Goal: Task Accomplishment & Management: Manage account settings

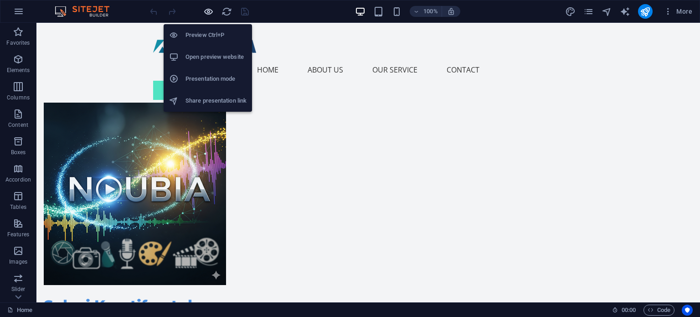
click at [206, 12] on icon "button" at bounding box center [208, 11] width 10 height 10
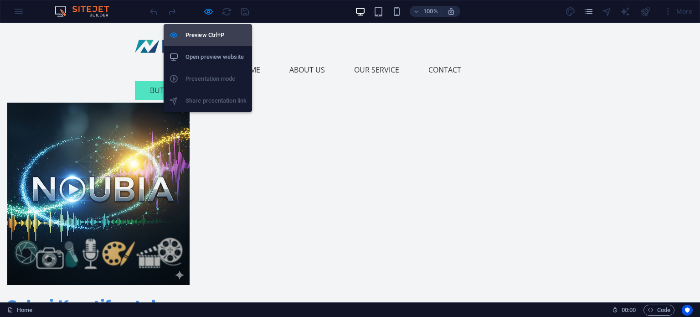
click at [206, 32] on h6 "Preview Ctrl+P" at bounding box center [216, 35] width 61 height 11
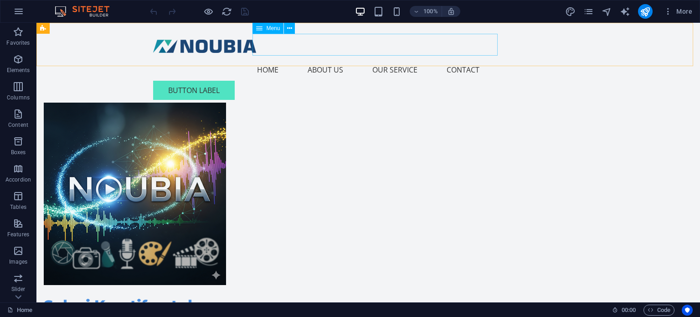
click at [330, 59] on nav "Home About Us Our Service Contact" at bounding box center [368, 70] width 430 height 22
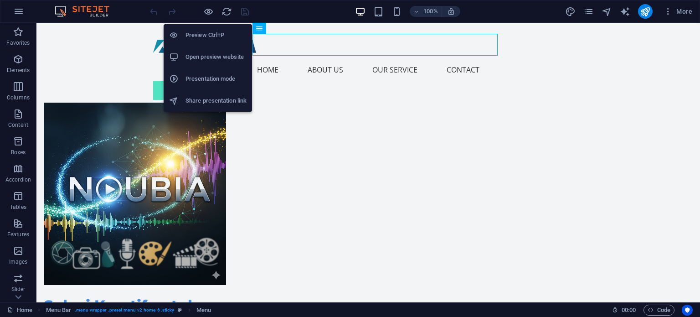
click at [204, 35] on h6 "Preview Ctrl+P" at bounding box center [216, 35] width 61 height 11
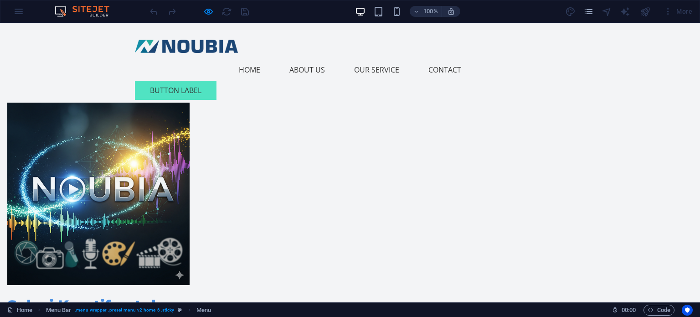
click at [313, 59] on link "About Us" at bounding box center [307, 70] width 50 height 22
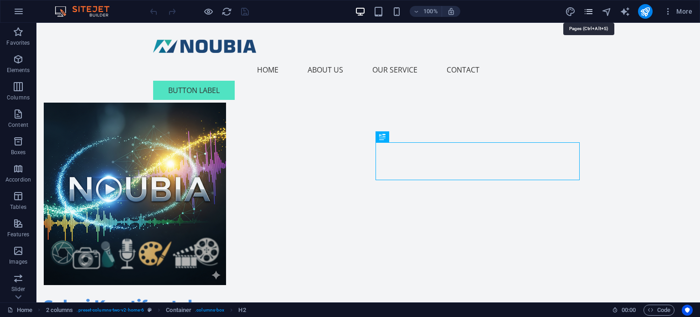
click at [588, 14] on icon "pages" at bounding box center [589, 11] width 10 height 10
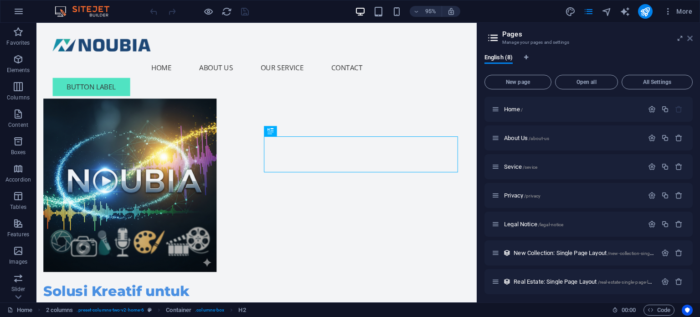
click at [688, 37] on icon at bounding box center [690, 38] width 5 height 7
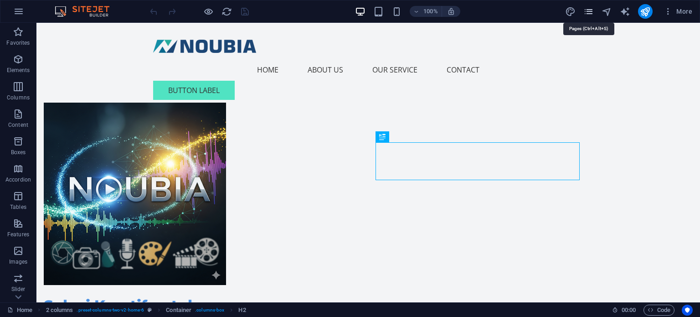
click at [589, 12] on icon "pages" at bounding box center [589, 11] width 10 height 10
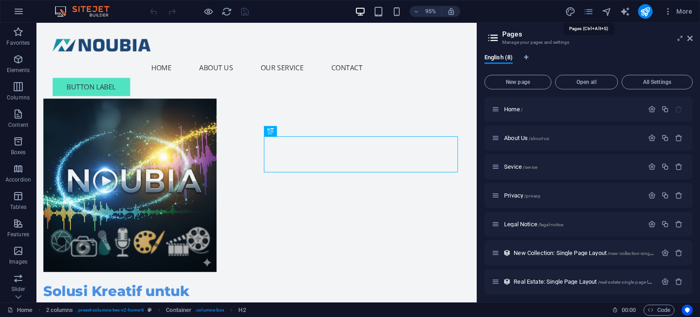
click at [589, 12] on icon "pages" at bounding box center [589, 11] width 10 height 10
click at [677, 141] on icon "button" at bounding box center [679, 138] width 8 height 8
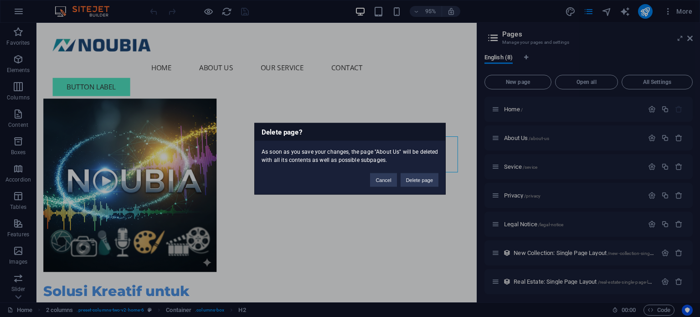
click at [448, 88] on div "Delete page? As soon as you save your changes, the page "About Us" will be dele…" at bounding box center [350, 158] width 700 height 317
click at [388, 180] on button "Cancel" at bounding box center [383, 180] width 26 height 14
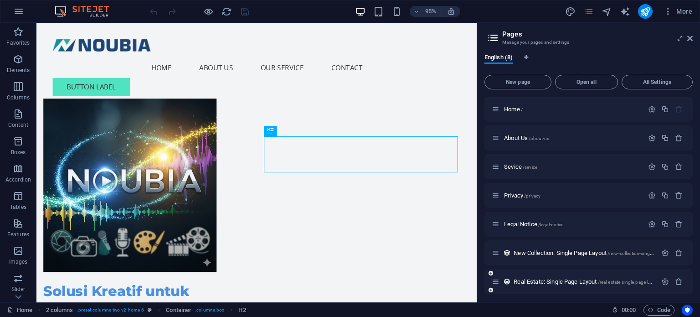
drag, startPoint x: 521, startPoint y: 83, endPoint x: 533, endPoint y: 100, distance: 20.5
click at [521, 83] on span "New page" at bounding box center [518, 81] width 59 height 5
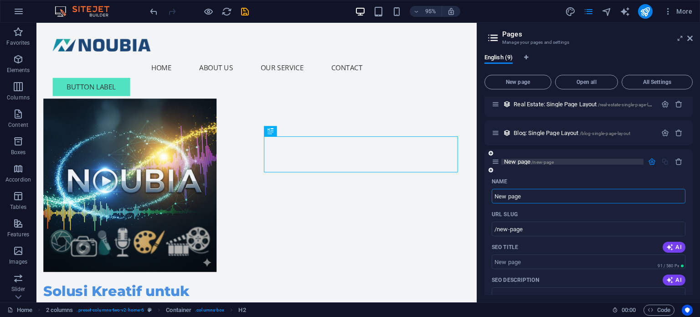
click at [524, 161] on span "New page /new-page" at bounding box center [529, 161] width 50 height 7
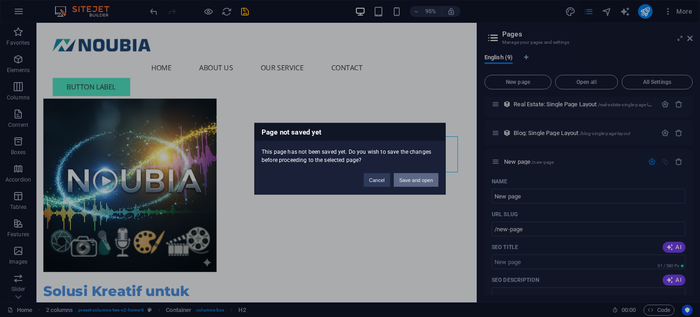
click at [409, 180] on button "Save and open" at bounding box center [416, 180] width 45 height 14
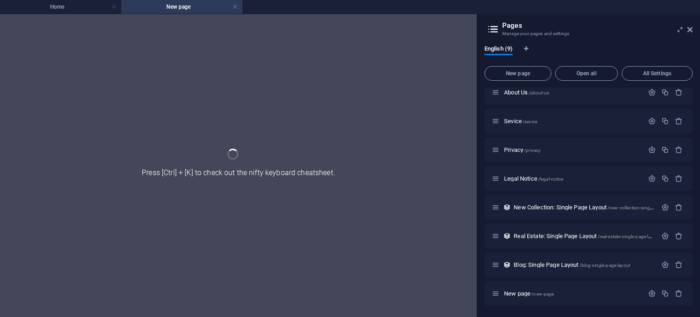
scroll to position [36, 0]
click at [693, 180] on div "English (9) New page Open all All Settings Home / About Us /about-us Sevice /se…" at bounding box center [588, 177] width 223 height 279
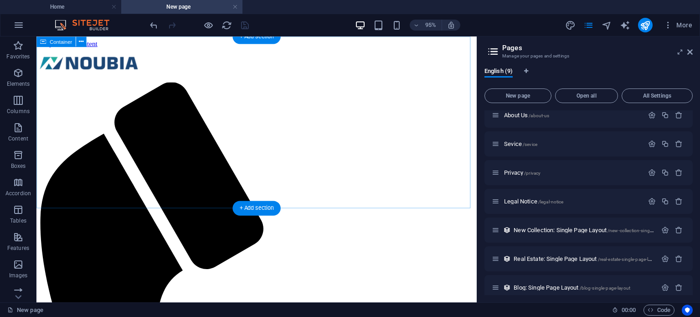
scroll to position [0, 0]
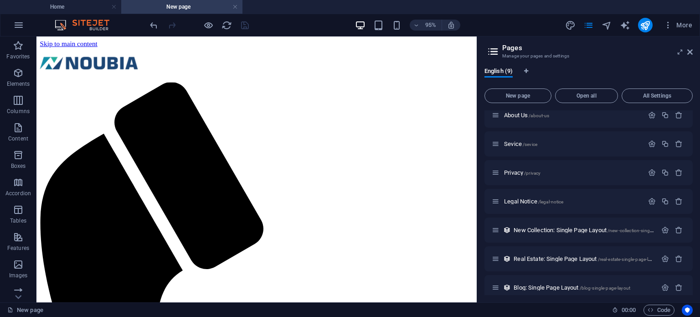
drag, startPoint x: 693, startPoint y: 193, endPoint x: 685, endPoint y: 243, distance: 50.7
click at [685, 243] on div "Home / About Us /about-us Sevice /sevice Privacy /privacy Legal Notice /legal-n…" at bounding box center [589, 202] width 208 height 185
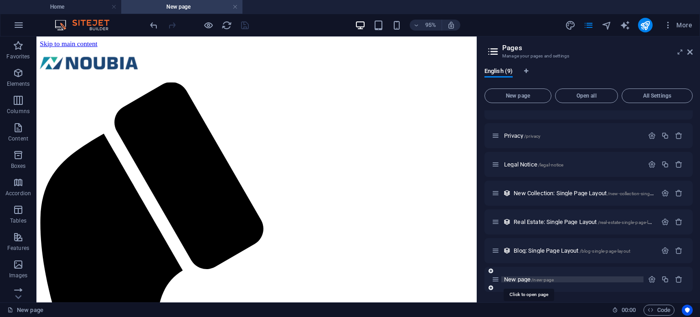
click at [525, 279] on span "New page /new-page" at bounding box center [529, 279] width 50 height 7
click at [559, 280] on p "New page /new-page" at bounding box center [572, 279] width 137 height 6
click at [516, 279] on span "New page /new-page" at bounding box center [529, 279] width 50 height 7
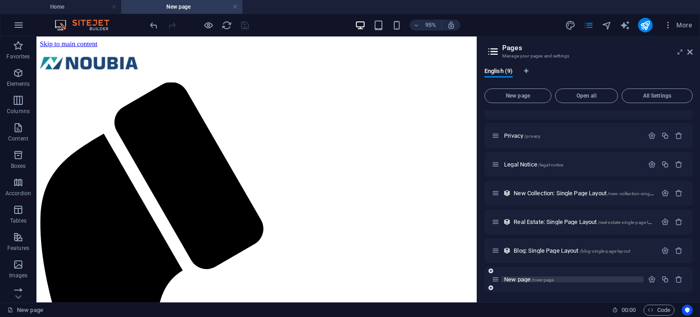
click at [516, 279] on span "New page /new-page" at bounding box center [529, 279] width 50 height 7
click at [547, 279] on span "/new-page" at bounding box center [543, 279] width 22 height 5
click at [497, 281] on icon at bounding box center [496, 279] width 8 height 8
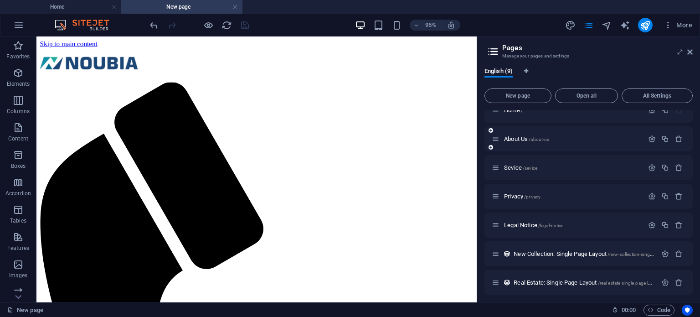
scroll to position [11, 0]
click at [677, 140] on icon "button" at bounding box center [679, 140] width 8 height 8
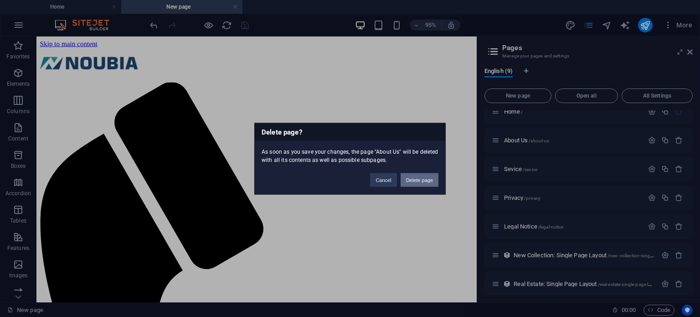
click at [409, 181] on button "Delete page" at bounding box center [420, 180] width 38 height 14
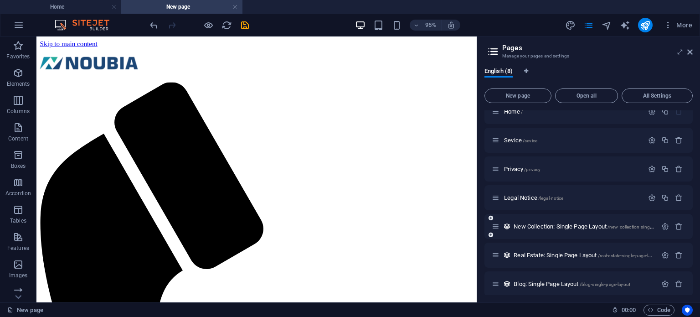
drag, startPoint x: 691, startPoint y: 199, endPoint x: 688, endPoint y: 228, distance: 28.9
click at [688, 228] on div "Home / Sevice /sevice Privacy /privacy Legal Notice /legal-notice New Collectio…" at bounding box center [589, 212] width 208 height 226
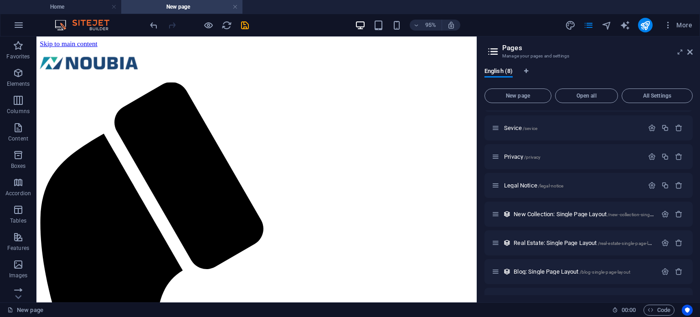
scroll to position [45, 0]
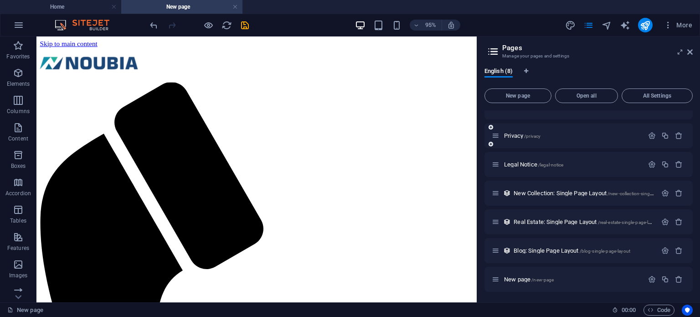
drag, startPoint x: 538, startPoint y: 278, endPoint x: 523, endPoint y: 125, distance: 153.4
click at [523, 125] on div "Home / Sevice /sevice Privacy /privacy Legal Notice /legal-notice New Collectio…" at bounding box center [589, 179] width 208 height 226
drag, startPoint x: 511, startPoint y: 279, endPoint x: 494, endPoint y: 163, distance: 117.5
click at [494, 163] on div "Home / Sevice /sevice Privacy /privacy Legal Notice /legal-notice New Collectio…" at bounding box center [589, 179] width 208 height 226
click at [538, 279] on span "/new-page" at bounding box center [543, 279] width 22 height 5
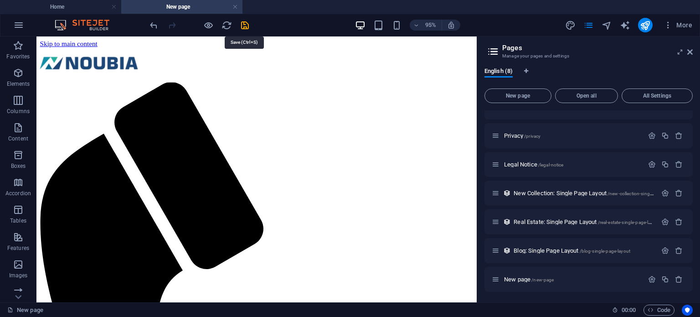
click at [243, 24] on icon "save" at bounding box center [245, 25] width 10 height 10
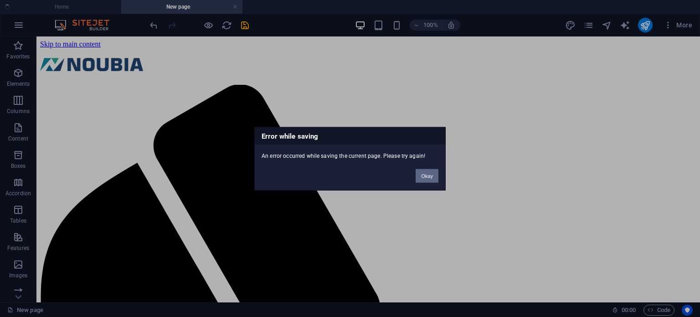
click at [425, 176] on button "Okay" at bounding box center [427, 176] width 23 height 14
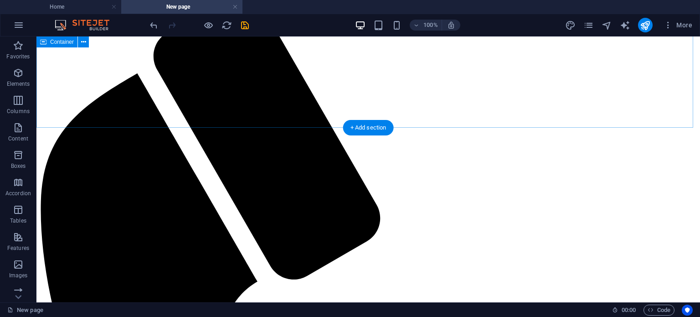
scroll to position [0, 0]
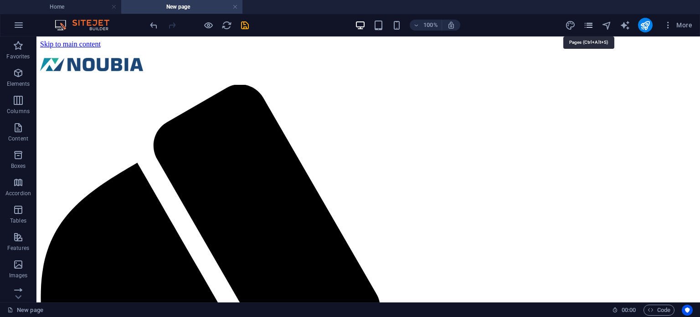
click at [590, 26] on icon "pages" at bounding box center [589, 25] width 10 height 10
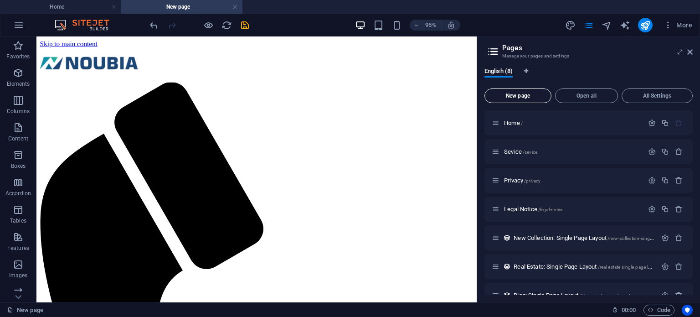
click at [522, 94] on span "New page" at bounding box center [518, 95] width 59 height 5
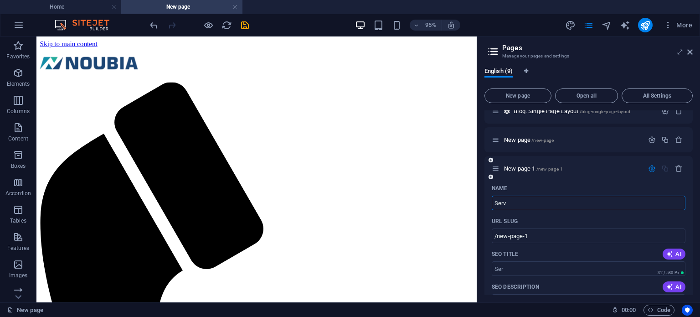
type input "Servi"
type input "/ser"
type input "Service"
type input "/service"
type input "Service"
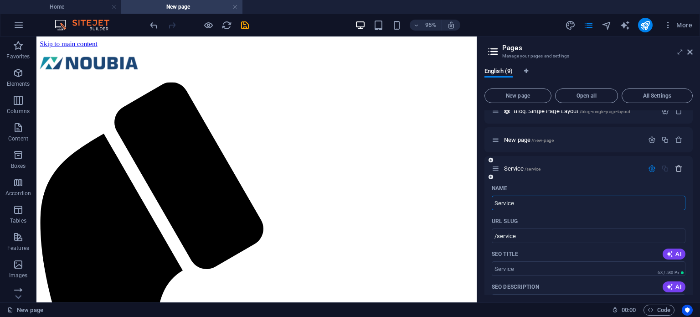
click at [675, 168] on icon "button" at bounding box center [679, 169] width 8 height 8
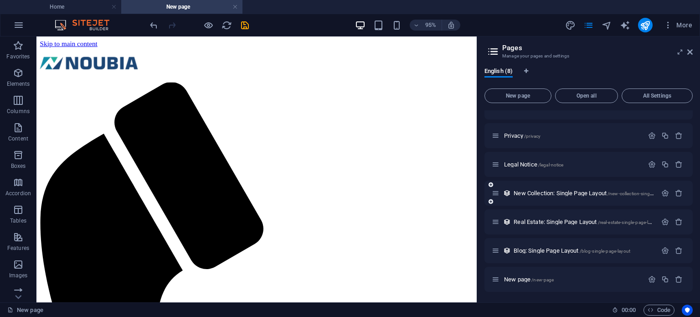
scroll to position [0, 0]
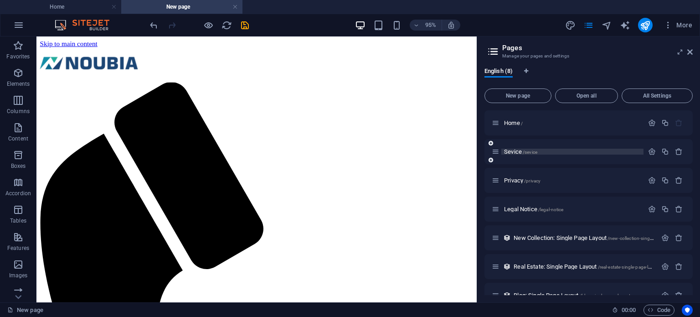
click at [523, 152] on span "/sevice" at bounding box center [530, 152] width 15 height 5
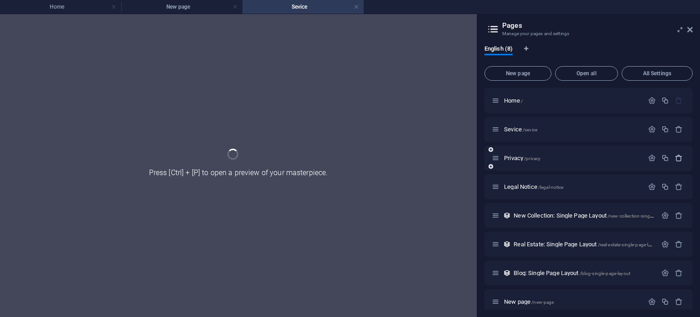
click at [677, 157] on icon "button" at bounding box center [679, 158] width 8 height 8
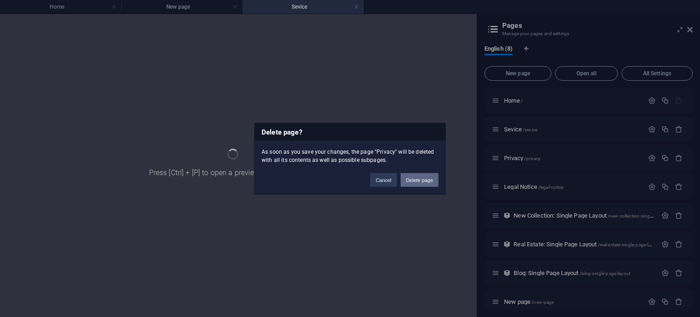
click at [413, 178] on button "Delete page" at bounding box center [420, 180] width 38 height 14
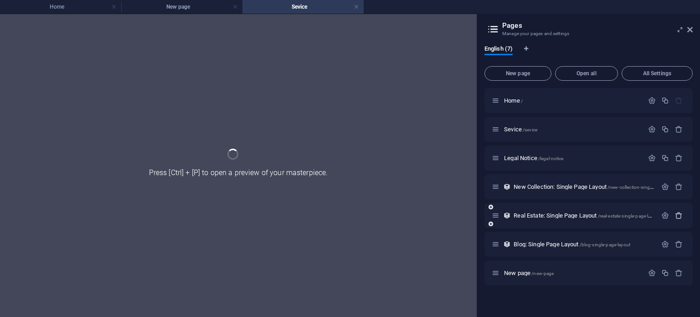
click at [677, 216] on icon "button" at bounding box center [679, 216] width 8 height 8
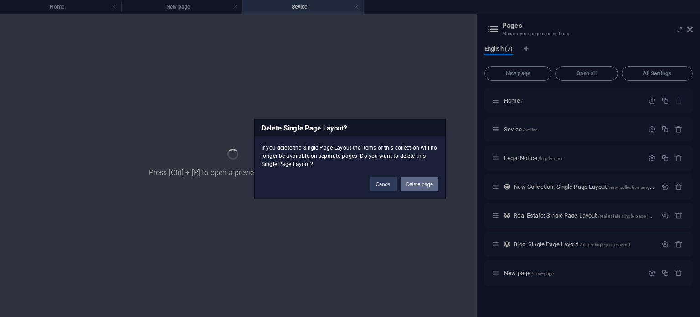
click at [425, 186] on button "Delete page" at bounding box center [420, 184] width 38 height 14
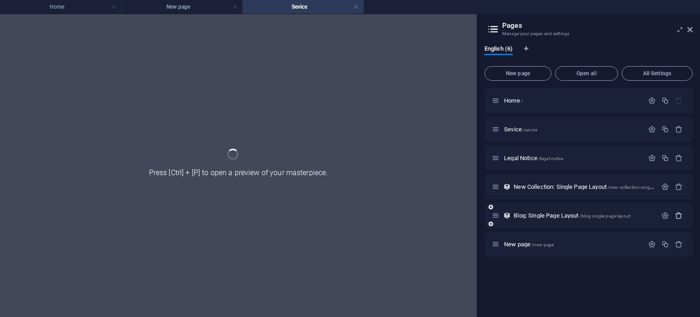
click at [679, 217] on icon "button" at bounding box center [679, 216] width 8 height 8
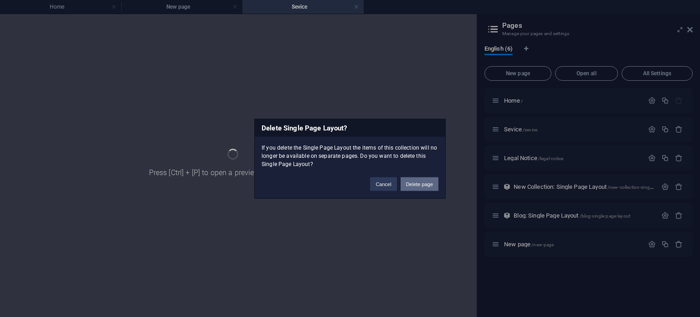
click at [420, 181] on button "Delete page" at bounding box center [420, 184] width 38 height 14
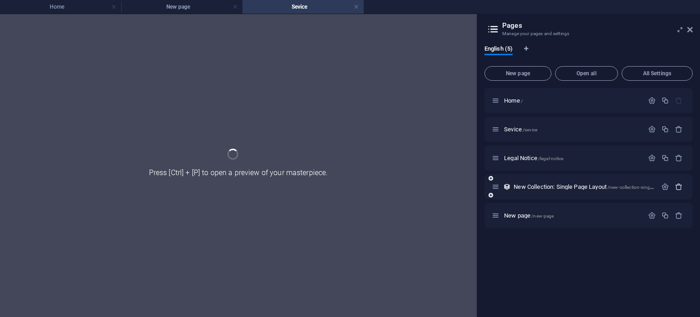
click at [678, 189] on icon "button" at bounding box center [679, 187] width 8 height 8
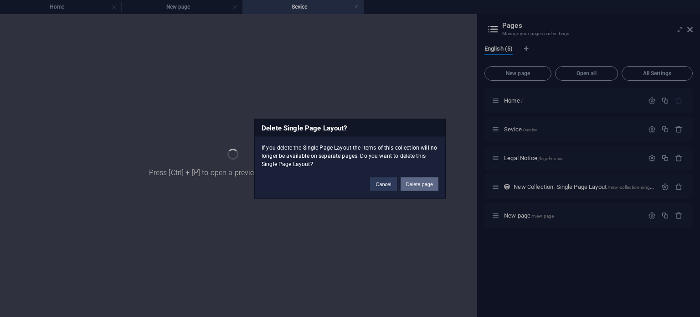
click at [427, 187] on button "Delete page" at bounding box center [420, 184] width 38 height 14
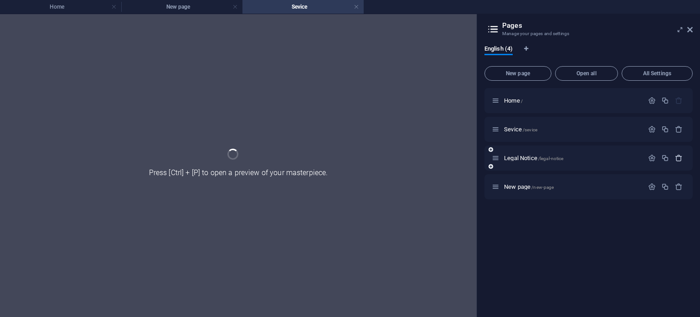
click at [680, 160] on icon "button" at bounding box center [679, 158] width 8 height 8
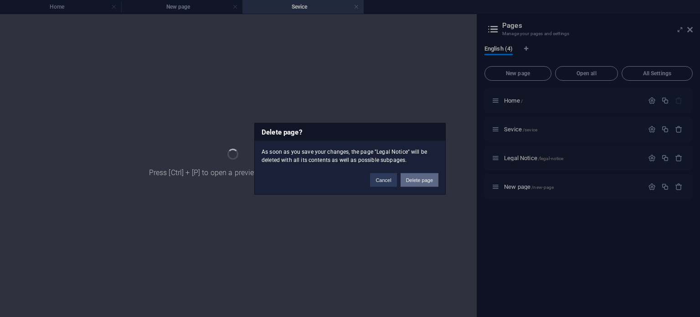
click at [411, 181] on button "Delete page" at bounding box center [420, 180] width 38 height 14
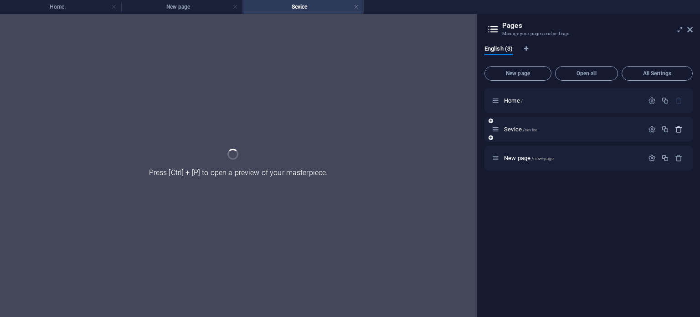
click at [678, 131] on icon "button" at bounding box center [679, 129] width 8 height 8
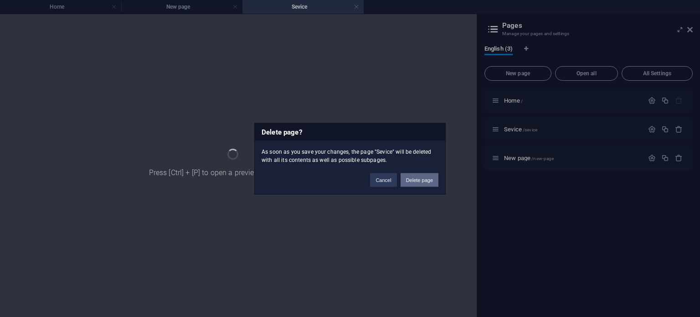
click at [434, 173] on button "Delete page" at bounding box center [420, 180] width 38 height 14
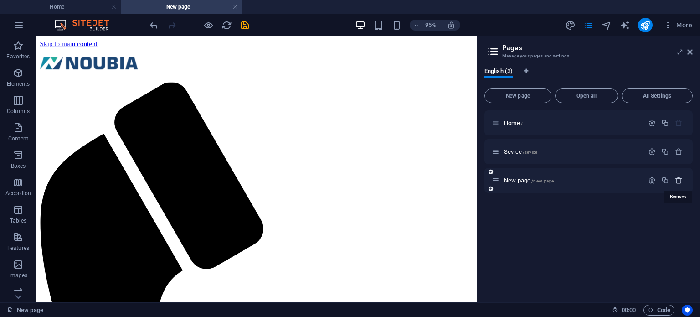
click at [677, 181] on icon "button" at bounding box center [679, 180] width 8 height 8
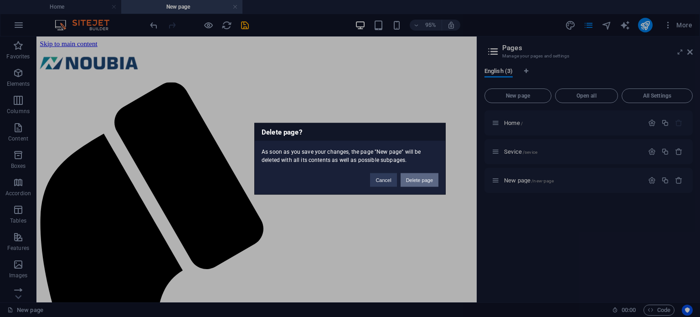
click at [421, 179] on button "Delete page" at bounding box center [420, 180] width 38 height 14
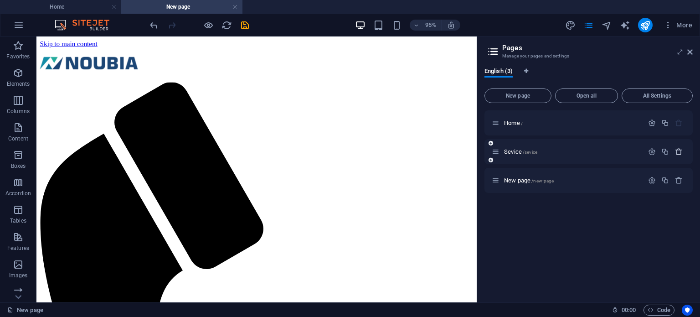
click at [679, 152] on icon "button" at bounding box center [679, 152] width 8 height 8
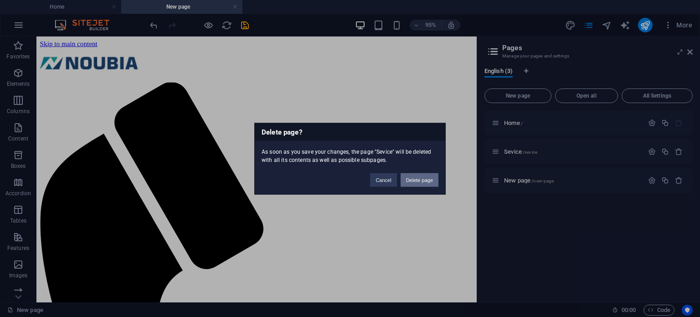
click at [416, 176] on button "Delete page" at bounding box center [420, 180] width 38 height 14
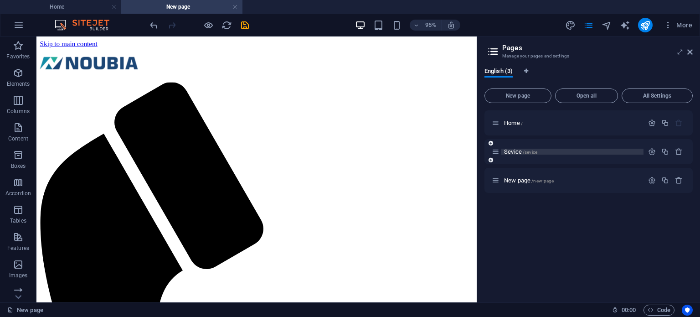
click at [512, 151] on span "Sevice /sevice" at bounding box center [520, 151] width 33 height 7
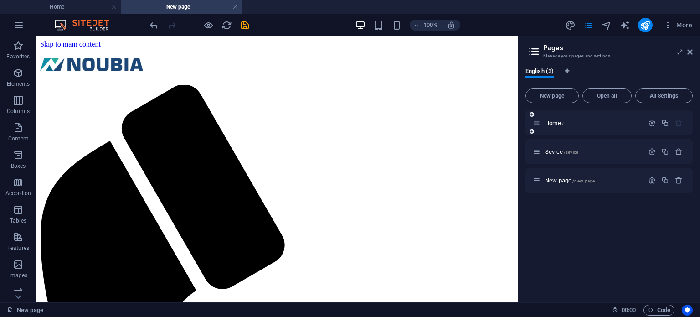
drag, startPoint x: 477, startPoint y: 130, endPoint x: 554, endPoint y: 130, distance: 76.6
click at [554, 130] on aside "Pages Manage your pages and settings English (3) New page Open all All Settings…" at bounding box center [609, 169] width 182 height 266
click at [677, 182] on icon "button" at bounding box center [679, 180] width 8 height 8
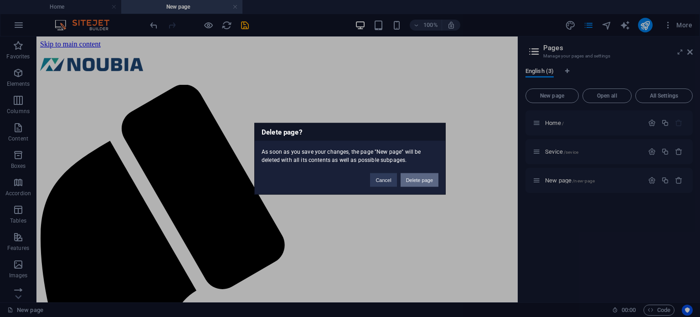
click at [419, 179] on button "Delete page" at bounding box center [420, 180] width 38 height 14
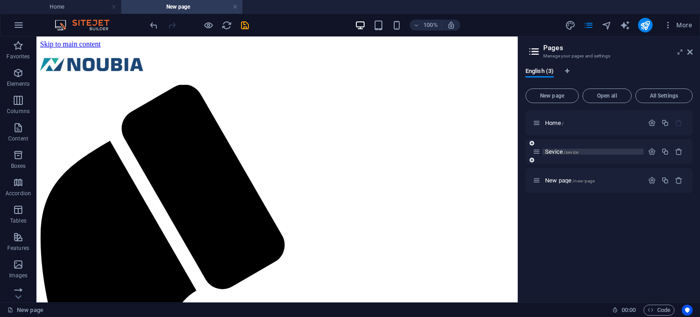
click at [556, 150] on span "Sevice /sevice" at bounding box center [561, 151] width 33 height 7
click at [18, 127] on icon "button" at bounding box center [18, 127] width 11 height 11
click at [16, 130] on icon "button" at bounding box center [18, 127] width 11 height 11
click at [18, 128] on icon "button" at bounding box center [18, 127] width 11 height 11
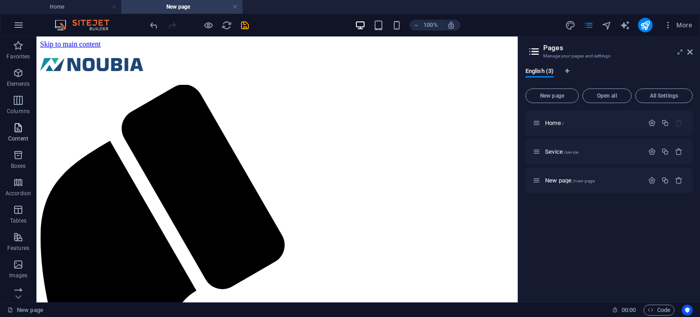
click at [16, 129] on icon "button" at bounding box center [18, 127] width 11 height 11
click at [19, 132] on icon "button" at bounding box center [18, 127] width 11 height 11
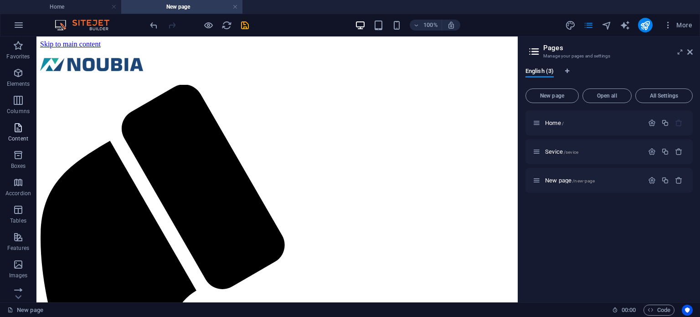
click at [16, 130] on icon "button" at bounding box center [18, 127] width 11 height 11
click at [549, 153] on span "Sevice /sevice" at bounding box center [561, 151] width 33 height 7
click at [16, 132] on icon "button" at bounding box center [18, 127] width 11 height 11
click at [242, 27] on icon "save" at bounding box center [245, 25] width 10 height 10
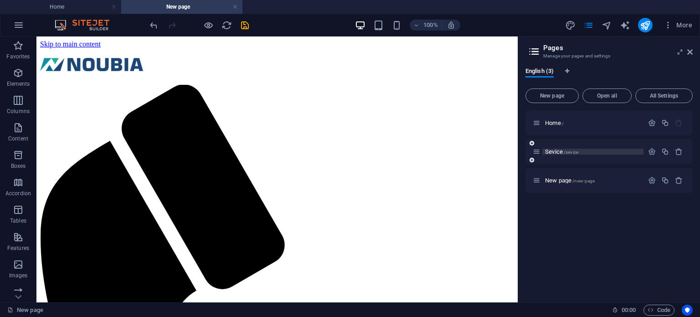
click at [583, 154] on p "Sevice /sevice" at bounding box center [593, 152] width 96 height 6
click at [22, 134] on span "Content" at bounding box center [18, 133] width 36 height 22
click at [559, 94] on span "New page" at bounding box center [552, 95] width 45 height 5
click at [236, 9] on link at bounding box center [235, 7] width 5 height 9
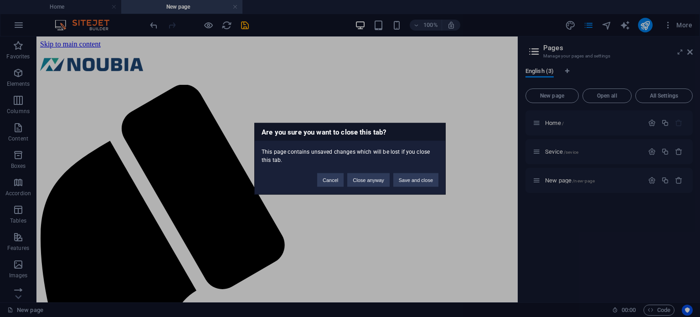
click at [234, 6] on div "Are you sure you want to close this tab? This page contains unsaved changes whi…" at bounding box center [350, 158] width 700 height 317
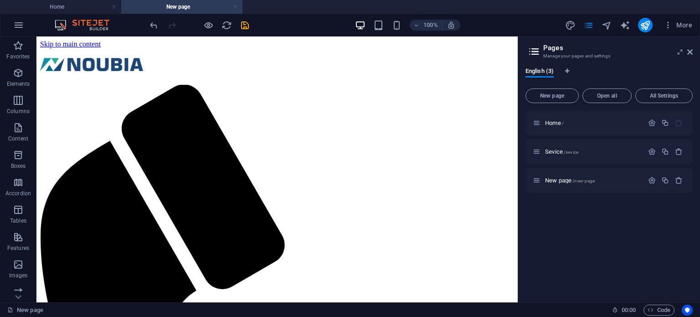
click at [237, 7] on link at bounding box center [235, 7] width 5 height 9
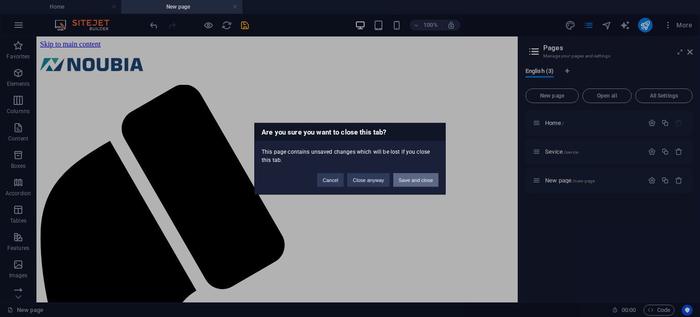
drag, startPoint x: 388, startPoint y: 145, endPoint x: 425, endPoint y: 182, distance: 51.6
click at [425, 182] on button "Save and close" at bounding box center [416, 180] width 45 height 14
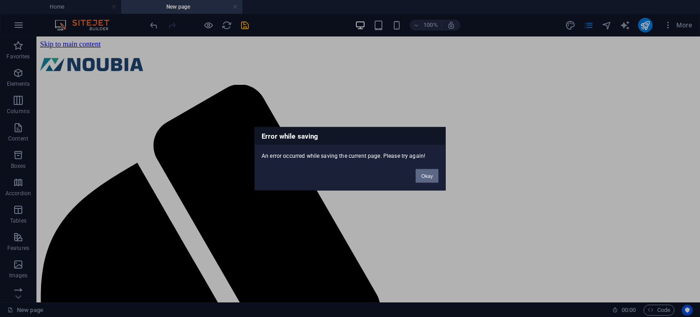
click at [425, 175] on button "Okay" at bounding box center [427, 176] width 23 height 14
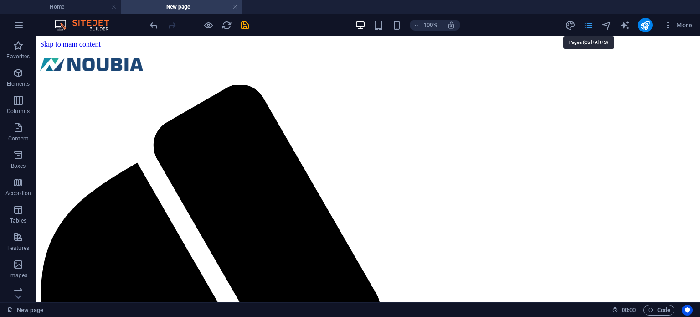
click at [587, 25] on icon "pages" at bounding box center [589, 25] width 10 height 10
click at [589, 27] on icon "pages" at bounding box center [589, 25] width 10 height 10
click at [593, 22] on icon "pages" at bounding box center [589, 25] width 10 height 10
click at [77, 9] on h4 "Home" at bounding box center [60, 7] width 121 height 10
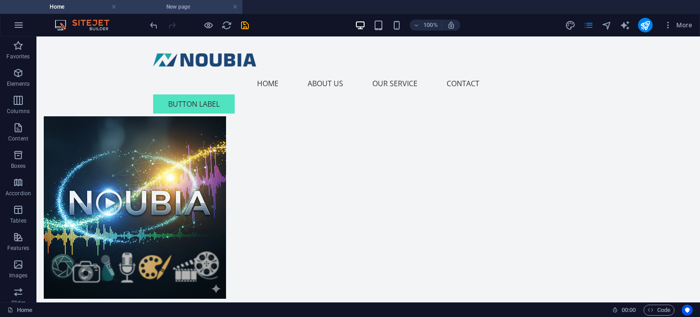
click at [187, 8] on h4 "New page" at bounding box center [181, 7] width 121 height 10
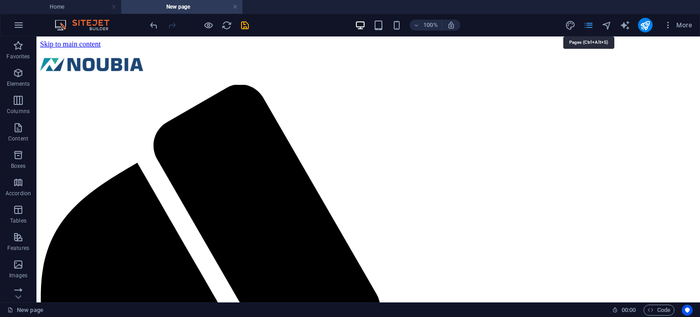
click at [590, 24] on icon "pages" at bounding box center [589, 25] width 10 height 10
click at [590, 25] on icon "pages" at bounding box center [589, 25] width 10 height 10
click at [589, 28] on icon "pages" at bounding box center [589, 25] width 10 height 10
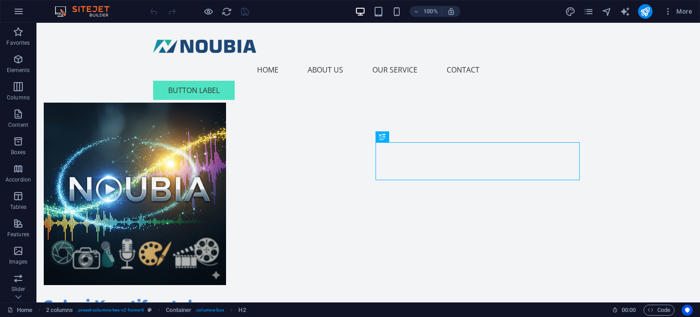
click at [84, 8] on img at bounding box center [86, 11] width 68 height 11
click at [90, 12] on img at bounding box center [86, 11] width 68 height 11
click at [590, 11] on icon "pages" at bounding box center [589, 11] width 10 height 10
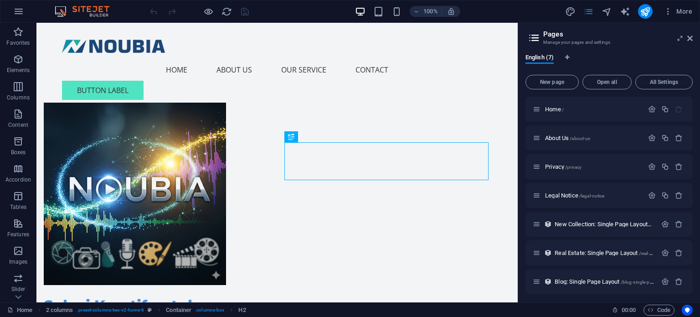
scroll to position [1, 0]
click at [678, 136] on icon "button" at bounding box center [679, 137] width 8 height 8
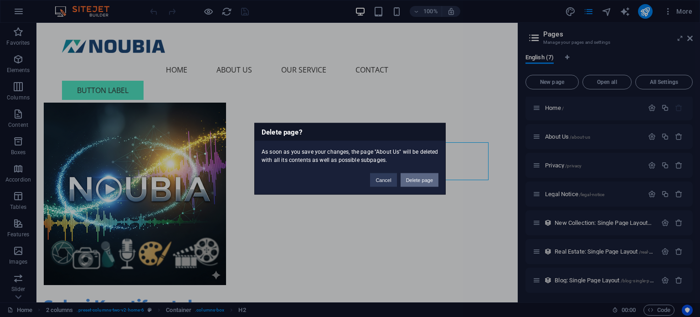
click at [424, 177] on button "Delete page" at bounding box center [420, 180] width 38 height 14
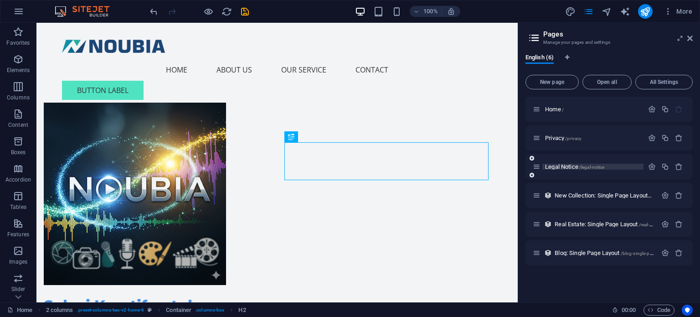
scroll to position [0, 0]
click at [678, 139] on icon "button" at bounding box center [679, 138] width 8 height 8
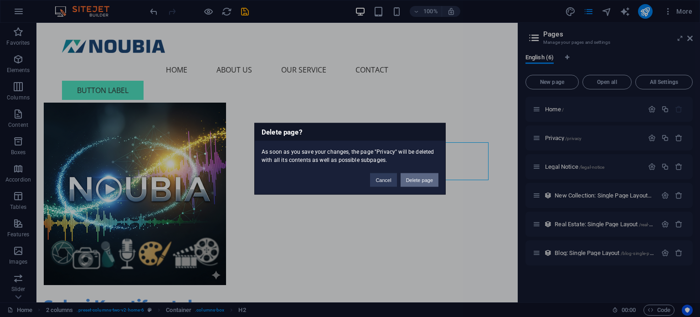
click at [424, 177] on button "Delete page" at bounding box center [420, 180] width 38 height 14
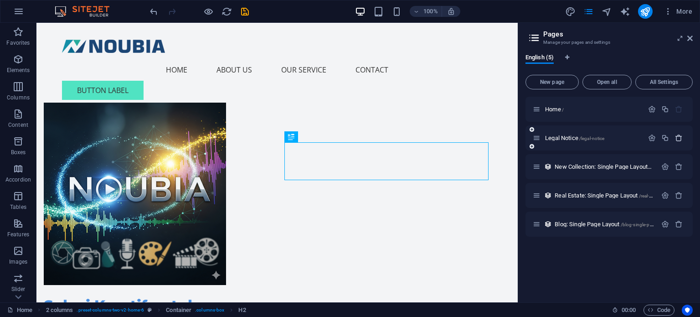
click at [678, 139] on icon "button" at bounding box center [679, 138] width 8 height 8
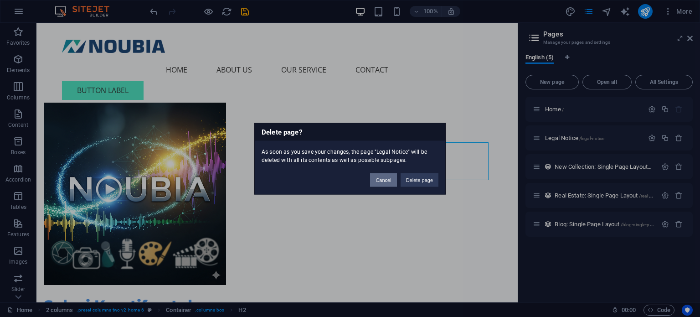
click at [383, 179] on button "Cancel" at bounding box center [383, 180] width 26 height 14
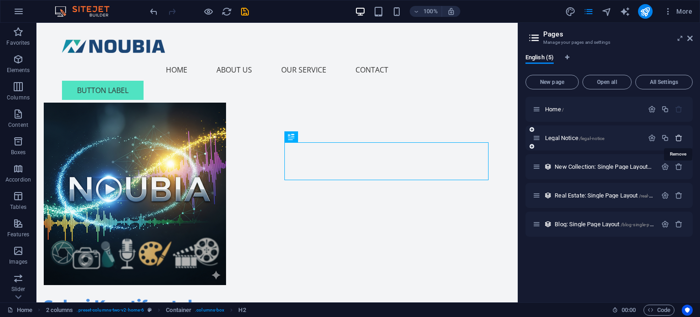
click at [678, 138] on icon "button" at bounding box center [679, 138] width 8 height 8
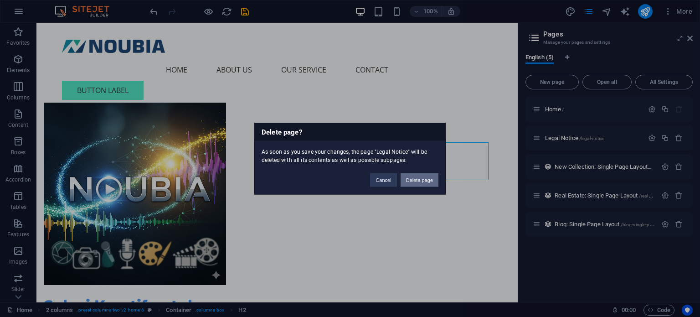
click at [425, 182] on button "Delete page" at bounding box center [420, 180] width 38 height 14
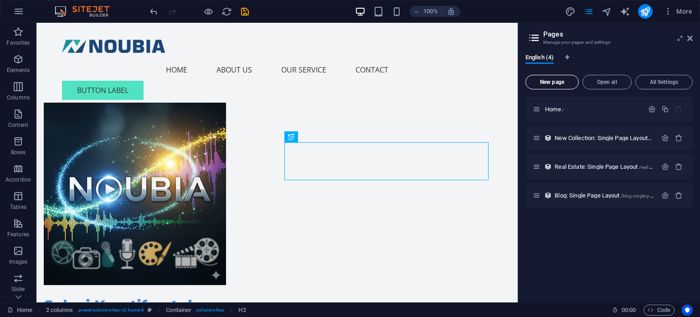
click at [561, 82] on span "New page" at bounding box center [552, 81] width 45 height 5
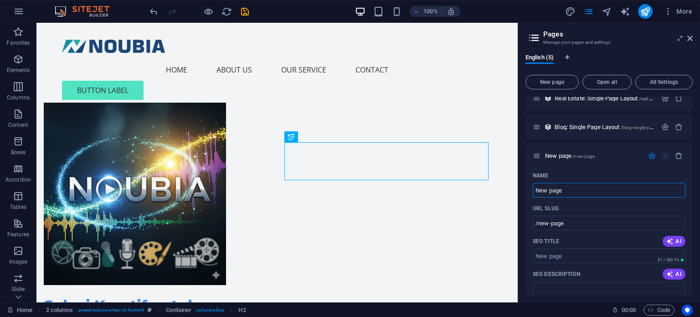
scroll to position [70, 0]
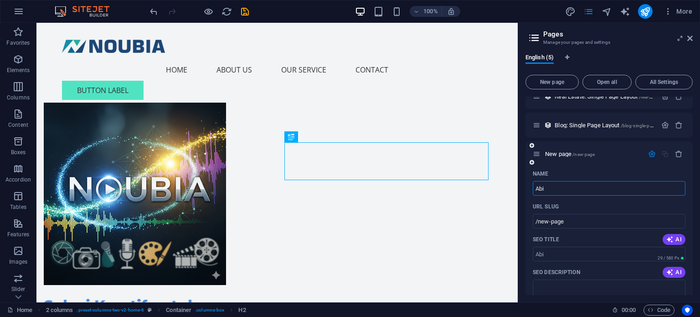
type input "Abi"
type input "/abi"
type input "Ab"
type input "/ab"
type input "About Us"
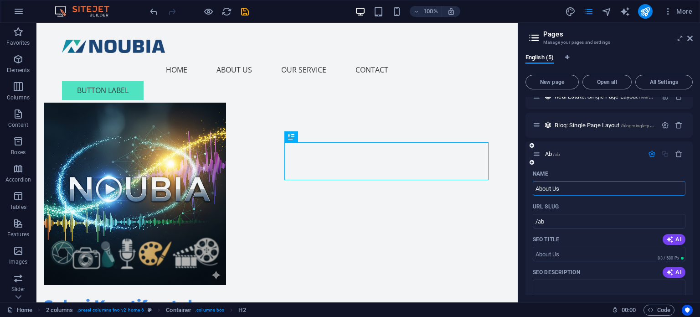
type input "/about-us"
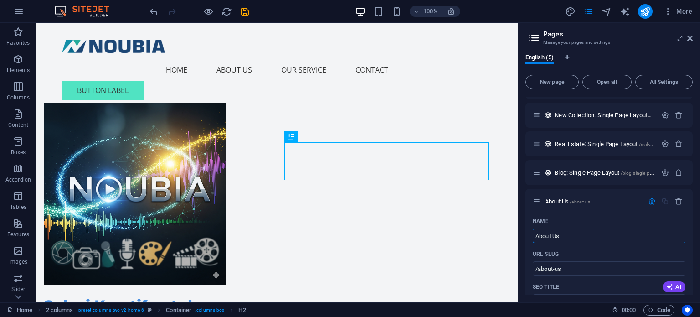
scroll to position [18, 0]
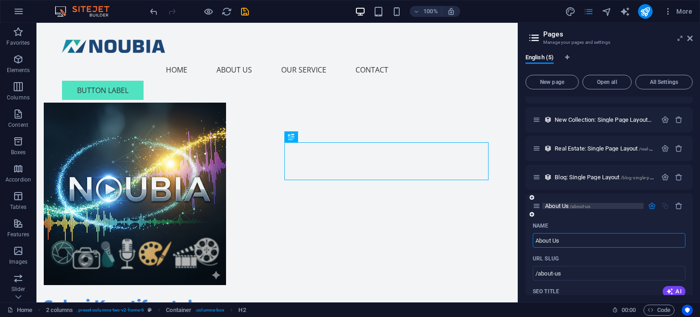
type input "About Us"
click at [561, 204] on span "About Us /about-us" at bounding box center [567, 205] width 45 height 7
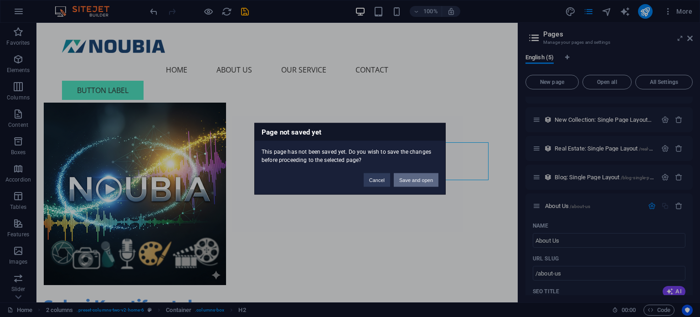
click at [418, 179] on button "Save and open" at bounding box center [416, 180] width 45 height 14
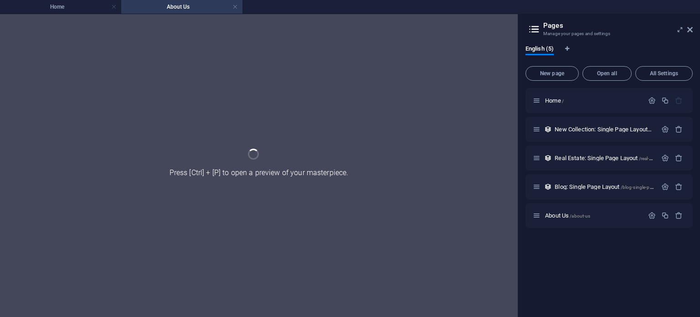
scroll to position [0, 0]
click at [570, 205] on div "About Us /about-us" at bounding box center [609, 215] width 167 height 25
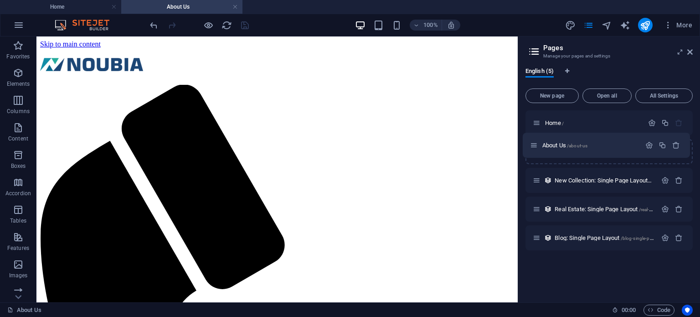
drag, startPoint x: 534, startPoint y: 237, endPoint x: 532, endPoint y: 142, distance: 94.9
click at [532, 142] on div "Home / New Collection: Single Page Layout /new-collection-single-page-layout Re…" at bounding box center [609, 180] width 167 height 140
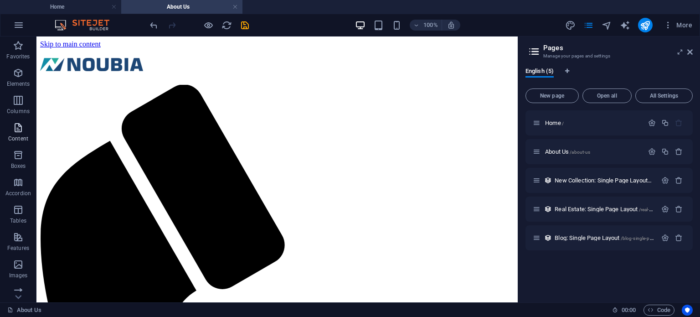
click at [16, 125] on icon "button" at bounding box center [18, 127] width 11 height 11
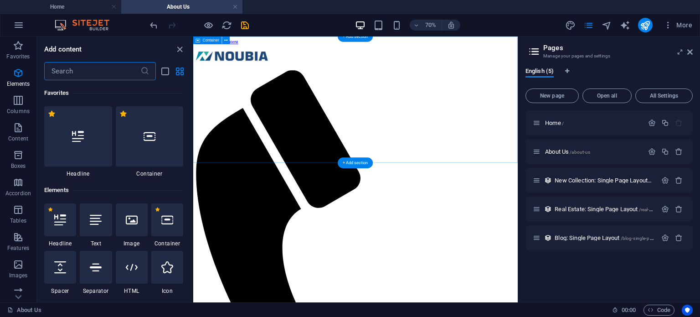
scroll to position [1595, 0]
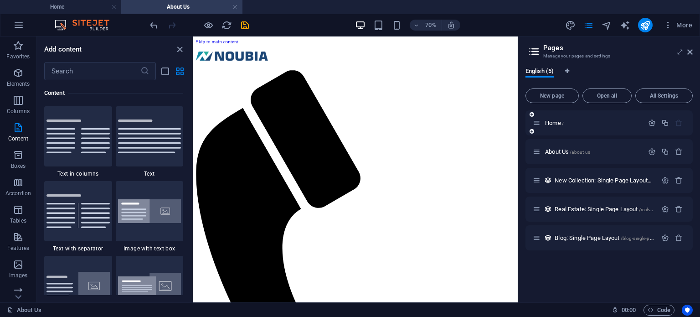
drag, startPoint x: 519, startPoint y: 135, endPoint x: 558, endPoint y: 135, distance: 38.8
click at [558, 135] on aside "Pages Manage your pages and settings English (5) New page Open all All Settings…" at bounding box center [609, 169] width 182 height 266
click at [135, 217] on img at bounding box center [149, 211] width 63 height 24
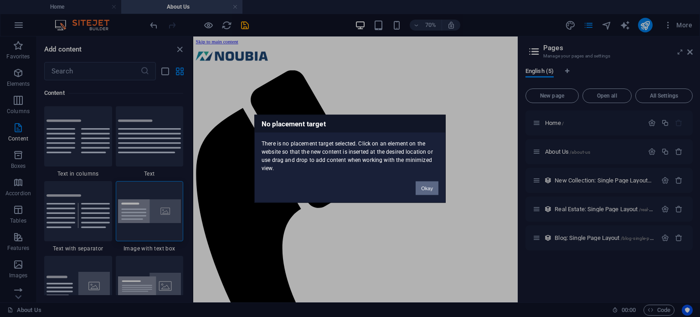
click at [426, 186] on button "Okay" at bounding box center [427, 188] width 23 height 14
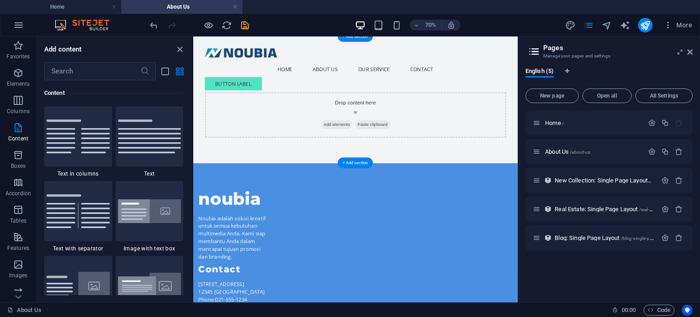
click at [354, 140] on div "Drop content here or Add elements Paste clipboard" at bounding box center [425, 148] width 430 height 65
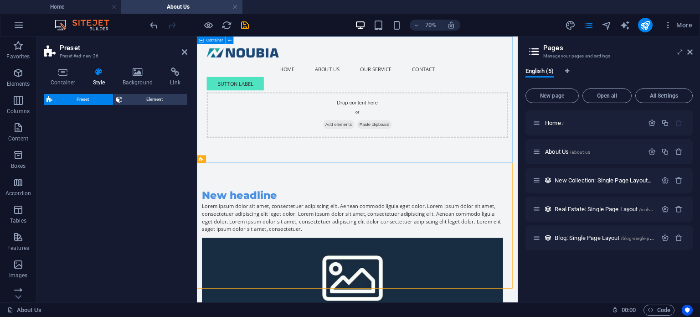
select select "rem"
select select "px"
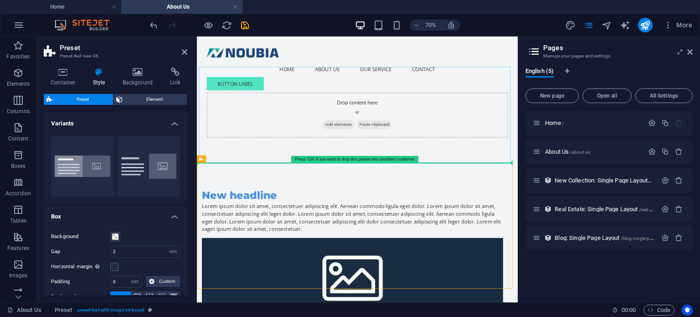
drag, startPoint x: 409, startPoint y: 197, endPoint x: 222, endPoint y: 148, distance: 193.2
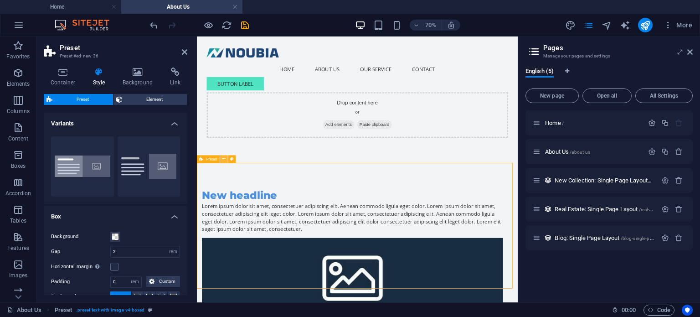
click at [224, 160] on icon at bounding box center [224, 159] width 4 height 7
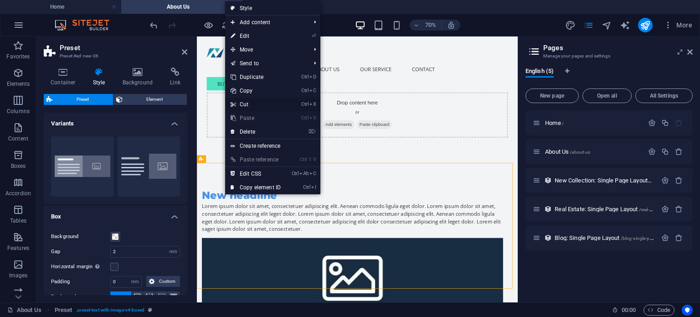
click at [251, 104] on link "Ctrl X Cut" at bounding box center [255, 105] width 61 height 14
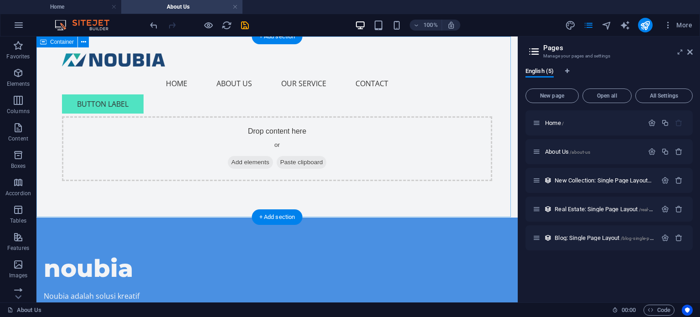
click at [302, 164] on span "Paste clipboard" at bounding box center [302, 162] width 50 height 13
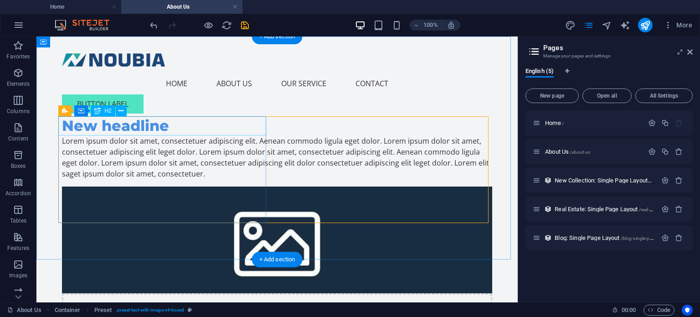
click at [137, 126] on div "New headline" at bounding box center [277, 125] width 430 height 19
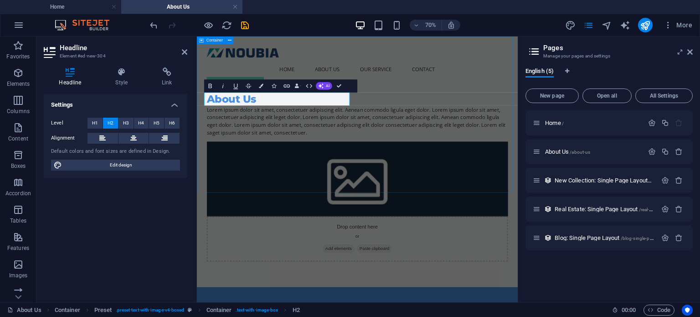
click at [290, 246] on div "About Us Lorem ipsum dolor sit amet, consectetuer adipiscing elit. Aenean commo…" at bounding box center [426, 215] width 459 height 358
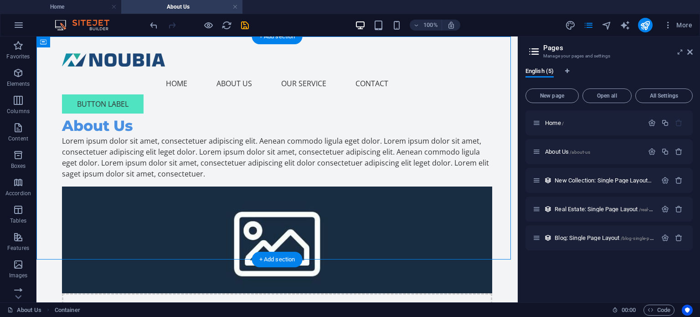
click at [370, 188] on figure at bounding box center [277, 239] width 430 height 107
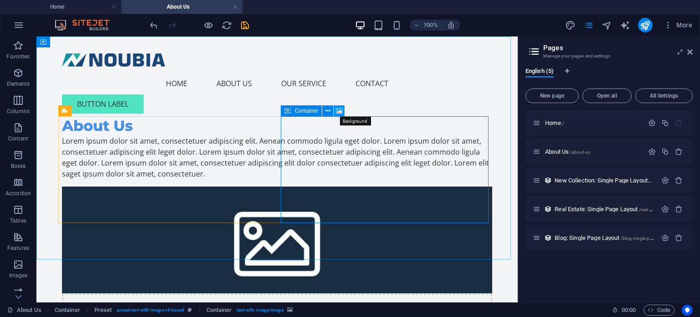
click at [341, 110] on icon at bounding box center [339, 111] width 7 height 10
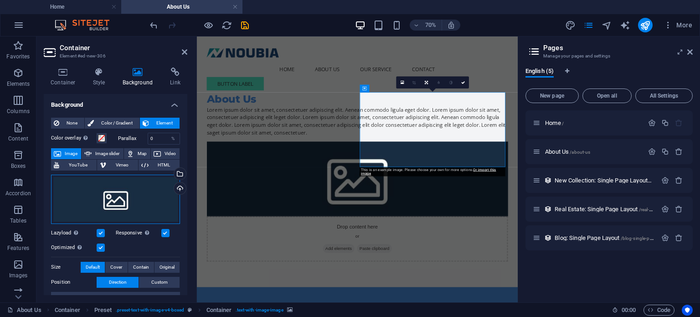
click at [104, 198] on div "Drag files here, click to choose files or select files from Files or our free s…" at bounding box center [115, 199] width 129 height 49
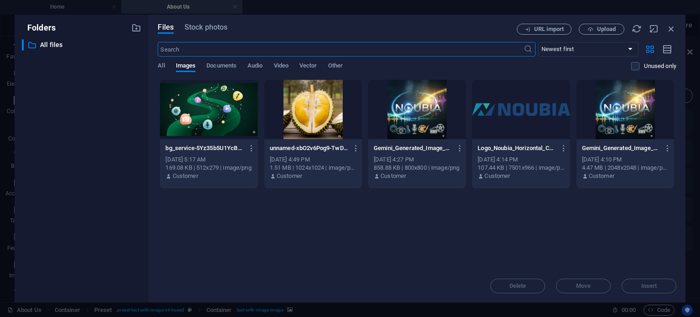
click at [201, 125] on div at bounding box center [209, 109] width 98 height 59
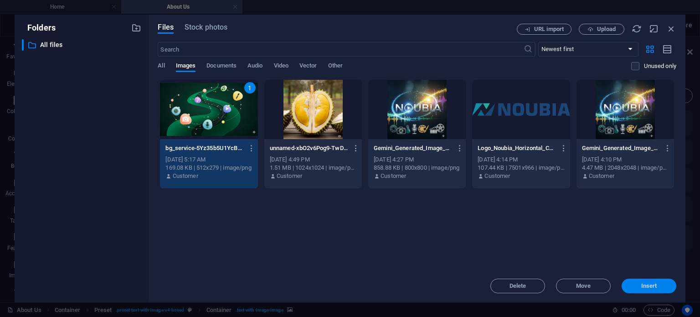
click at [649, 286] on span "Insert" at bounding box center [650, 285] width 16 height 5
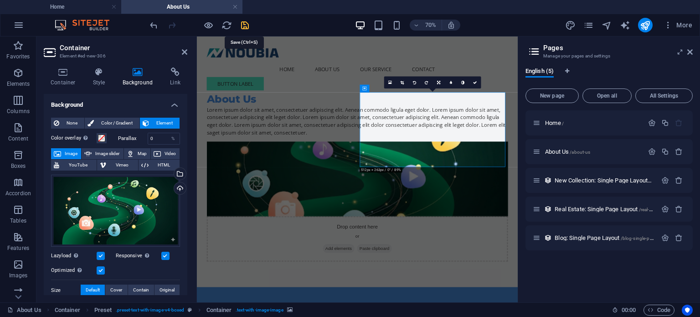
click at [243, 26] on icon "save" at bounding box center [245, 25] width 10 height 10
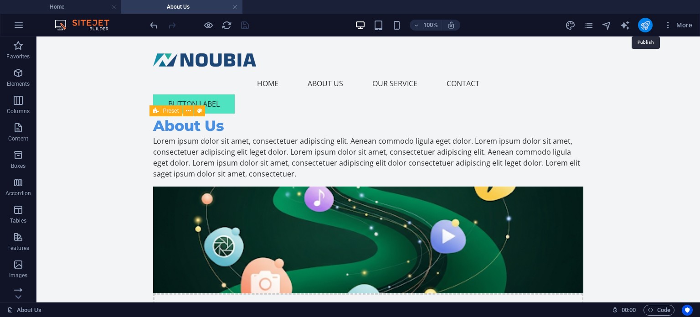
click at [647, 25] on icon "publish" at bounding box center [645, 25] width 10 height 10
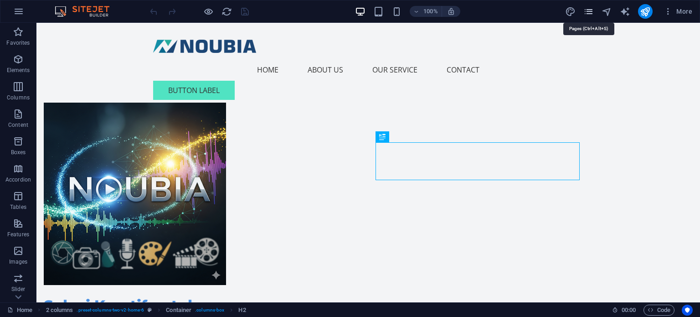
click at [593, 11] on icon "pages" at bounding box center [589, 11] width 10 height 10
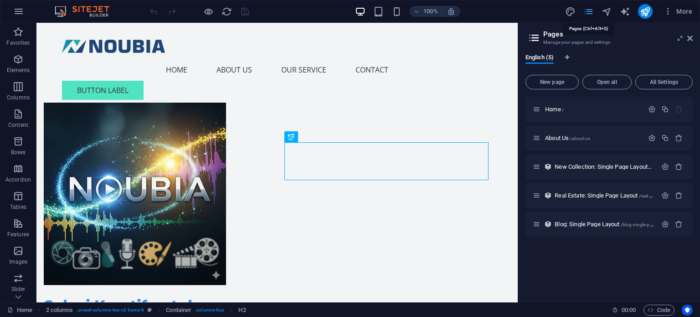
click at [591, 13] on icon "pages" at bounding box center [589, 11] width 10 height 10
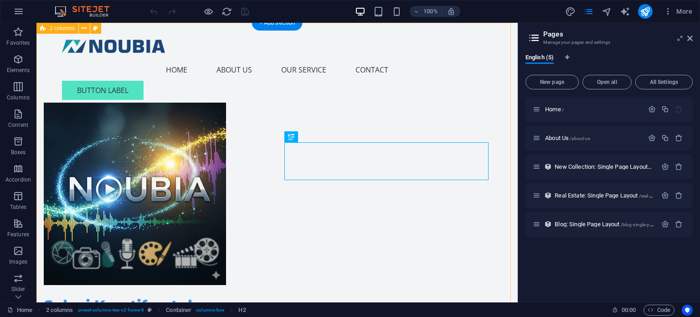
click at [419, 101] on div "Solusi Kreatif untuk Promosi Anda Kami menyediakan layanan multimedia profesion…" at bounding box center [277, 229] width 482 height 413
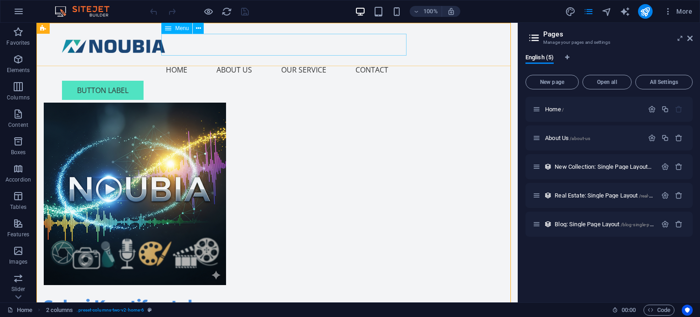
click at [181, 59] on nav "Home About Us Our Service Contact" at bounding box center [277, 70] width 430 height 22
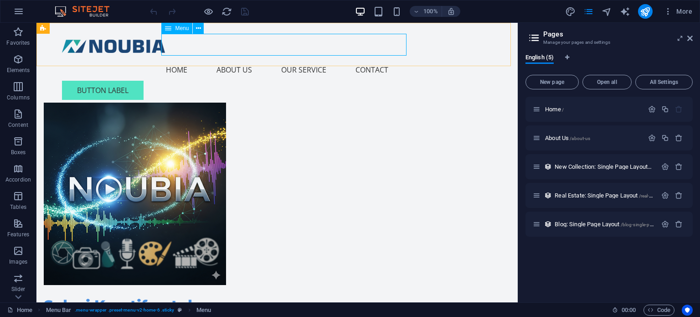
click at [181, 59] on nav "Home About Us Our Service Contact" at bounding box center [277, 70] width 430 height 22
select select
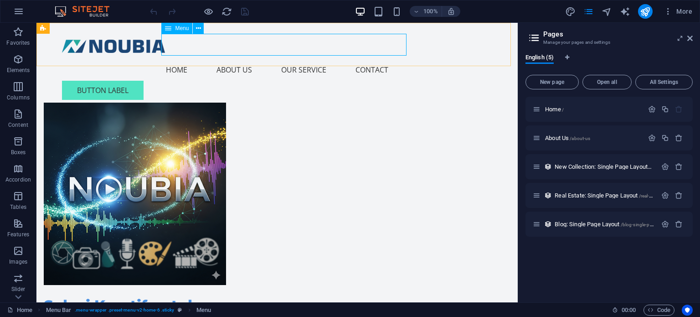
select select
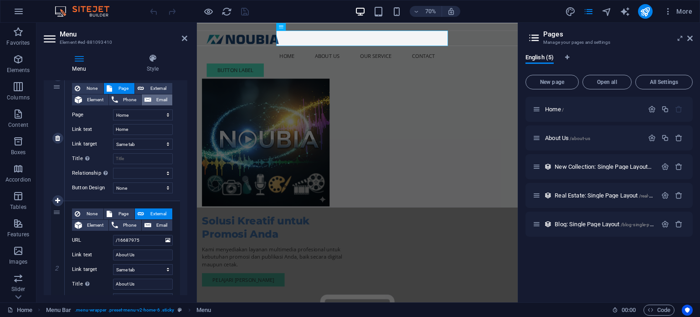
scroll to position [182, 0]
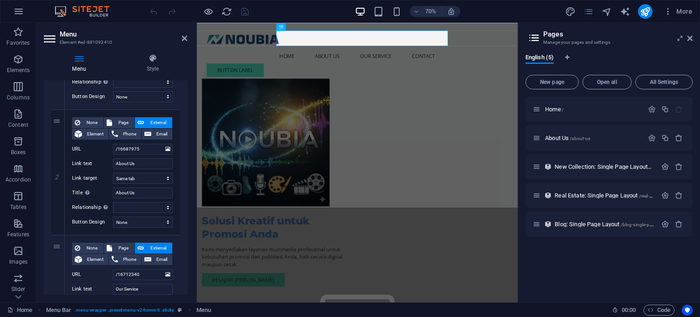
drag, startPoint x: 185, startPoint y: 166, endPoint x: 181, endPoint y: 131, distance: 34.8
click at [181, 131] on div "1 None Page External Element Phone Email Page Home About Us Element URL /166879…" at bounding box center [116, 235] width 144 height 516
click at [119, 121] on span "Page" at bounding box center [123, 122] width 17 height 11
select select
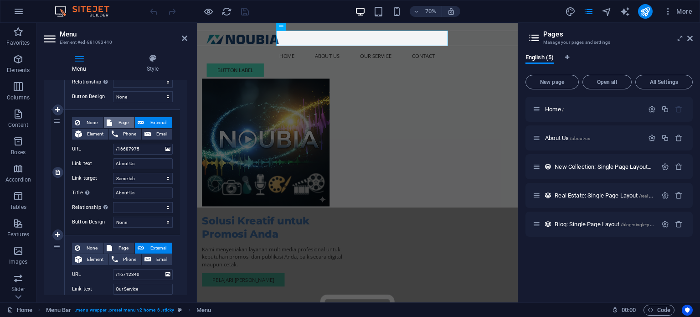
select select
click at [129, 147] on select "Home About Us" at bounding box center [143, 149] width 60 height 11
select select "1"
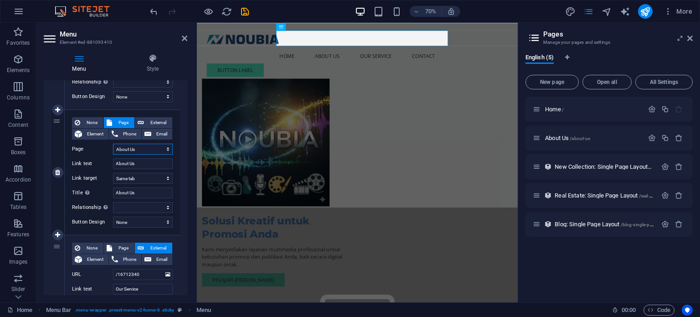
click at [113, 144] on select "Home About Us" at bounding box center [143, 149] width 60 height 11
select select
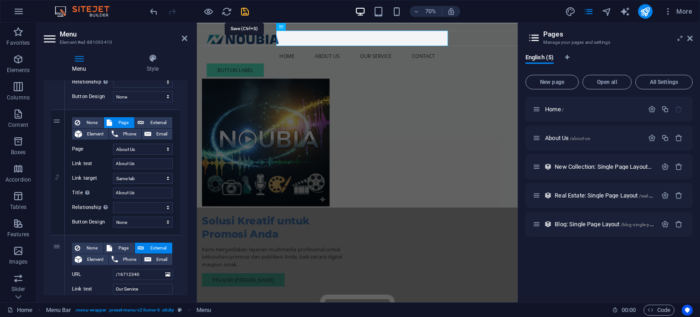
click at [248, 14] on icon "save" at bounding box center [245, 11] width 10 height 10
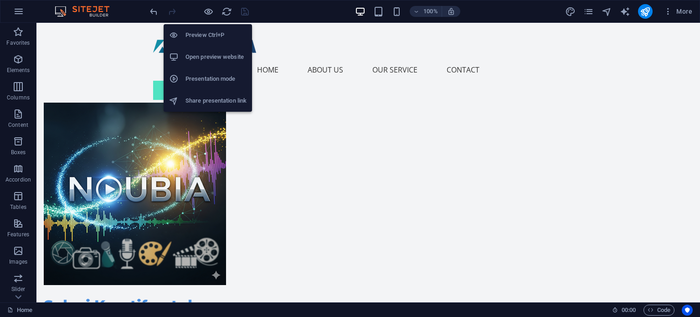
click at [205, 37] on h6 "Preview Ctrl+P" at bounding box center [216, 35] width 61 height 11
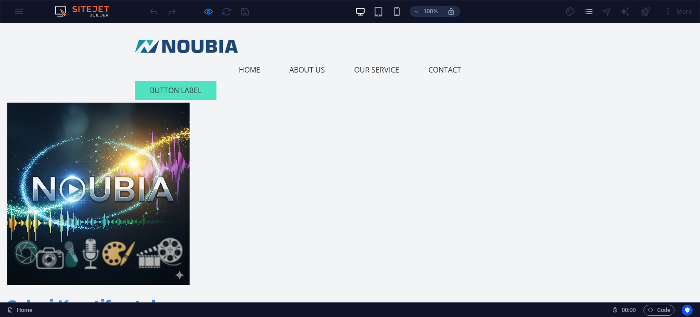
click at [317, 59] on link "About Us" at bounding box center [307, 70] width 50 height 22
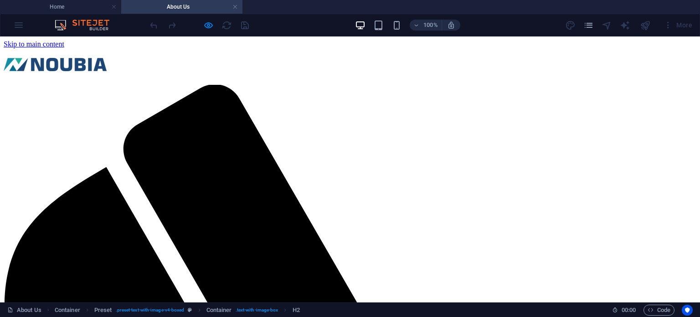
scroll to position [0, 0]
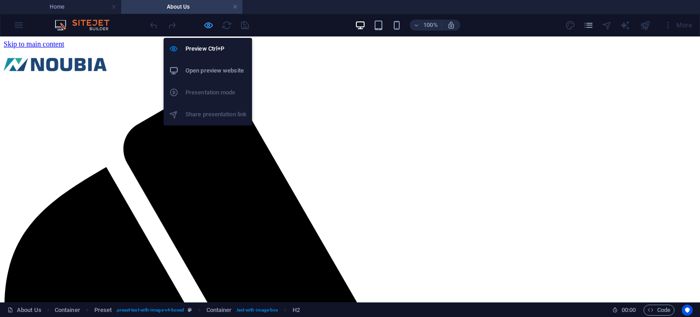
click at [208, 24] on icon "button" at bounding box center [208, 25] width 10 height 10
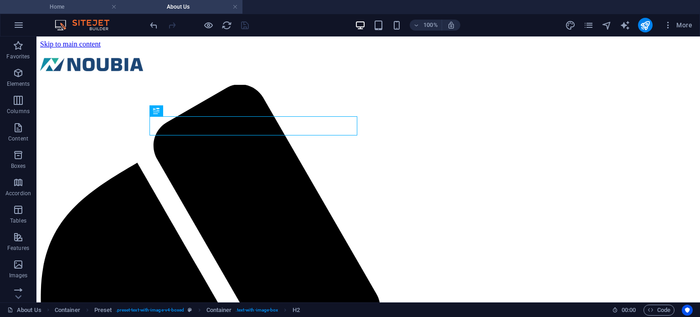
click at [61, 2] on h4 "Home" at bounding box center [60, 7] width 121 height 10
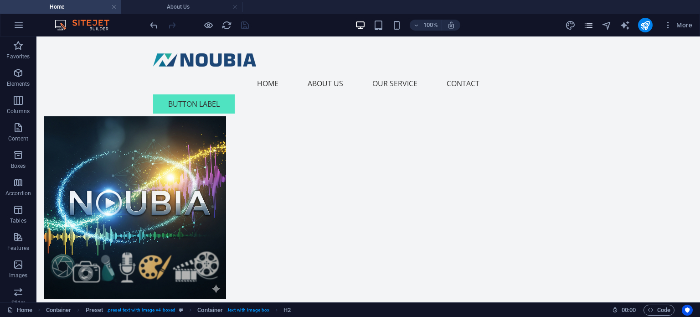
click at [590, 26] on icon "pages" at bounding box center [589, 25] width 10 height 10
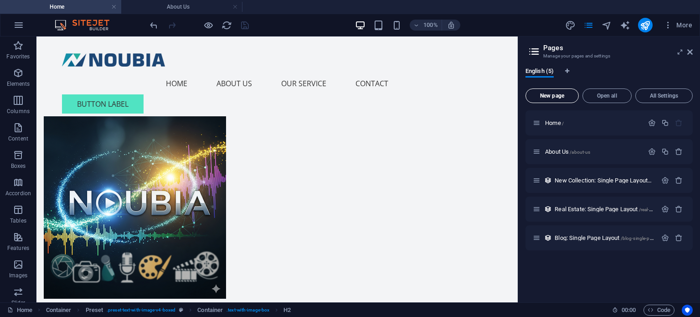
click at [555, 93] on span "New page" at bounding box center [552, 95] width 45 height 5
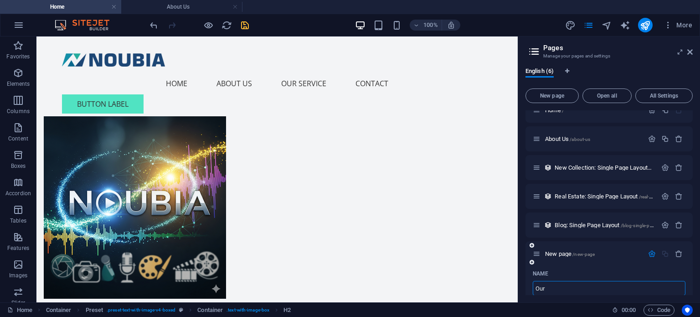
type input "Our S"
type input "/our"
type input "Our Service"
type input "/our-service"
type input "Our Service"
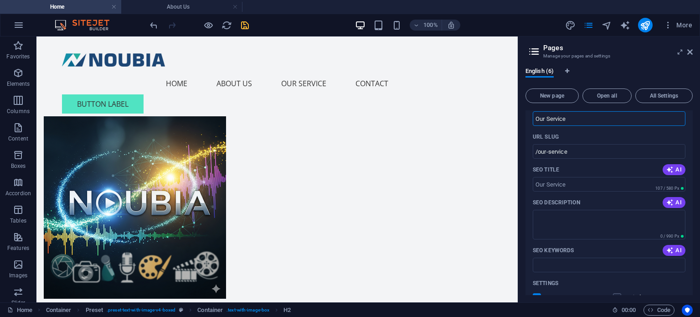
scroll to position [305, 0]
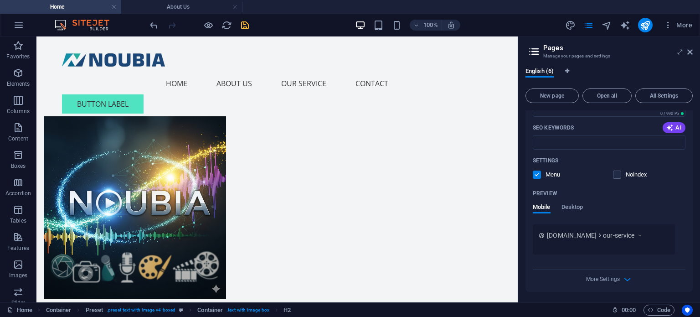
drag, startPoint x: 693, startPoint y: 264, endPoint x: 694, endPoint y: 233, distance: 31.0
click at [694, 232] on div "English (6) New page Open all All Settings Home / About Us /about-us New Collec…" at bounding box center [609, 181] width 182 height 242
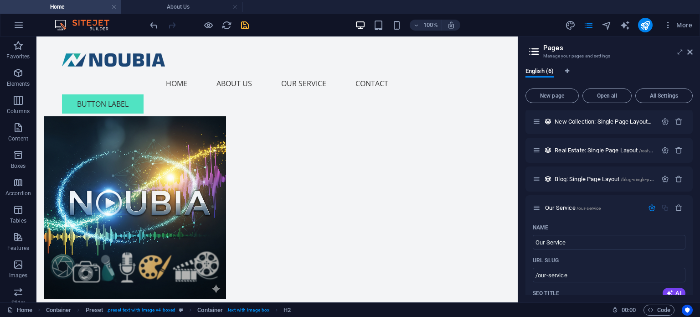
scroll to position [56, 0]
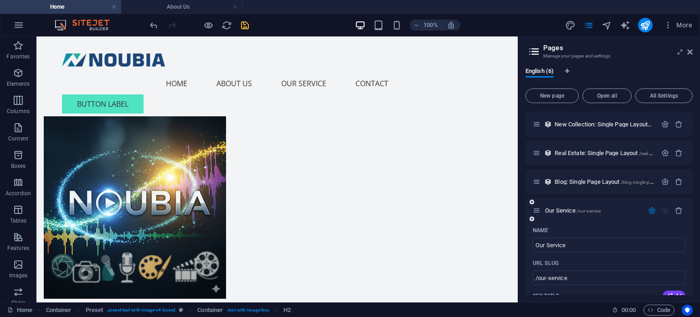
drag, startPoint x: 691, startPoint y: 182, endPoint x: 678, endPoint y: 255, distance: 74.0
click at [677, 259] on div "Home / About Us /about-us New Collection: Single Page Layout /new-collection-si…" at bounding box center [609, 297] width 167 height 487
drag, startPoint x: 691, startPoint y: 188, endPoint x: 691, endPoint y: 200, distance: 11.9
click at [691, 200] on div "Home / About Us /about-us New Collection: Single Page Layout /new-collection-si…" at bounding box center [609, 202] width 167 height 185
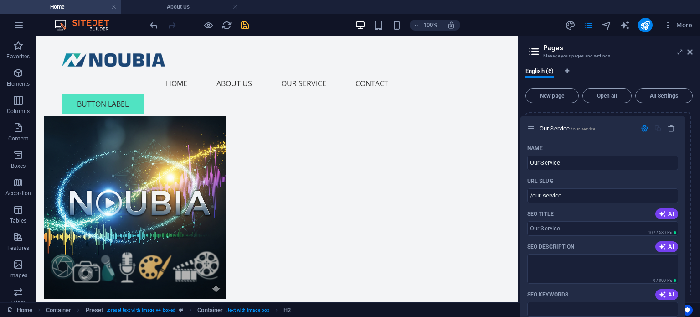
drag, startPoint x: 536, startPoint y: 209, endPoint x: 530, endPoint y: 122, distance: 87.7
click at [530, 122] on div "Home / About Us /about-us New Collection: Single Page Layout /new-collection-si…" at bounding box center [609, 297] width 167 height 487
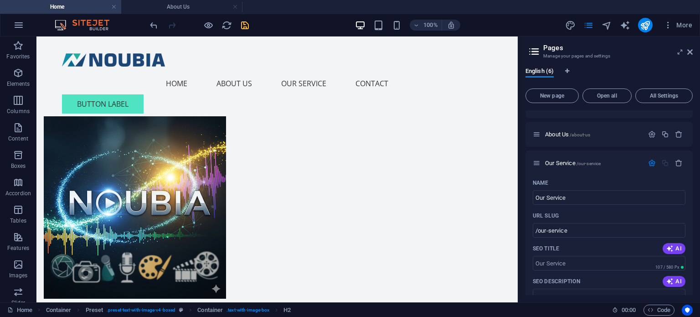
scroll to position [0, 0]
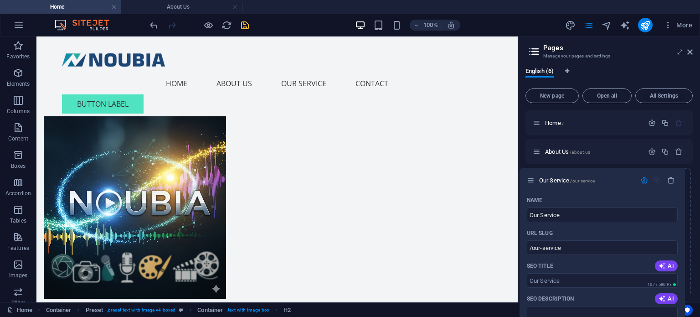
drag, startPoint x: 536, startPoint y: 180, endPoint x: 530, endPoint y: 176, distance: 6.8
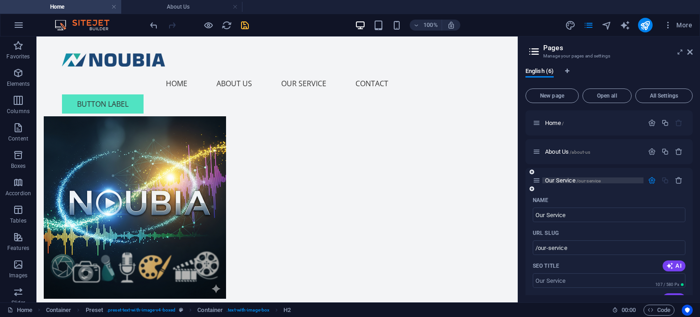
click at [567, 180] on span "Our Service /our-service" at bounding box center [573, 180] width 56 height 7
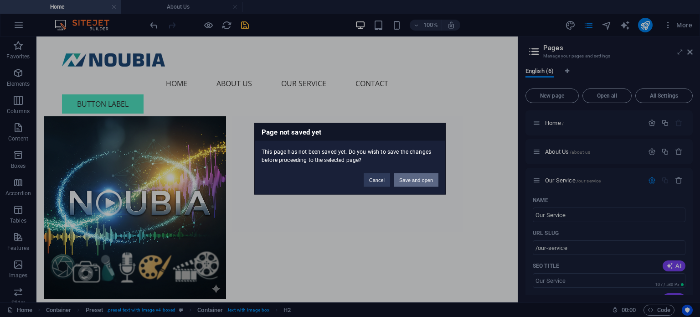
click at [419, 181] on button "Save and open" at bounding box center [416, 180] width 45 height 14
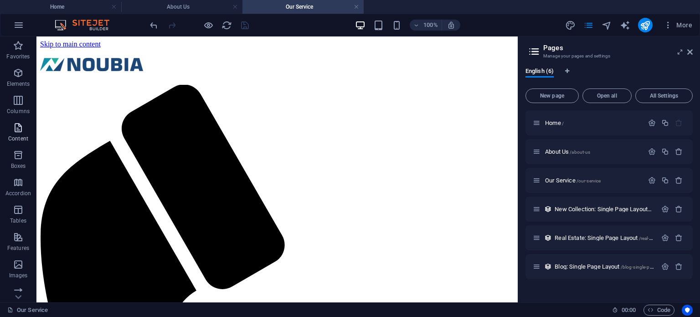
click at [18, 127] on icon "button" at bounding box center [18, 127] width 11 height 11
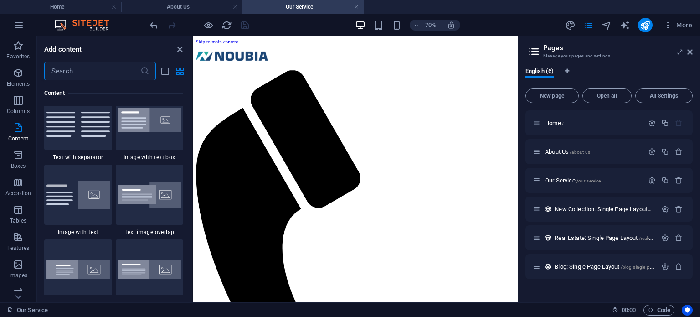
scroll to position [1732, 0]
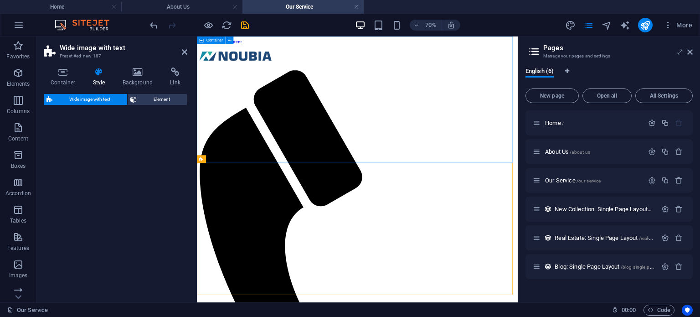
select select "%"
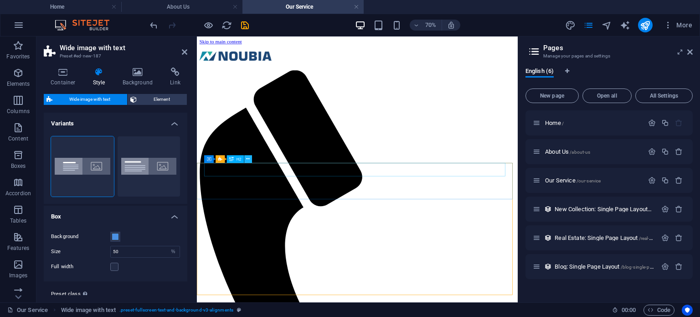
click at [248, 159] on icon at bounding box center [249, 159] width 4 height 7
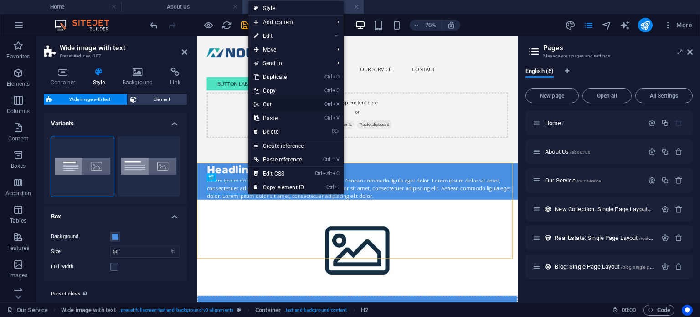
click at [271, 104] on link "Ctrl X Cut" at bounding box center [279, 105] width 61 height 14
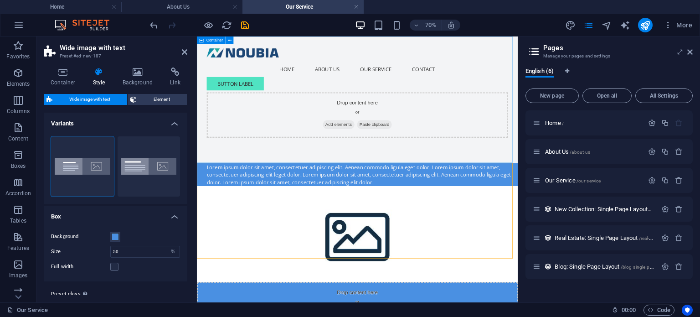
click at [444, 161] on span "Paste clipboard" at bounding box center [451, 162] width 50 height 13
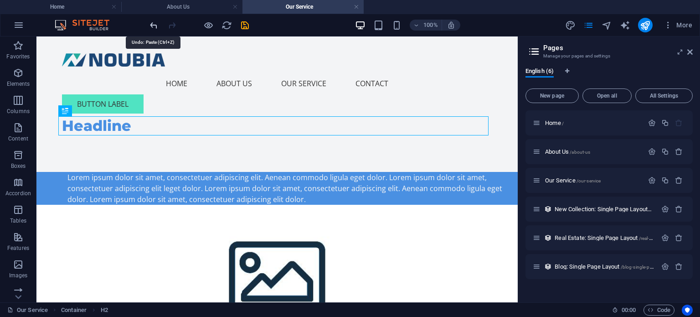
click at [153, 26] on icon "undo" at bounding box center [154, 25] width 10 height 10
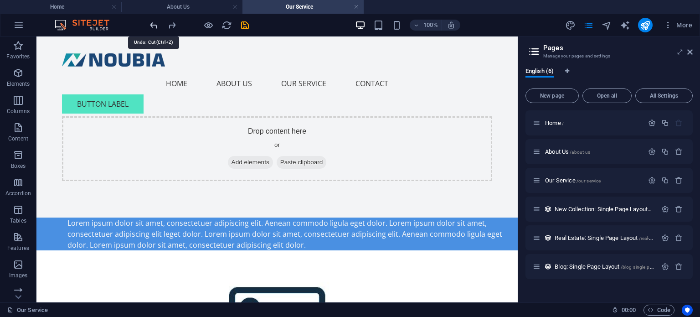
click at [153, 25] on icon "undo" at bounding box center [154, 25] width 10 height 10
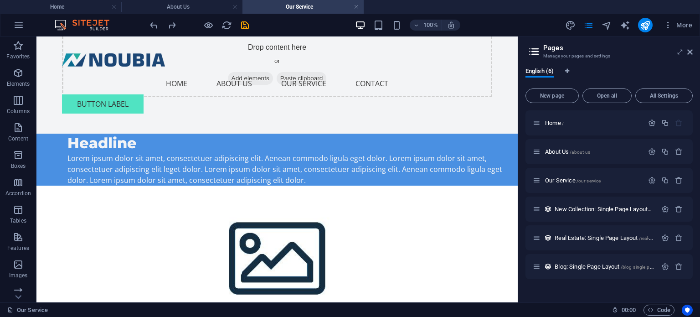
scroll to position [83, 0]
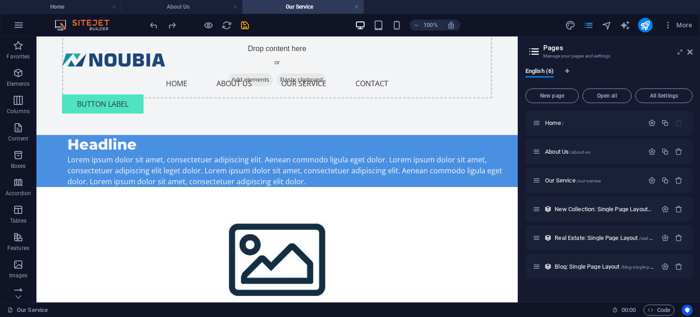
click at [590, 25] on icon "pages" at bounding box center [589, 25] width 10 height 10
click at [688, 53] on icon at bounding box center [690, 51] width 5 height 7
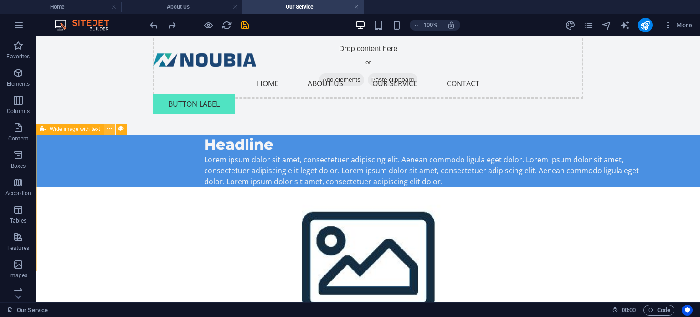
click at [107, 128] on icon at bounding box center [109, 129] width 5 height 10
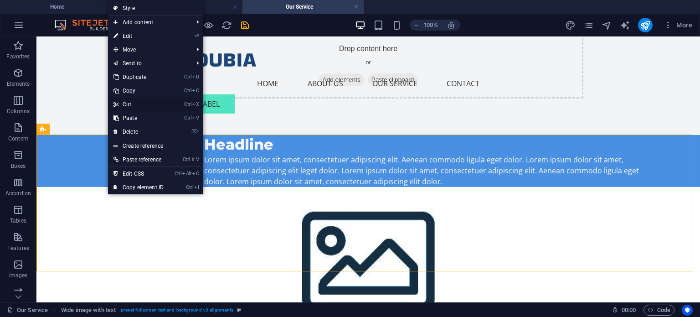
click at [133, 104] on link "Ctrl X Cut" at bounding box center [138, 105] width 61 height 14
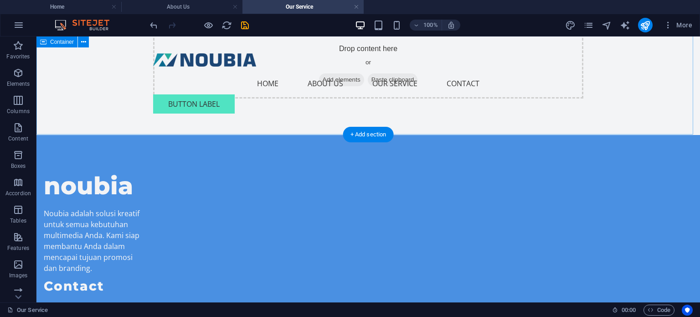
scroll to position [37, 0]
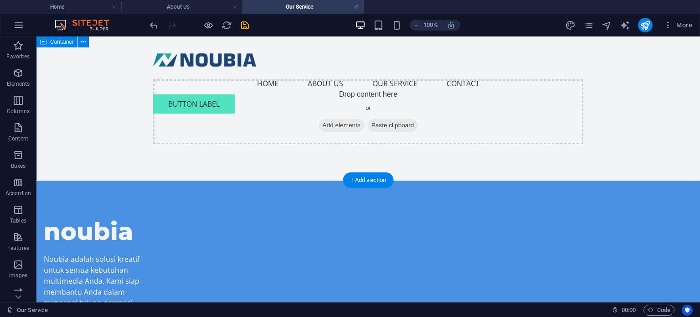
click at [392, 123] on span "Paste clipboard" at bounding box center [393, 125] width 50 height 13
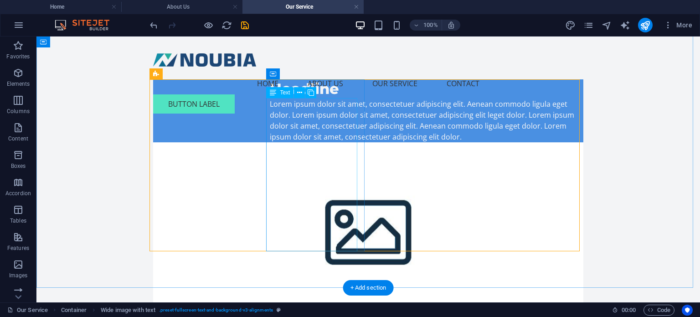
click at [310, 115] on div "Lorem ipsum dolor sit amet, consectetuer adipiscing elit. Aenean commodo ligula…" at bounding box center [423, 120] width 306 height 44
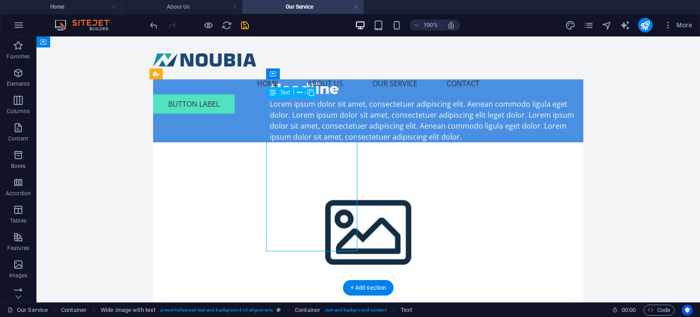
click at [326, 114] on div "Lorem ipsum dolor sit amet, consectetuer adipiscing elit. Aenean commodo ligula…" at bounding box center [423, 120] width 306 height 44
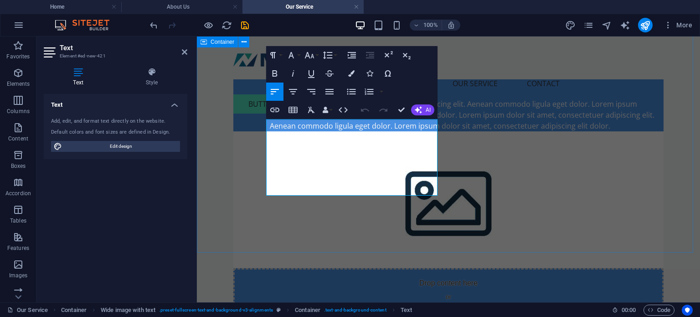
click at [221, 105] on div "Headline Lorem ipsum dolor sit amet, consectetuer adipiscing elit. Aenean commo…" at bounding box center [448, 185] width 503 height 370
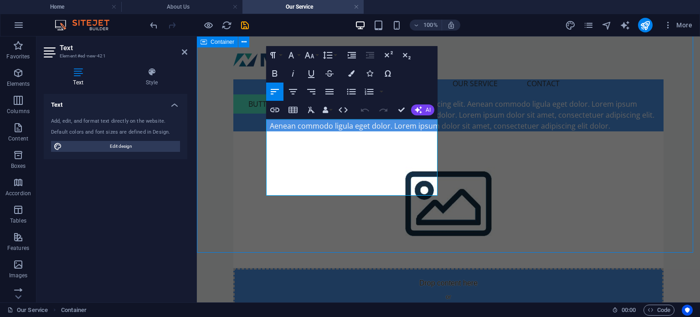
click at [221, 105] on div "Headline Lorem ipsum dolor sit amet, consectetuer adipiscing elit. Aenean commo…" at bounding box center [448, 185] width 503 height 370
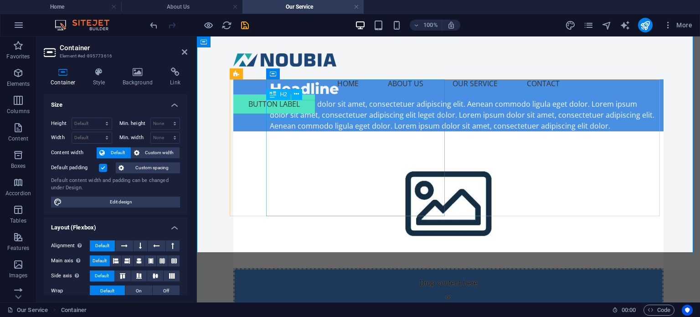
click at [328, 98] on div "Headline" at bounding box center [463, 88] width 387 height 19
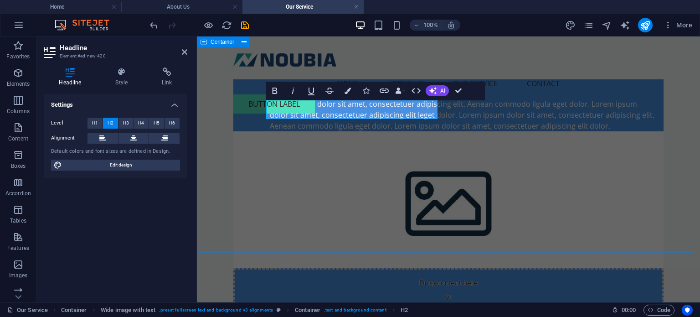
click at [217, 151] on div "Our Service Lorem ipsum dolor sit amet, consectetuer adipiscing elit. Aenean co…" at bounding box center [448, 185] width 503 height 370
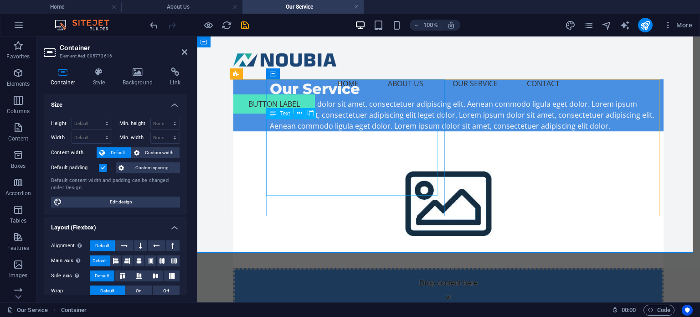
click at [342, 131] on div "Lorem ipsum dolor sit amet, consectetuer adipiscing elit. Aenean commodo ligula…" at bounding box center [463, 114] width 387 height 33
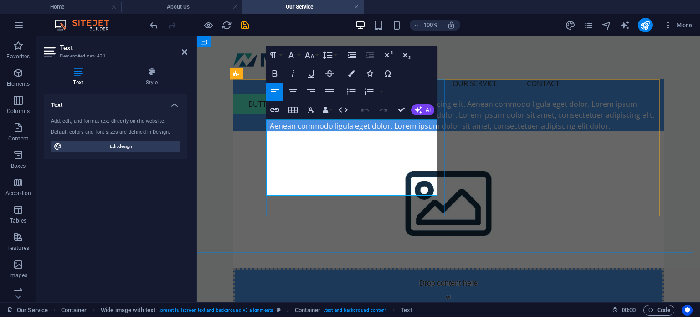
click at [348, 131] on p "Lorem ipsum dolor sit amet, consectetuer adipiscing elit. Aenean commodo ligula…" at bounding box center [463, 114] width 387 height 33
click at [211, 169] on div "Our Service Noubia adalah mitra kreatif tepercaya Anda dalam mewujudkan ide-ide…" at bounding box center [448, 185] width 503 height 370
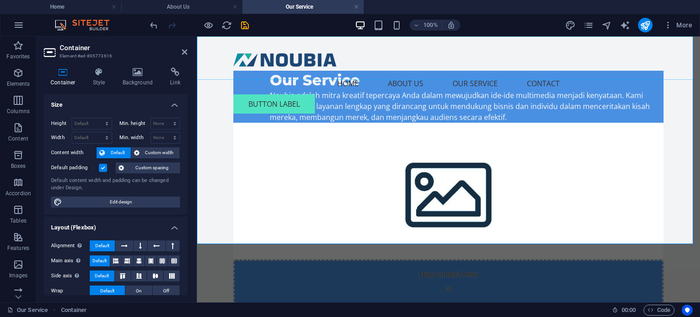
scroll to position [0, 0]
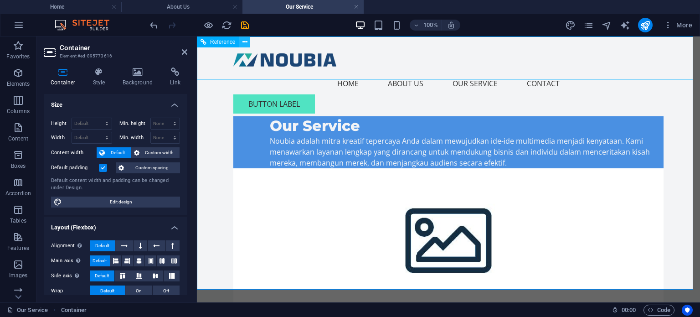
click at [244, 43] on icon at bounding box center [245, 42] width 5 height 10
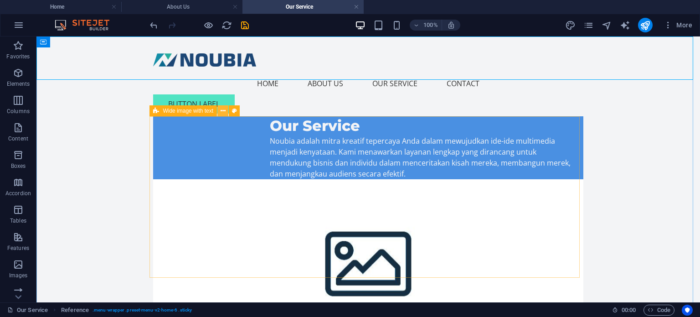
click at [224, 110] on icon at bounding box center [223, 111] width 5 height 10
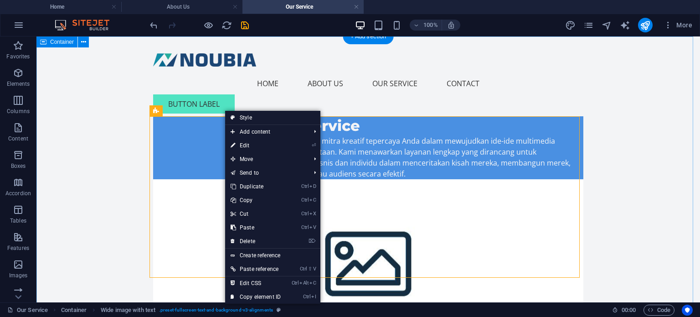
click at [116, 120] on div "Our Service Noubia adalah mitra kreatif tepercaya Anda dalam mewujudkan ide-ide…" at bounding box center [368, 238] width 664 height 405
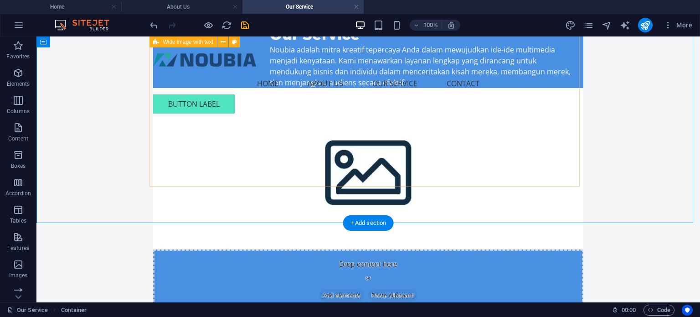
scroll to position [46, 0]
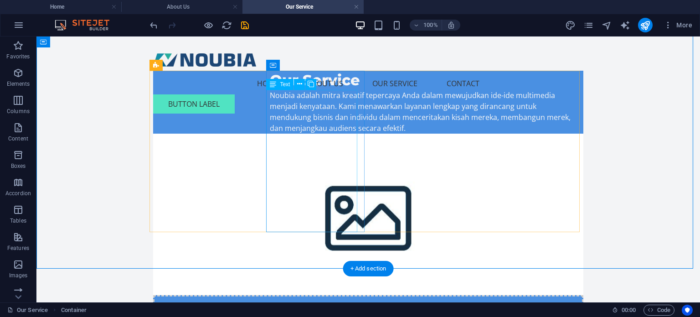
click at [336, 134] on div "Noubia adalah mitra kreatif tepercaya Anda dalam mewujudkan ide-ide multimedia …" at bounding box center [423, 112] width 306 height 44
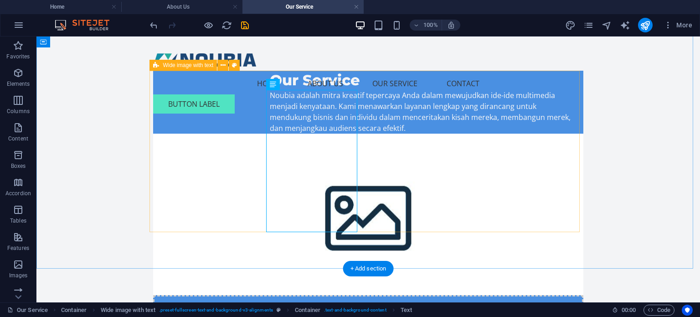
click at [183, 118] on div "Our Service Noubia adalah mitra kreatif tepercaya Anda dalam mewujudkan ide-ide…" at bounding box center [368, 215] width 430 height 289
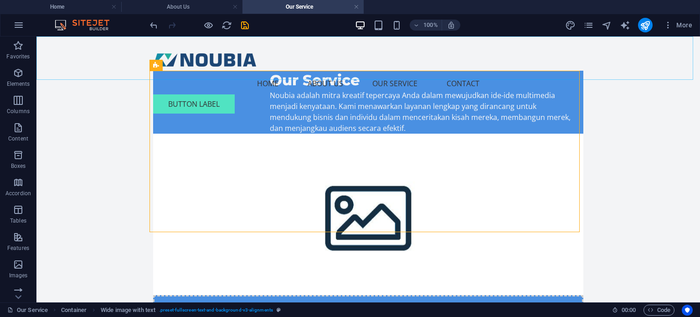
click at [220, 74] on div "Menu Home About Us Our Service Contact Button label" at bounding box center [368, 78] width 664 height 84
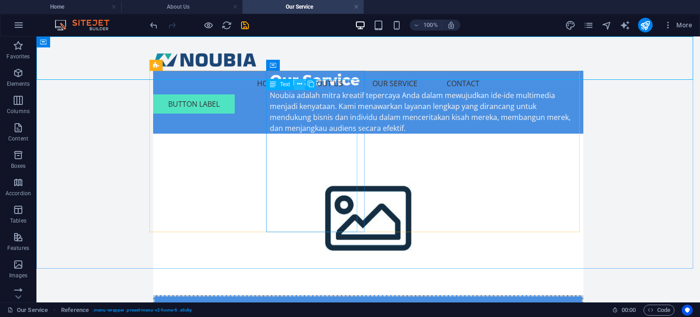
click at [299, 86] on icon at bounding box center [299, 84] width 5 height 10
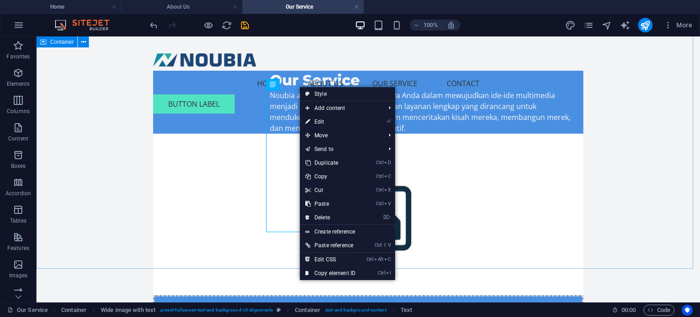
click at [137, 135] on div "Our Service Noubia adalah mitra kreatif tepercaya Anda dalam mewujudkan ide-ide…" at bounding box center [368, 193] width 664 height 405
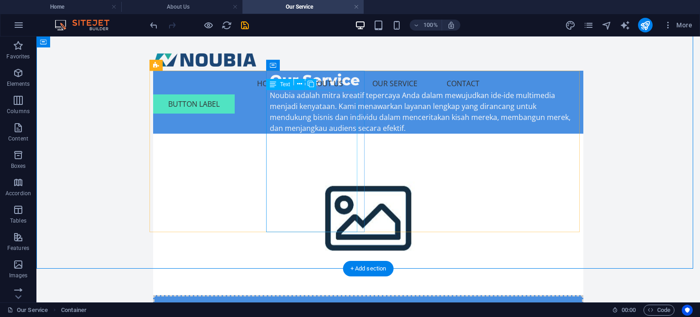
scroll to position [0, 0]
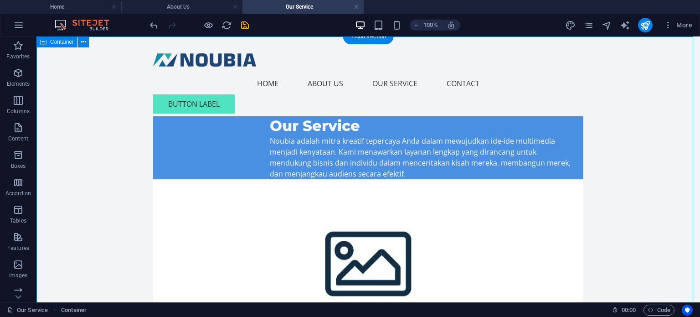
click at [625, 103] on div "Our Service Noubia adalah mitra kreatif tepercaya Anda dalam mewujudkan ide-ide…" at bounding box center [368, 238] width 664 height 405
click at [159, 120] on div "Our Service Noubia adalah mitra kreatif tepercaya Anda dalam mewujudkan ide-ide…" at bounding box center [368, 260] width 430 height 289
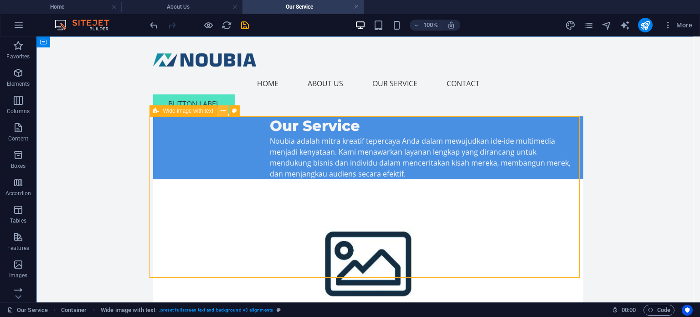
click at [222, 110] on icon at bounding box center [223, 111] width 5 height 10
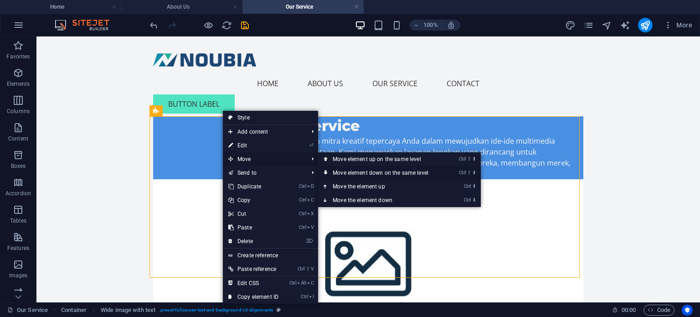
click at [357, 171] on link "Ctrl ⇧ ⬇ Move element down on the same level" at bounding box center [382, 173] width 129 height 14
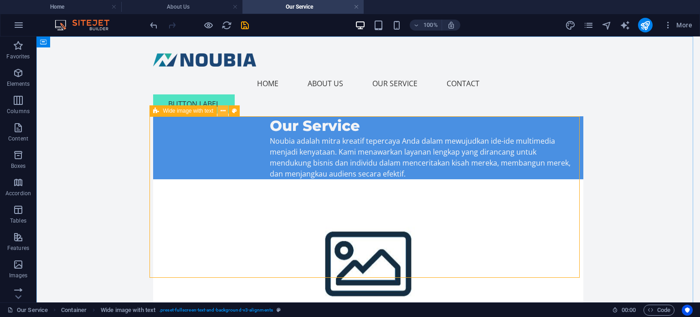
click at [223, 109] on icon at bounding box center [223, 111] width 5 height 10
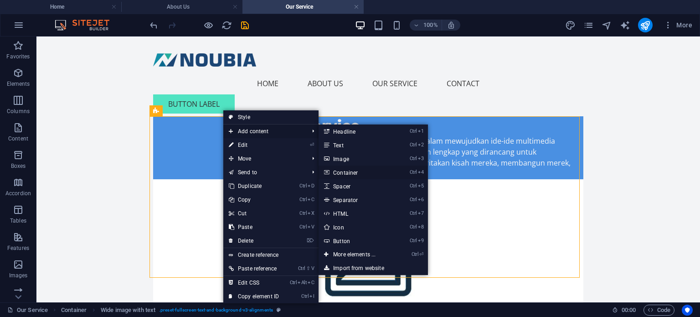
click at [328, 173] on icon at bounding box center [326, 173] width 5 height 14
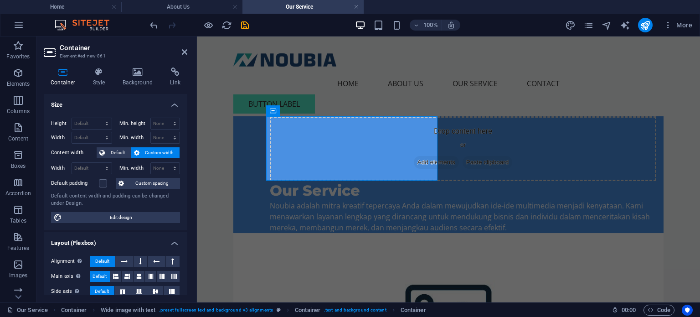
click at [148, 23] on div "100% More" at bounding box center [349, 25] width 699 height 22
click at [153, 25] on icon "undo" at bounding box center [154, 25] width 10 height 10
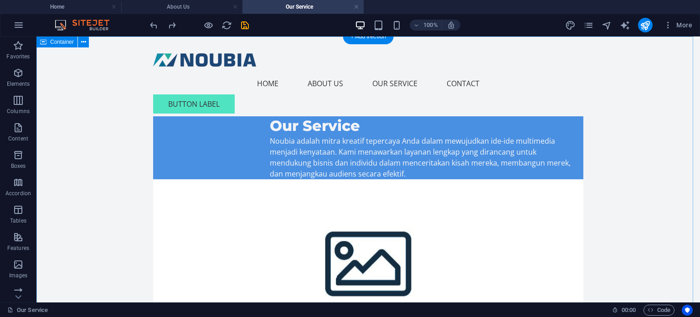
click at [334, 96] on div "Our Service Noubia adalah mitra kreatif tepercaya Anda dalam mewujudkan ide-ide…" at bounding box center [368, 238] width 664 height 405
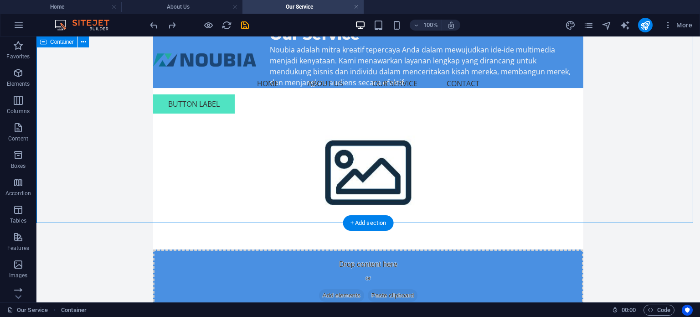
click at [382, 184] on figure at bounding box center [368, 168] width 430 height 161
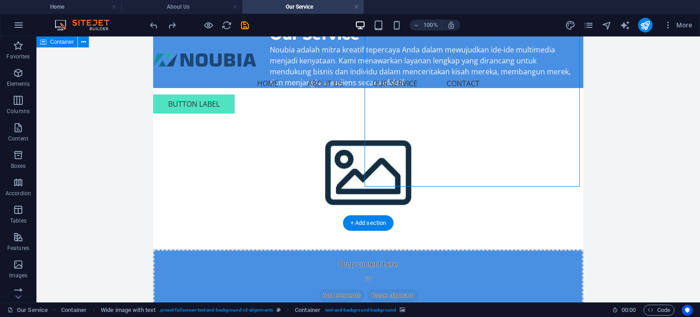
click at [383, 186] on figure at bounding box center [368, 168] width 430 height 161
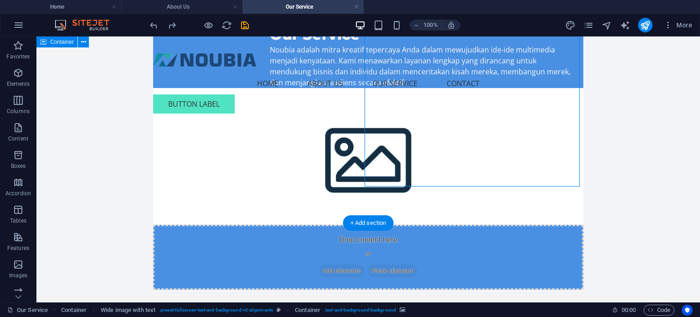
select select "px"
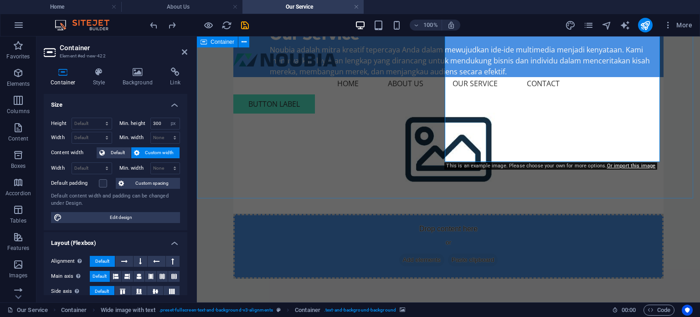
click at [230, 174] on div "Our Service Noubia adalah mitra kreatif tepercaya Anda dalam mewujudkan ide-ide…" at bounding box center [448, 130] width 503 height 370
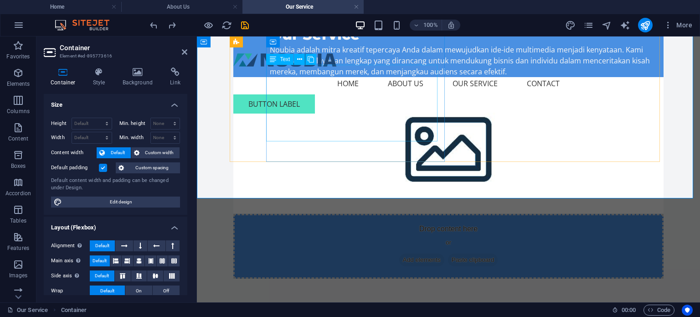
scroll to position [137, 0]
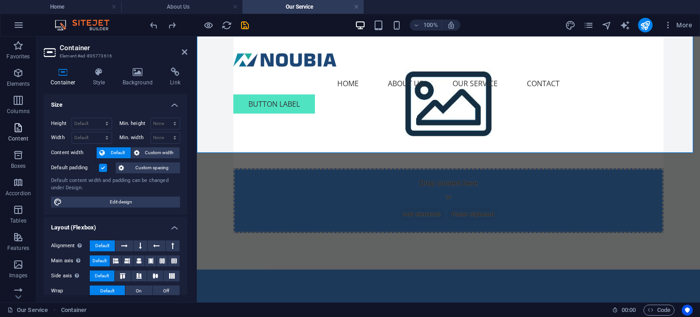
click at [15, 133] on icon "button" at bounding box center [18, 127] width 11 height 11
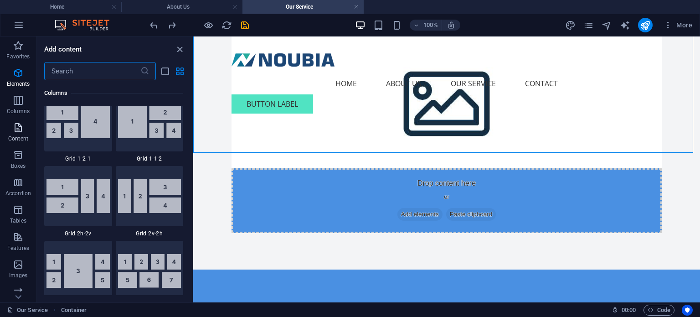
scroll to position [1595, 0]
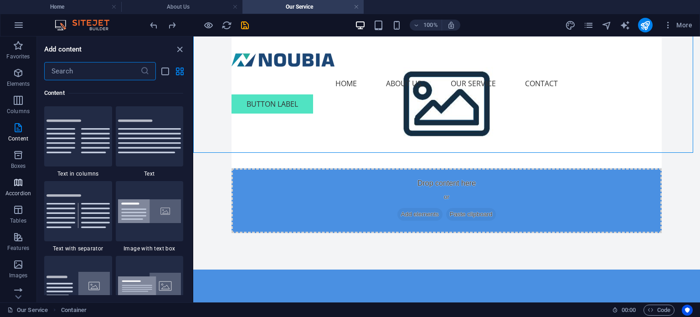
click at [16, 190] on p "Accordion" at bounding box center [18, 193] width 26 height 7
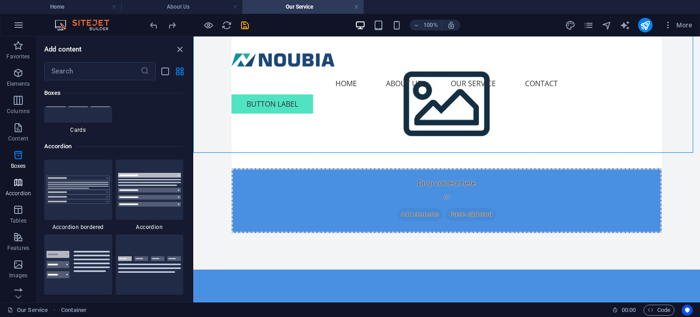
scroll to position [2911, 0]
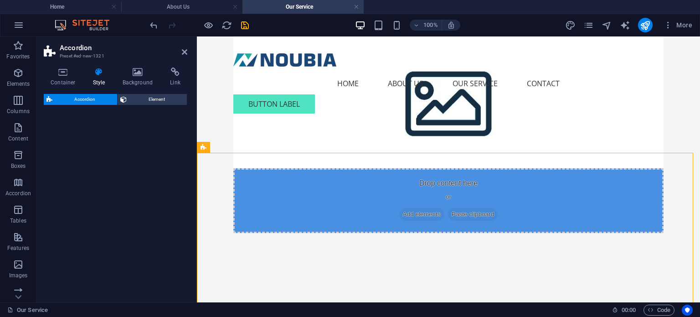
select select "rem"
select select "preset-accordion-v3-list-icon"
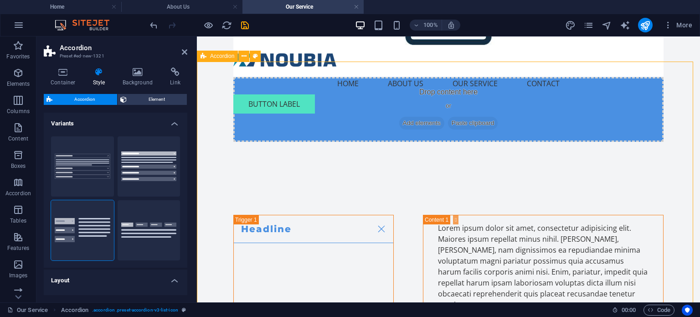
scroll to position [182, 0]
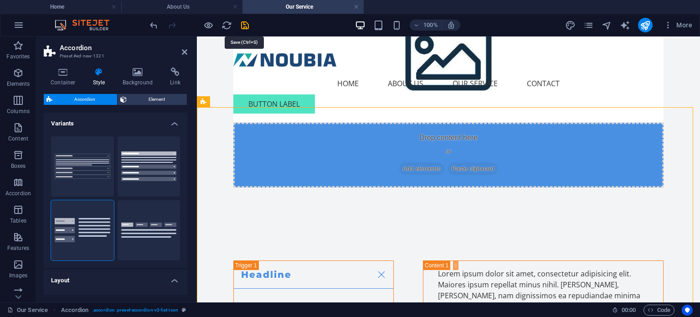
click at [244, 24] on icon "save" at bounding box center [245, 25] width 10 height 10
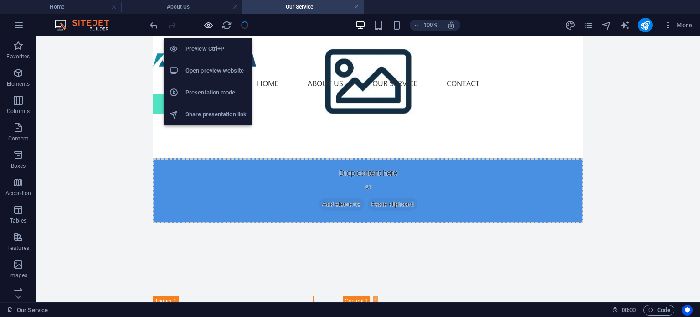
click at [206, 26] on icon "button" at bounding box center [208, 25] width 10 height 10
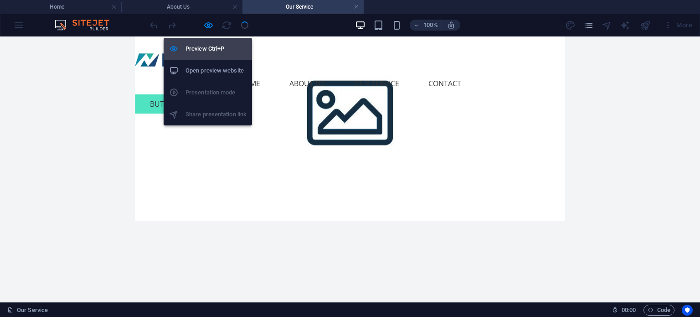
click at [211, 51] on h6 "Preview Ctrl+P" at bounding box center [216, 48] width 61 height 11
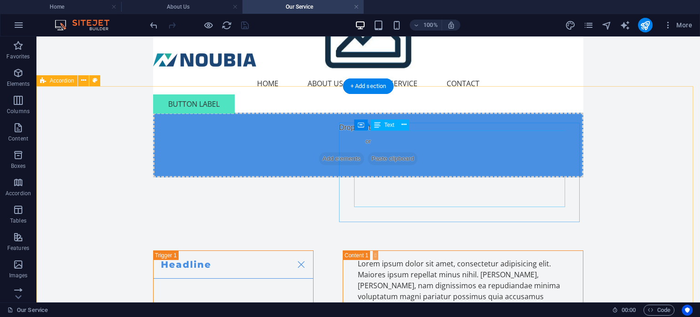
scroll to position [274, 0]
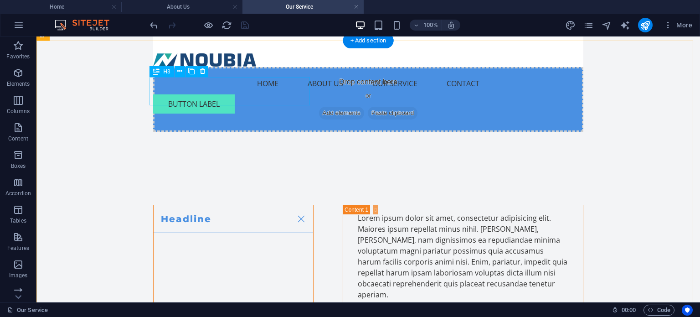
click at [246, 205] on div "Headline" at bounding box center [233, 267] width 161 height 125
click at [298, 205] on div "Headline" at bounding box center [233, 267] width 161 height 125
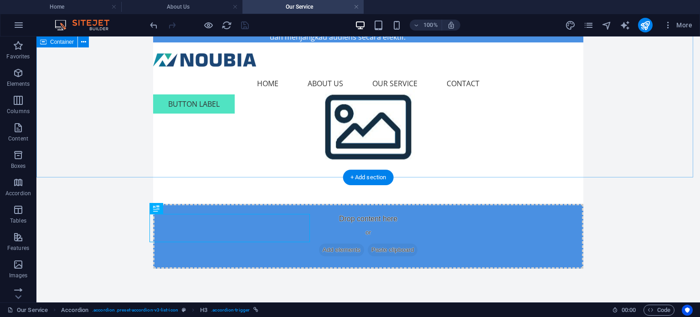
scroll to position [0, 0]
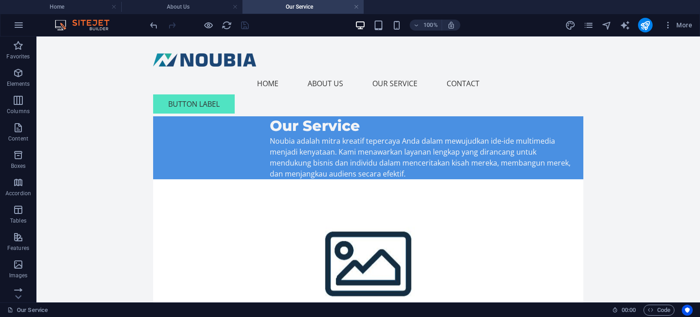
click at [201, 24] on div at bounding box center [199, 25] width 102 height 15
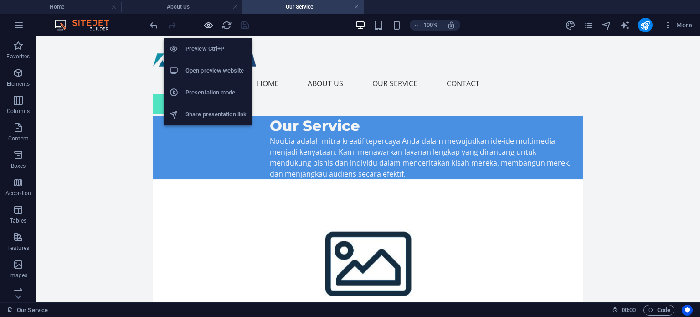
click at [208, 24] on icon "button" at bounding box center [208, 25] width 10 height 10
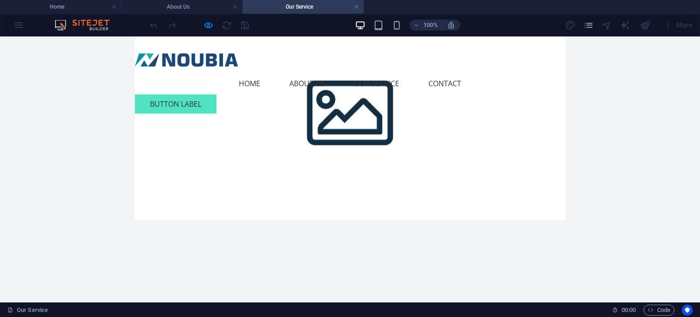
scroll to position [319, 0]
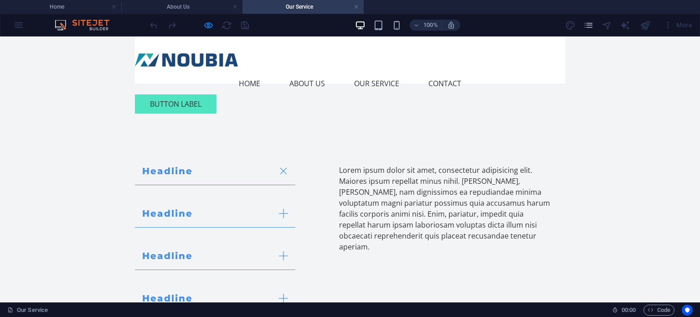
click at [178, 157] on link "Headline" at bounding box center [215, 171] width 161 height 28
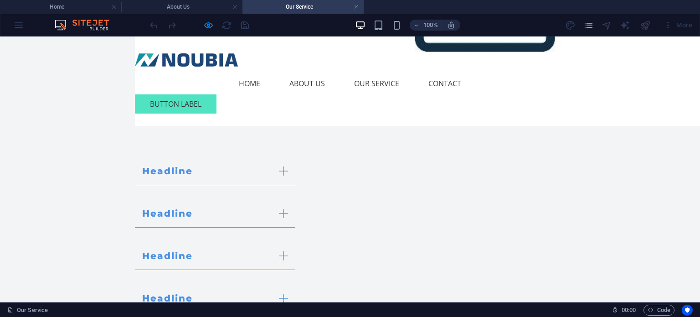
click at [177, 157] on link "Headline" at bounding box center [215, 171] width 161 height 28
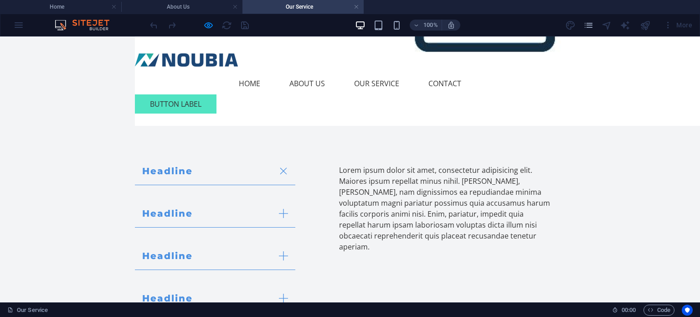
click at [175, 200] on link "Headline" at bounding box center [215, 214] width 161 height 28
click at [170, 242] on link "Headline" at bounding box center [215, 256] width 161 height 28
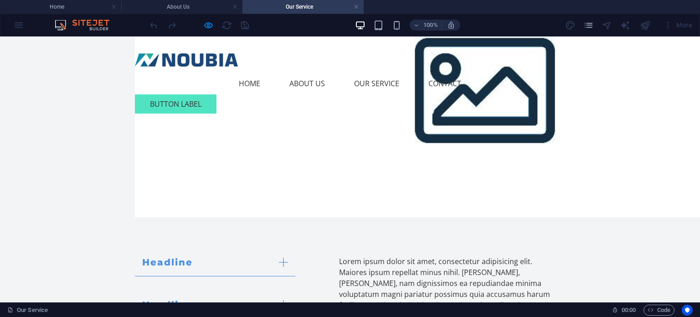
scroll to position [182, 0]
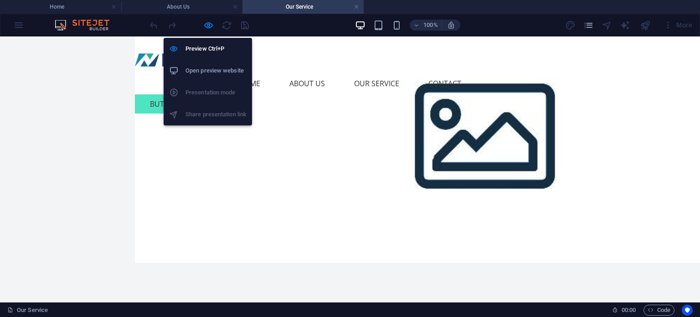
click at [202, 23] on div at bounding box center [199, 25] width 102 height 15
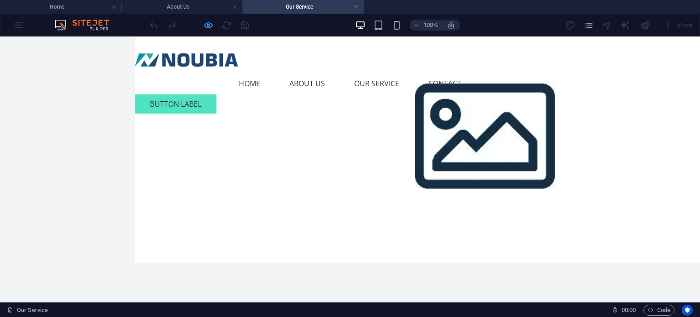
click at [209, 27] on icon "button" at bounding box center [208, 25] width 10 height 10
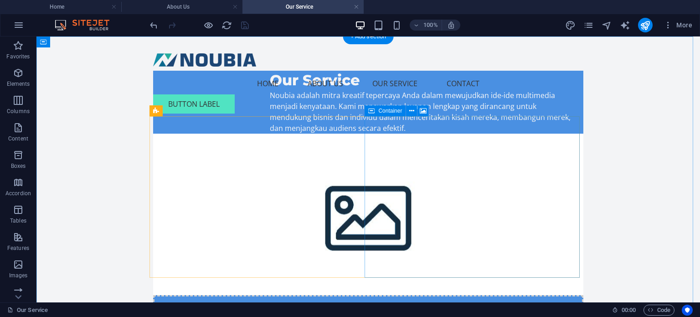
scroll to position [0, 0]
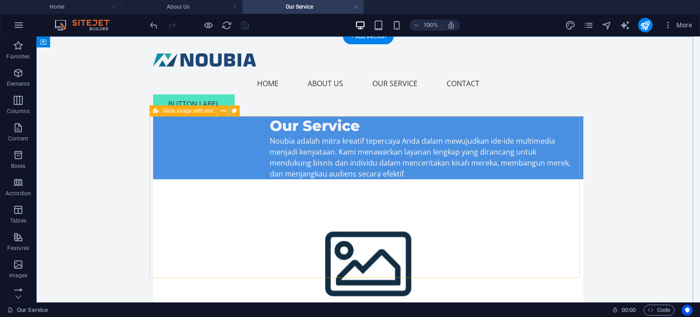
click at [247, 155] on div "Our Service Noubia adalah mitra kreatif tepercaya Anda dalam mewujudkan ide-ide…" at bounding box center [368, 260] width 430 height 289
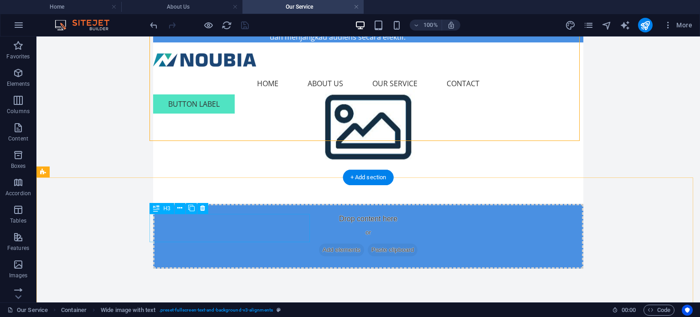
scroll to position [182, 0]
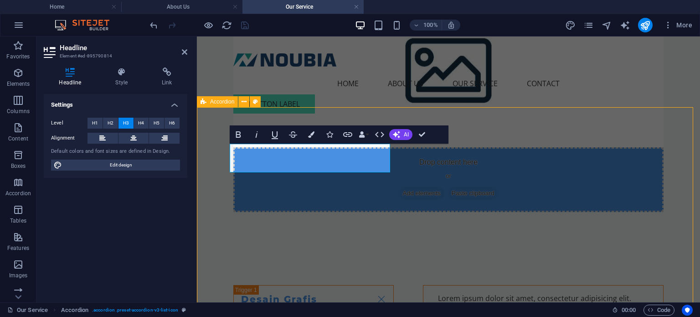
scroll to position [207, 0]
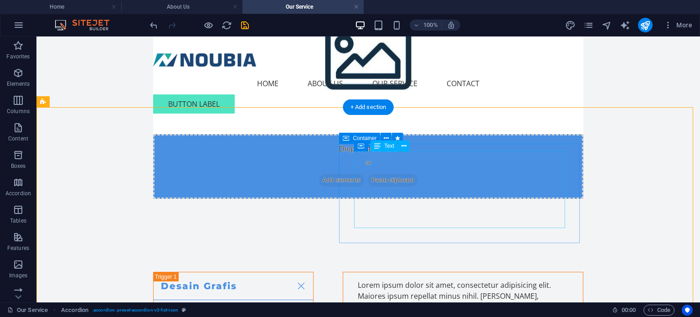
click at [381, 280] on div "Lorem ipsum dolor sit amet, consectetur adipisicing elit. Maiores ipsum repella…" at bounding box center [463, 324] width 211 height 88
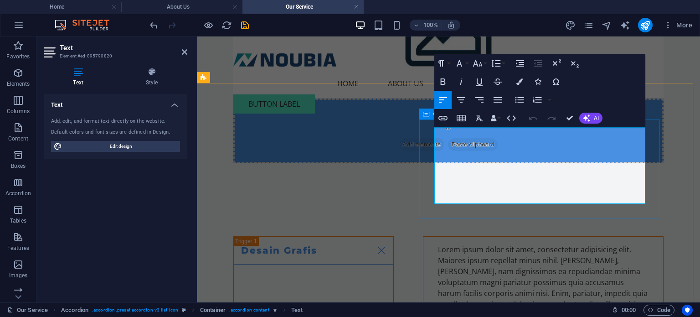
click at [475, 244] on p "Lorem ipsum dolor sit amet, consectetur adipisicing elit. Maiores ipsum repella…" at bounding box center [543, 288] width 211 height 88
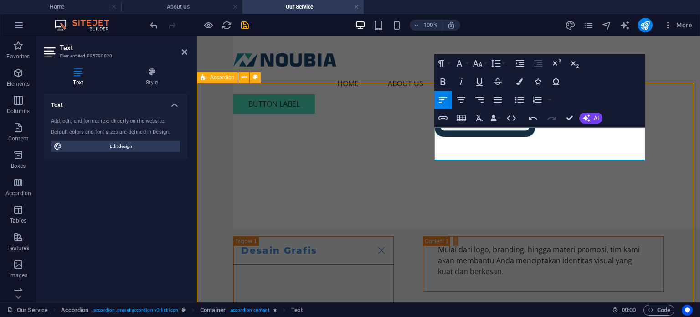
scroll to position [231, 0]
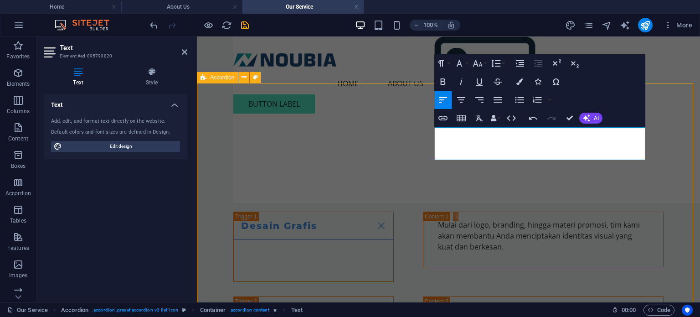
select select "rem"
select select "preset-accordion-v3-list-icon"
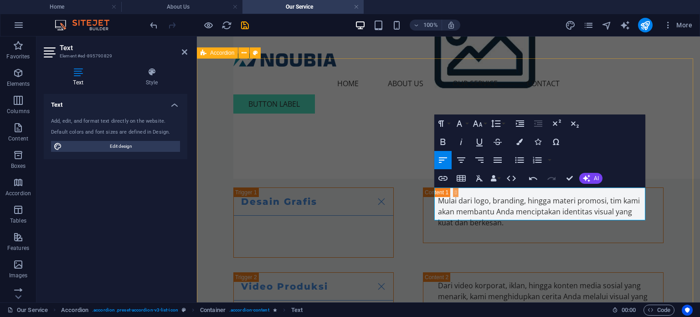
select select "rem"
select select "preset-accordion-v3-list-icon"
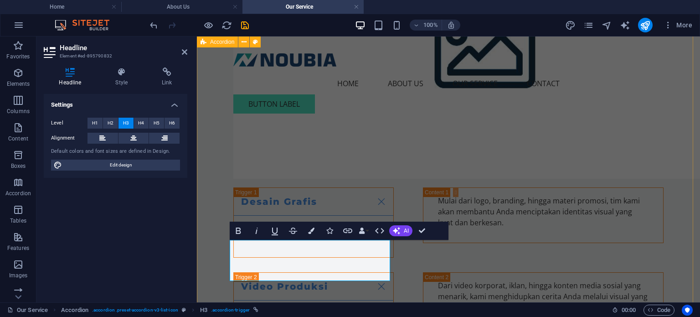
scroll to position [301, 0]
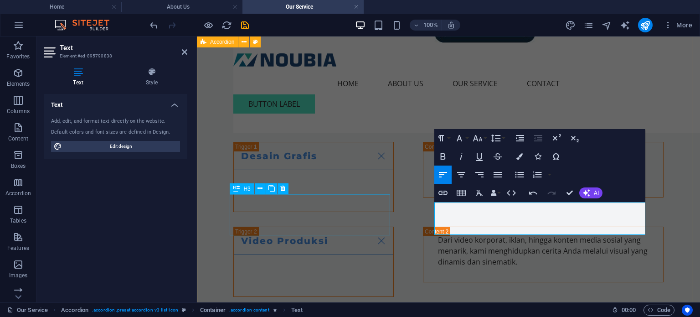
scroll to position [347, 0]
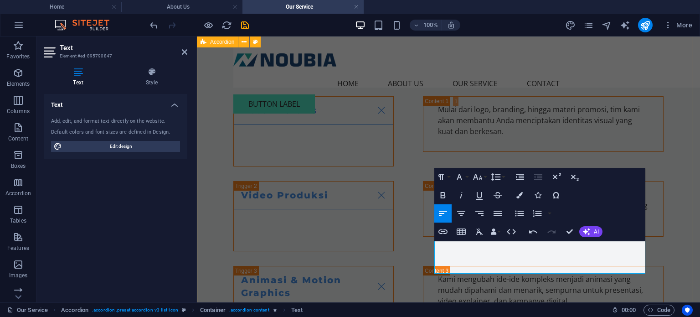
click at [371, 279] on div "Desain Grafis Mulai dari logo, branding, hingga materi promosi, tim kami akan m…" at bounding box center [448, 259] width 503 height 398
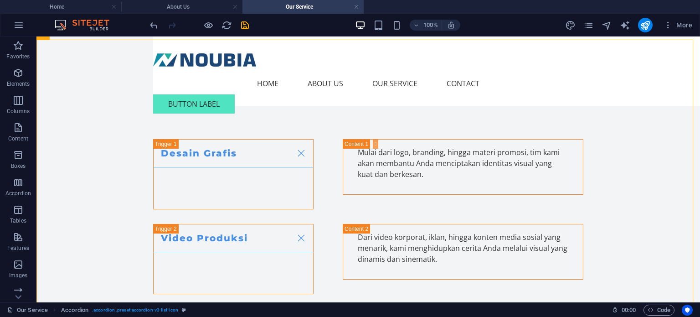
scroll to position [343, 0]
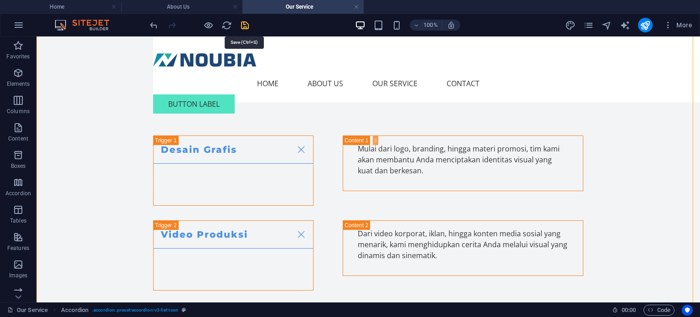
click at [245, 26] on icon "save" at bounding box center [245, 25] width 10 height 10
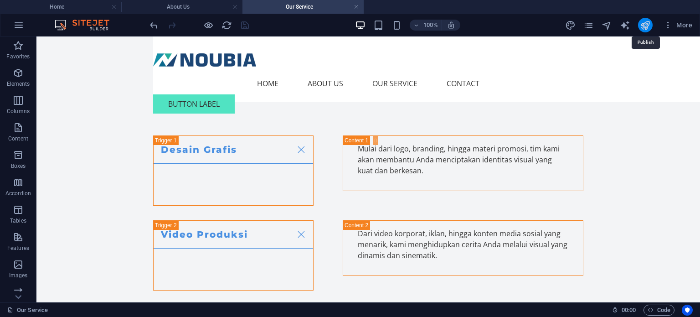
click at [645, 27] on icon "publish" at bounding box center [645, 25] width 10 height 10
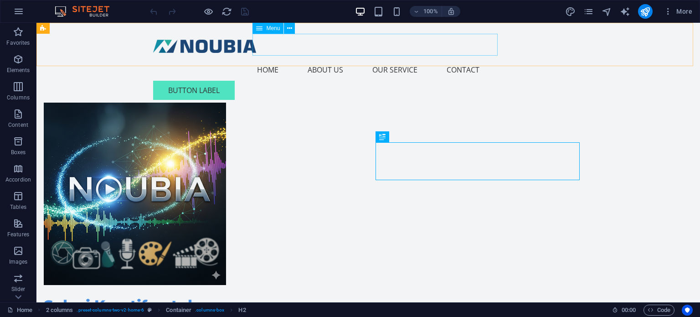
click at [409, 59] on nav "Home About Us Our Service Contact" at bounding box center [368, 70] width 430 height 22
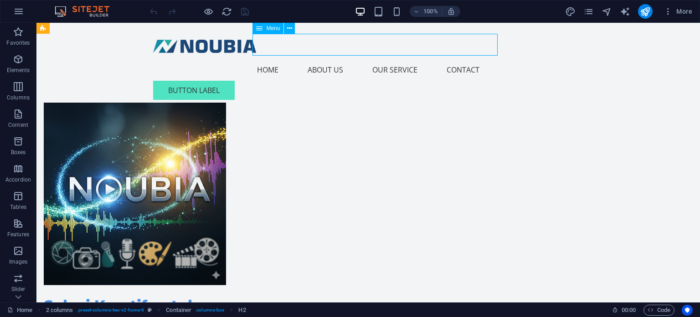
click at [409, 59] on nav "Home About Us Our Service Contact" at bounding box center [368, 70] width 430 height 22
select select
select select "1"
select select
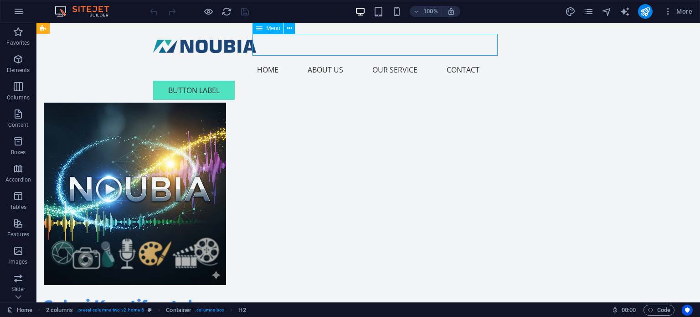
select select
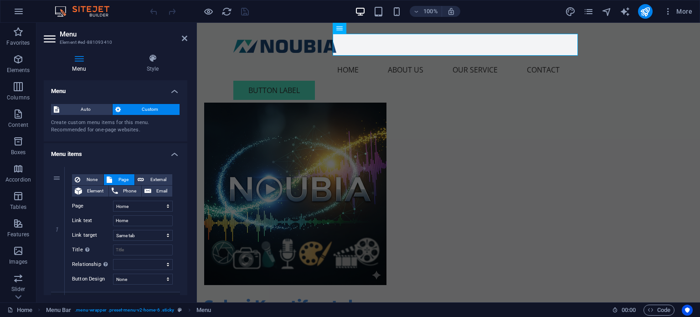
drag, startPoint x: 185, startPoint y: 135, endPoint x: 185, endPoint y: 142, distance: 7.3
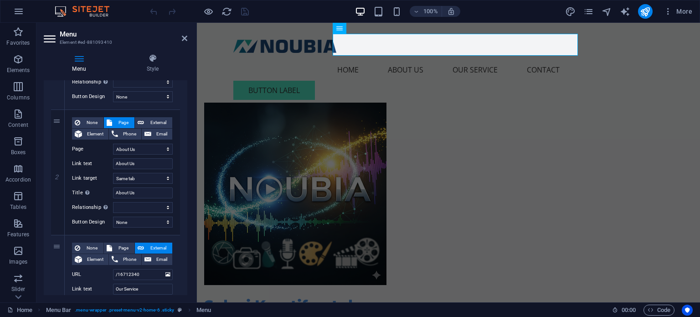
scroll to position [228, 0]
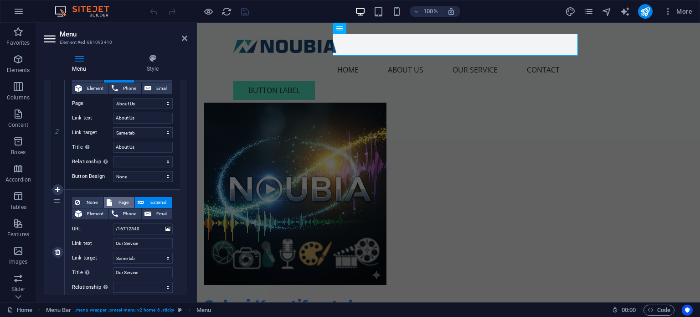
click at [124, 201] on span "Page" at bounding box center [123, 202] width 17 height 11
select select
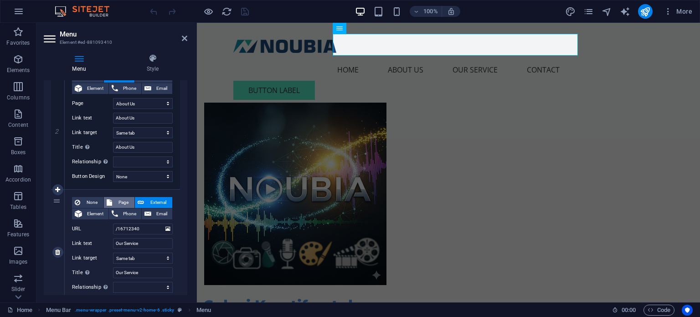
select select
click at [164, 229] on select "Home About Us Our Service" at bounding box center [143, 228] width 60 height 11
select select "2"
click at [113, 223] on select "Home About Us Our Service" at bounding box center [143, 228] width 60 height 11
select select
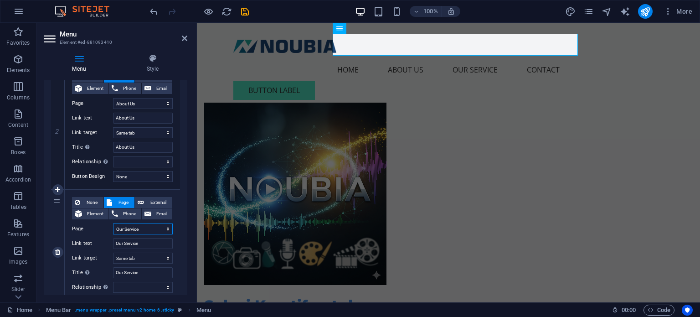
select select
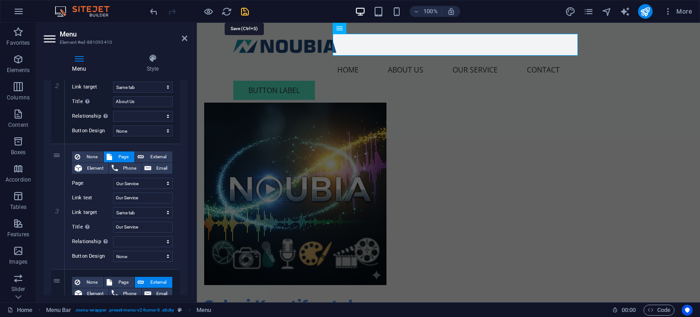
click at [246, 10] on icon "save" at bounding box center [245, 11] width 10 height 10
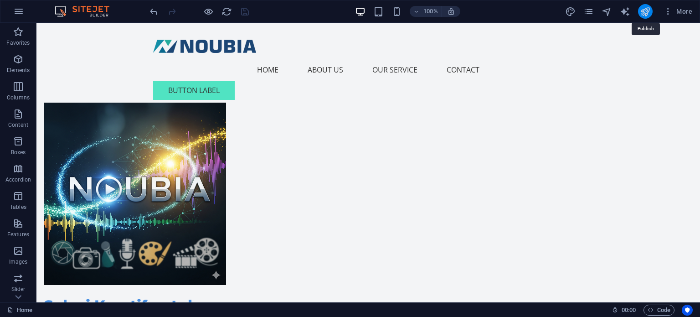
click at [647, 12] on icon "publish" at bounding box center [645, 11] width 10 height 10
click at [589, 10] on icon "pages" at bounding box center [589, 11] width 10 height 10
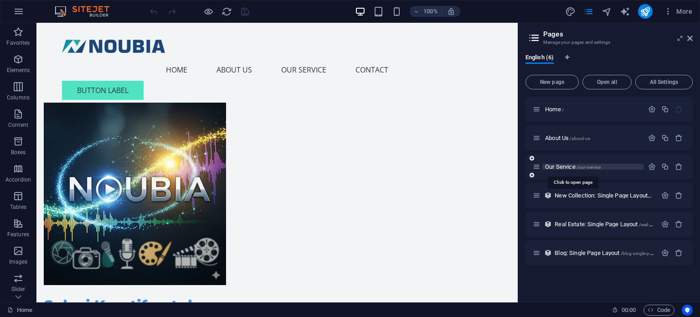
click at [561, 164] on span "Our Service /our-service" at bounding box center [573, 166] width 56 height 7
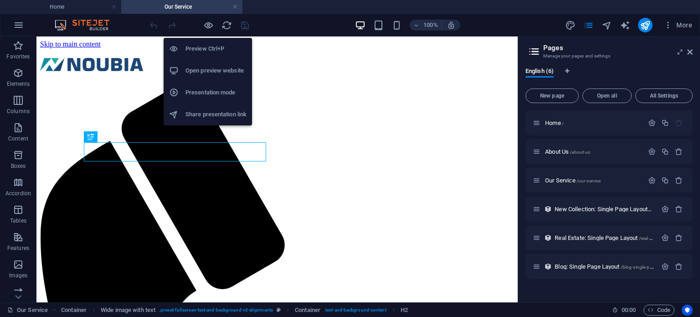
click at [206, 48] on h6 "Preview Ctrl+P" at bounding box center [216, 48] width 61 height 11
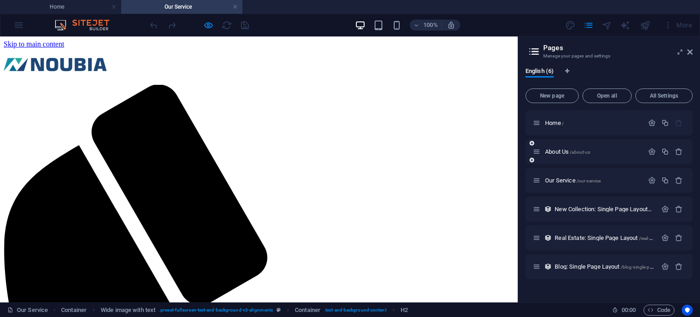
click at [556, 147] on div "About Us /about-us" at bounding box center [588, 151] width 111 height 10
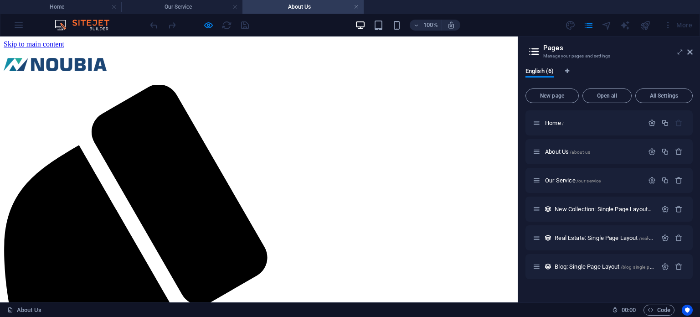
click at [691, 52] on icon at bounding box center [690, 51] width 5 height 7
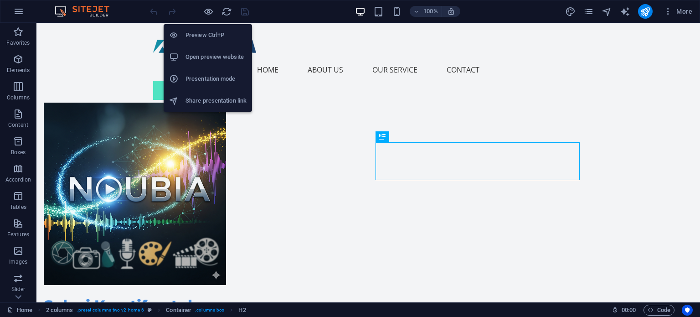
click at [206, 35] on h6 "Preview Ctrl+P" at bounding box center [216, 35] width 61 height 11
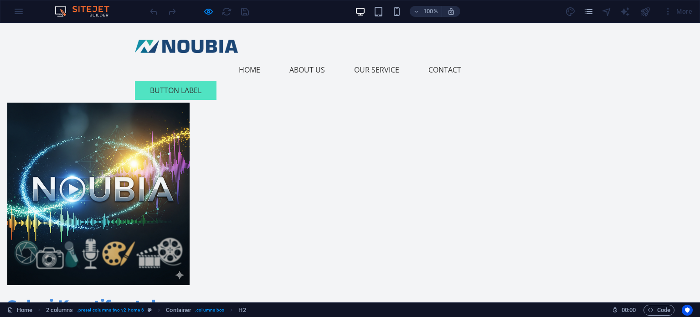
click at [385, 59] on link "Our Service" at bounding box center [377, 70] width 60 height 22
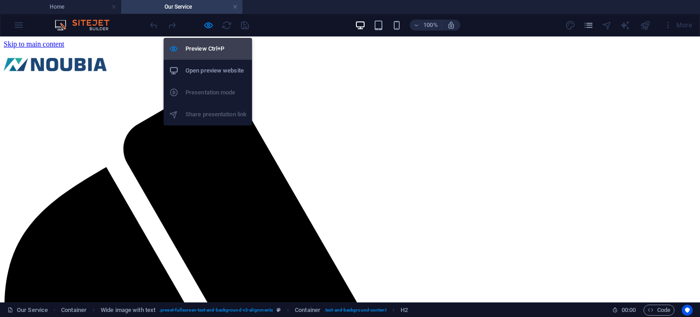
click at [199, 46] on h6 "Preview Ctrl+P" at bounding box center [216, 48] width 61 height 11
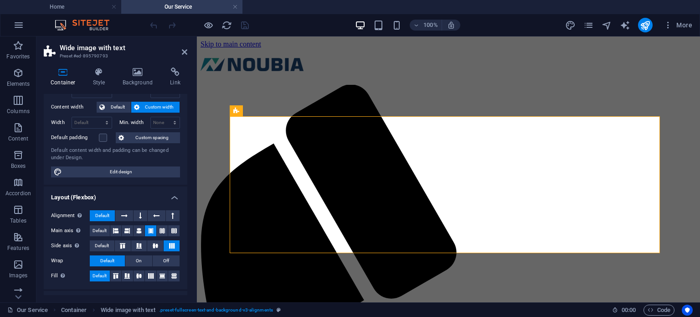
scroll to position [91, 0]
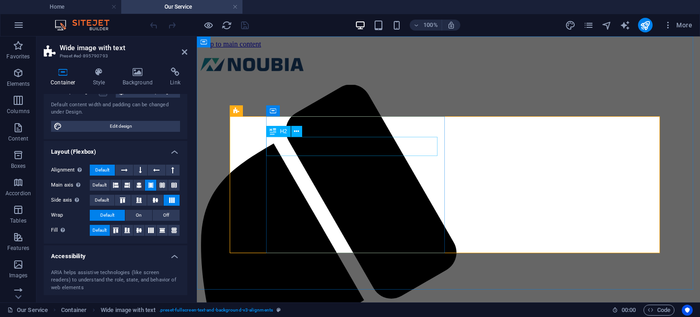
click at [297, 131] on icon at bounding box center [296, 132] width 5 height 10
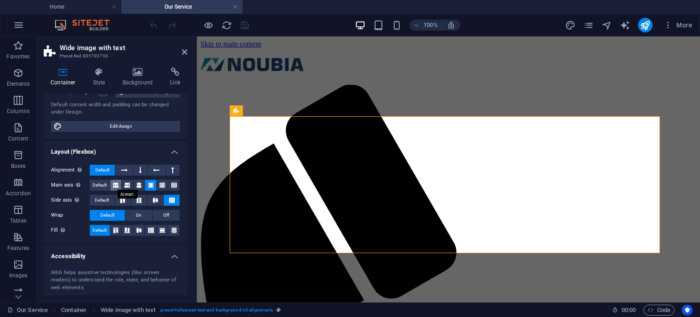
click at [115, 185] on icon at bounding box center [115, 185] width 5 height 11
click at [241, 27] on icon "save" at bounding box center [245, 25] width 10 height 10
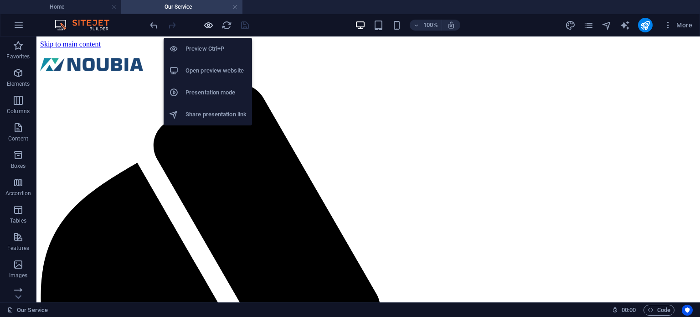
click at [206, 23] on icon "button" at bounding box center [208, 25] width 10 height 10
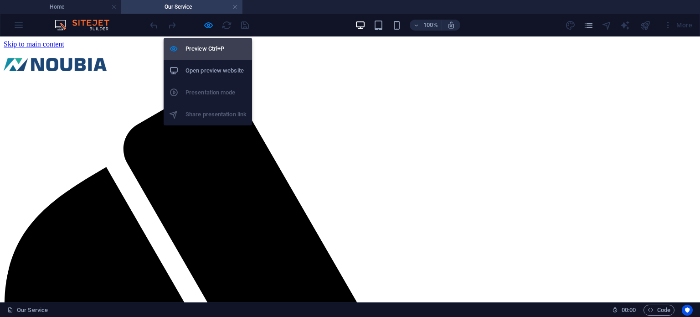
click at [206, 47] on h6 "Preview Ctrl+P" at bounding box center [216, 48] width 61 height 11
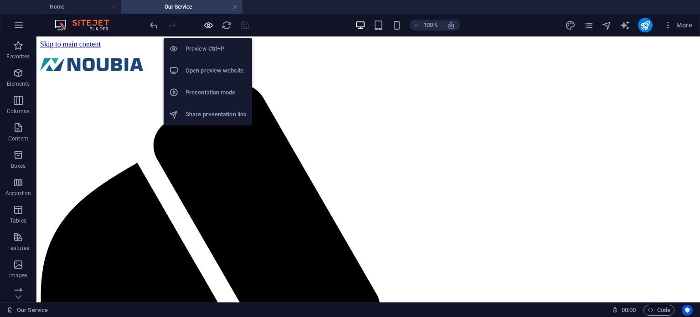
click at [208, 24] on icon "button" at bounding box center [208, 25] width 10 height 10
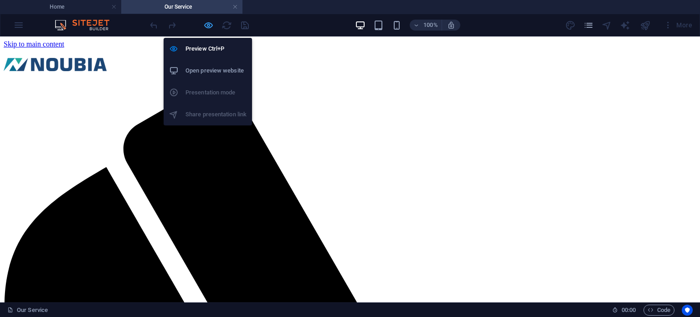
click at [203, 21] on icon "button" at bounding box center [208, 25] width 10 height 10
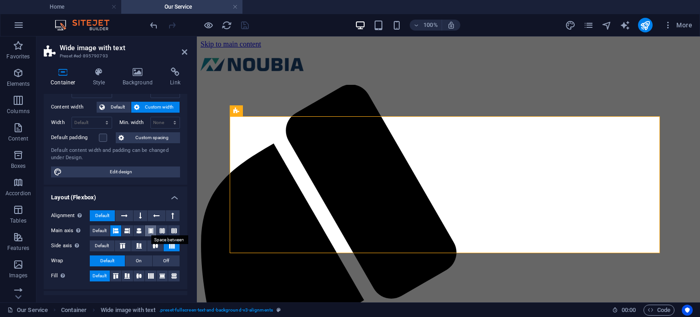
click at [148, 229] on icon at bounding box center [150, 230] width 5 height 11
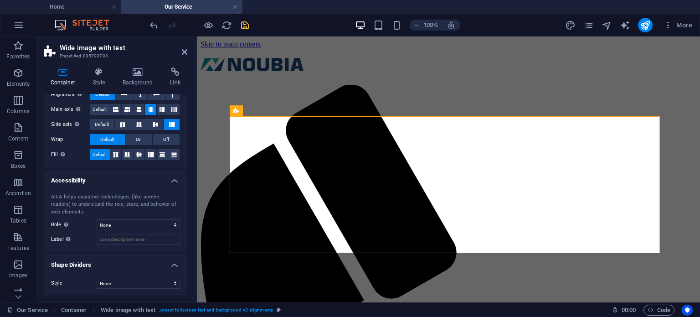
scroll to position [76, 0]
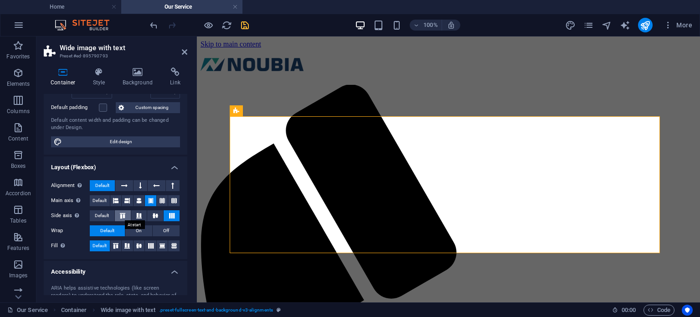
click at [120, 213] on icon at bounding box center [122, 215] width 11 height 5
click at [172, 211] on button at bounding box center [172, 215] width 16 height 11
click at [153, 213] on icon at bounding box center [155, 215] width 11 height 5
click at [138, 215] on icon at bounding box center [139, 215] width 11 height 5
click at [124, 213] on icon at bounding box center [122, 215] width 11 height 5
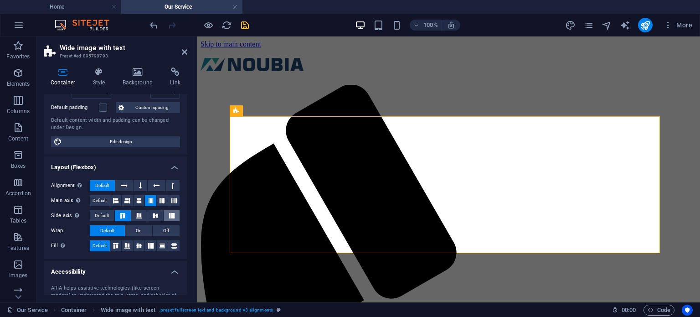
click at [169, 213] on icon at bounding box center [171, 215] width 11 height 5
click at [118, 243] on icon at bounding box center [115, 245] width 11 height 5
click at [130, 245] on icon at bounding box center [127, 245] width 11 height 5
click at [139, 245] on icon at bounding box center [139, 245] width 11 height 5
click at [152, 246] on icon at bounding box center [150, 245] width 11 height 5
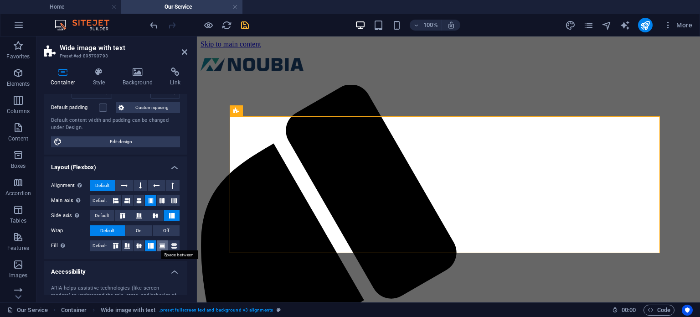
click at [160, 244] on icon at bounding box center [162, 245] width 11 height 5
click at [151, 244] on icon at bounding box center [150, 245] width 11 height 5
click at [249, 20] on icon "save" at bounding box center [245, 25] width 10 height 10
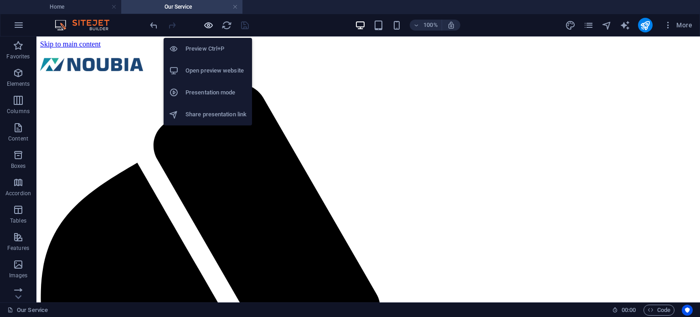
click at [207, 24] on icon "button" at bounding box center [208, 25] width 10 height 10
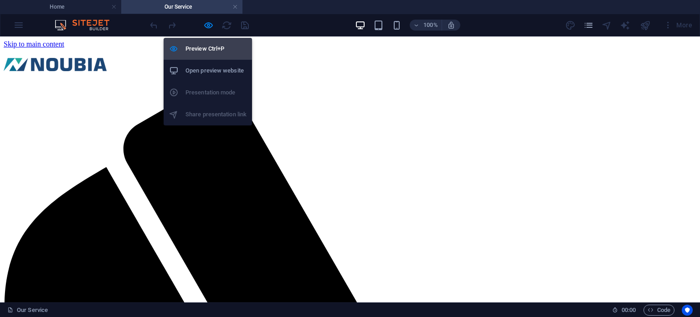
click at [207, 49] on h6 "Preview Ctrl+P" at bounding box center [216, 48] width 61 height 11
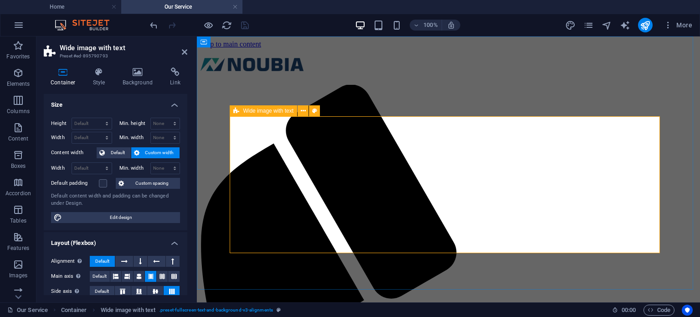
click at [397, 24] on icon "button" at bounding box center [397, 25] width 10 height 10
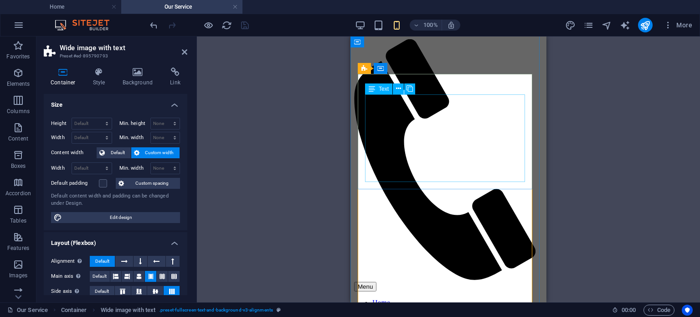
scroll to position [0, 0]
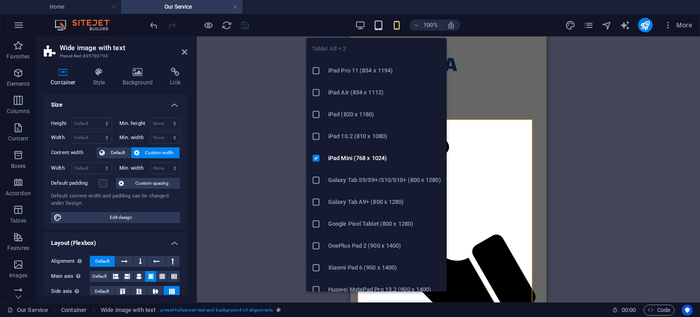
click at [380, 25] on icon "button" at bounding box center [378, 25] width 10 height 10
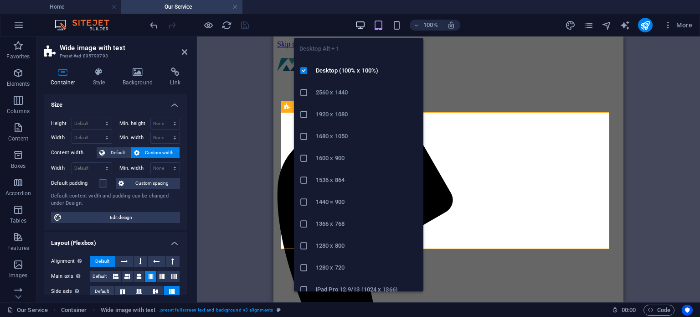
click at [361, 24] on icon "button" at bounding box center [360, 25] width 10 height 10
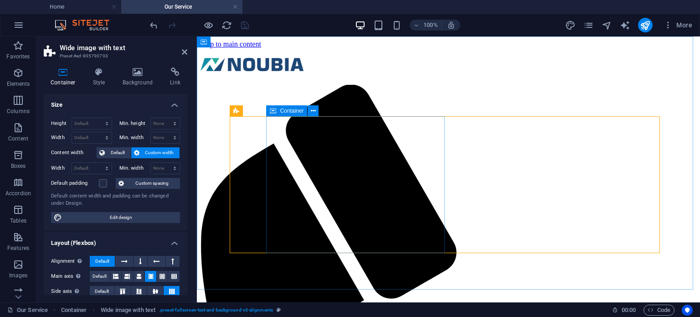
click at [292, 110] on span "Container" at bounding box center [292, 110] width 24 height 5
click at [289, 109] on span "Container" at bounding box center [292, 110] width 24 height 5
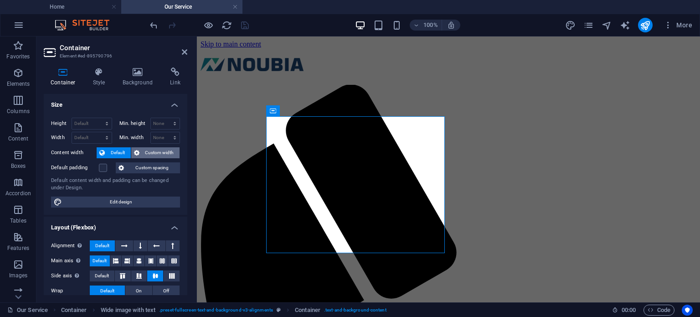
click at [156, 151] on span "Custom width" at bounding box center [159, 152] width 35 height 11
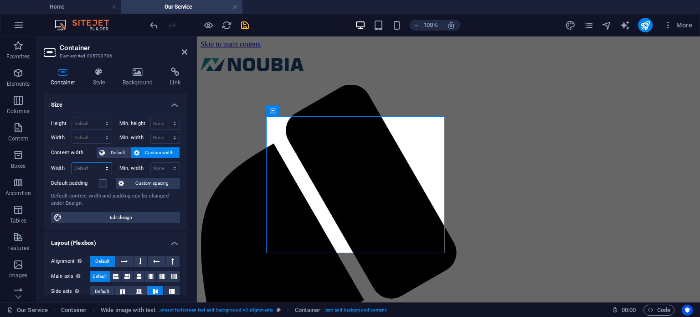
click at [101, 163] on select "Default px rem % em vh vw" at bounding box center [92, 168] width 40 height 11
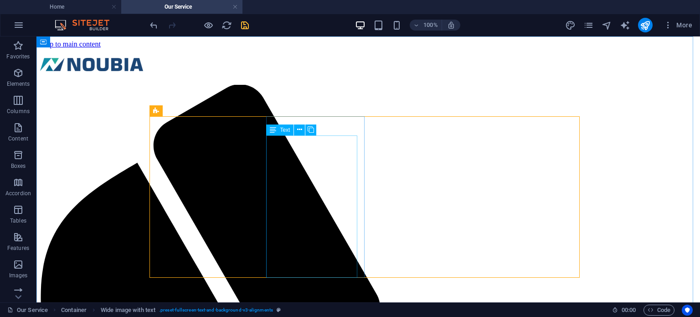
click at [273, 129] on icon at bounding box center [273, 129] width 6 height 11
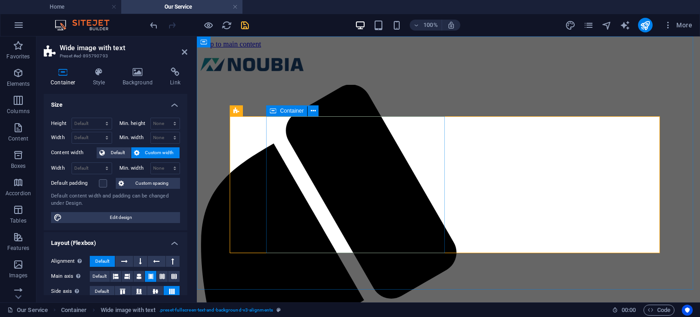
click at [274, 112] on icon at bounding box center [273, 110] width 6 height 11
click at [289, 110] on span "Container" at bounding box center [292, 110] width 24 height 5
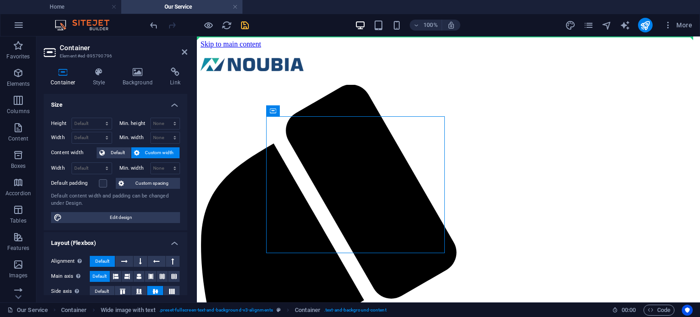
drag, startPoint x: 287, startPoint y: 110, endPoint x: 266, endPoint y: 113, distance: 20.7
click at [268, 113] on div "Container" at bounding box center [273, 110] width 14 height 11
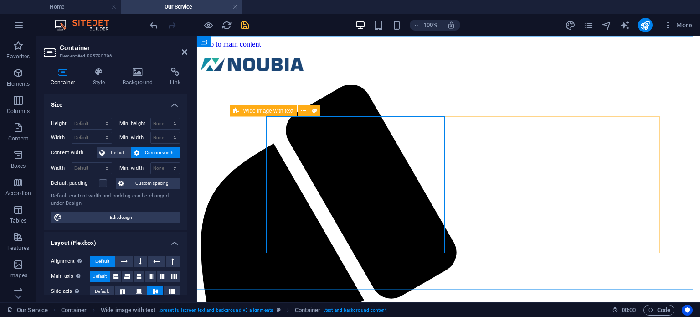
click at [274, 110] on span "Wide image with text" at bounding box center [268, 110] width 51 height 5
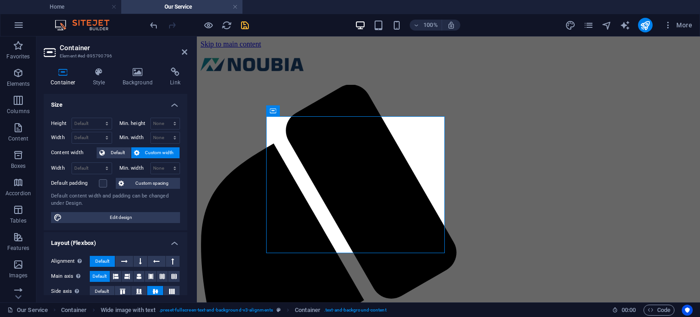
scroll to position [46, 0]
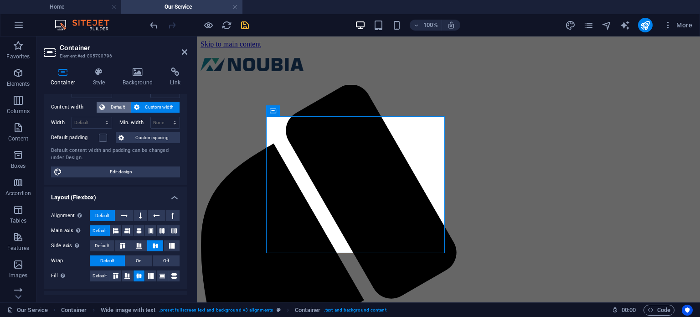
click at [115, 103] on span "Default" at bounding box center [118, 107] width 21 height 11
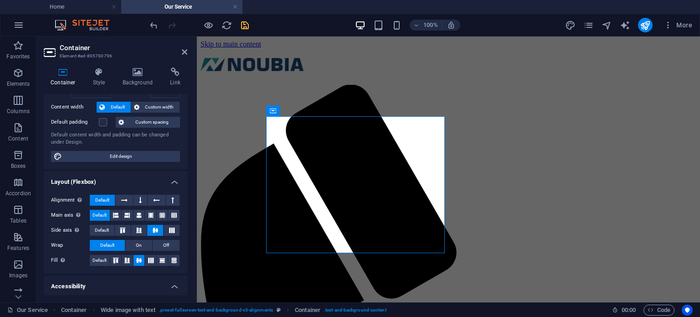
scroll to position [91, 0]
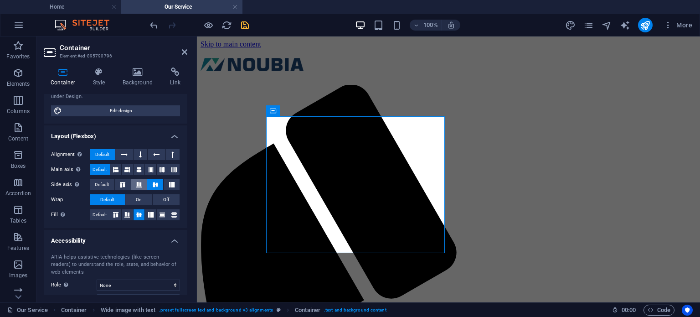
click at [138, 182] on icon at bounding box center [139, 184] width 11 height 5
click at [151, 186] on icon at bounding box center [155, 184] width 11 height 5
click at [148, 168] on icon at bounding box center [150, 169] width 5 height 11
click at [137, 167] on icon at bounding box center [138, 169] width 5 height 11
click at [115, 166] on icon at bounding box center [115, 169] width 5 height 11
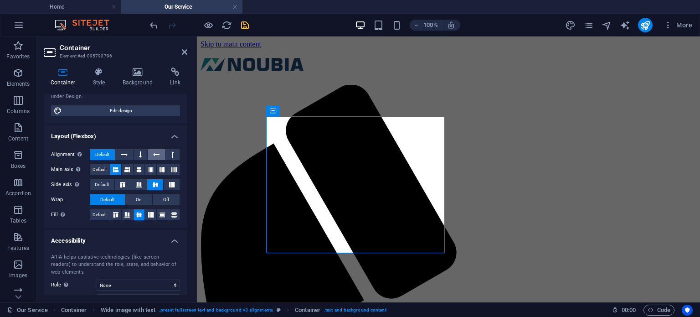
click at [153, 153] on icon at bounding box center [156, 154] width 6 height 11
click at [106, 153] on span "Default" at bounding box center [102, 154] width 14 height 11
click at [115, 214] on icon at bounding box center [115, 214] width 5 height 11
click at [126, 214] on icon at bounding box center [126, 214] width 5 height 11
click at [138, 212] on icon at bounding box center [138, 214] width 5 height 11
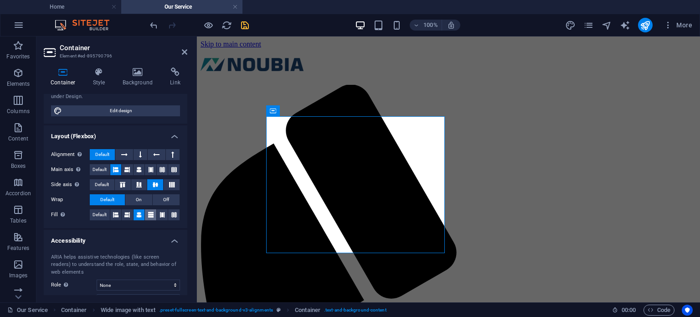
click at [151, 211] on icon at bounding box center [150, 214] width 5 height 11
click at [139, 209] on icon at bounding box center [138, 214] width 5 height 11
click at [93, 76] on icon at bounding box center [99, 71] width 26 height 9
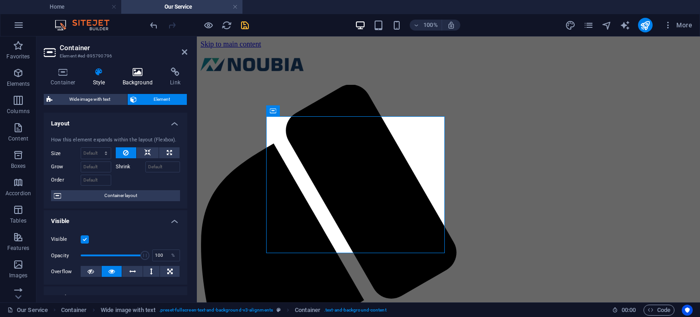
click at [129, 77] on h4 "Background" at bounding box center [140, 76] width 48 height 19
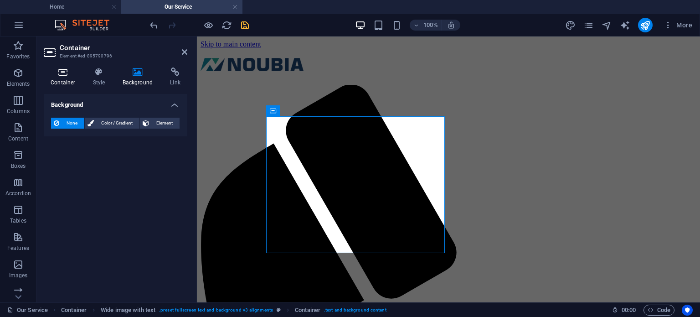
click at [69, 70] on icon at bounding box center [63, 71] width 39 height 9
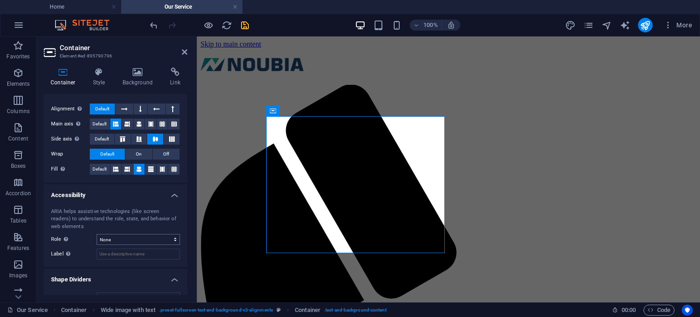
scroll to position [151, 0]
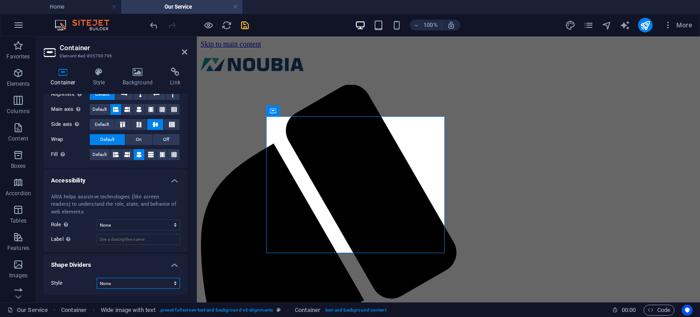
click at [170, 285] on select "None Triangle Square Diagonal Polygon 1 Polygon 2 Zigzag Multiple Zigzags Waves…" at bounding box center [138, 283] width 83 height 11
click at [150, 294] on div "Style None Triangle Square Diagonal Polygon 1 Polygon 2 Zigzag Multiple Zigzags…" at bounding box center [116, 283] width 144 height 26
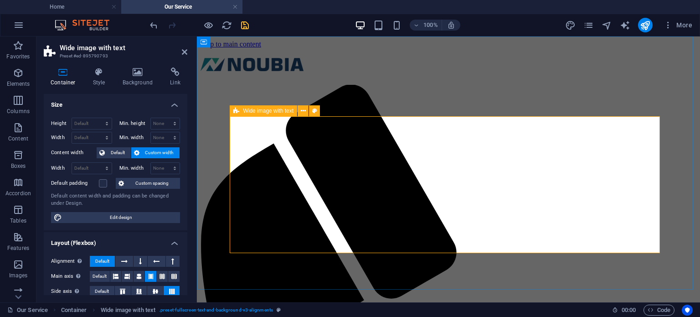
click at [259, 111] on span "Wide image with text" at bounding box center [268, 110] width 51 height 5
click at [158, 151] on span "Custom width" at bounding box center [159, 152] width 35 height 11
click at [102, 182] on label at bounding box center [103, 183] width 8 height 8
click at [0, 0] on input "Default padding" at bounding box center [0, 0] width 0 height 0
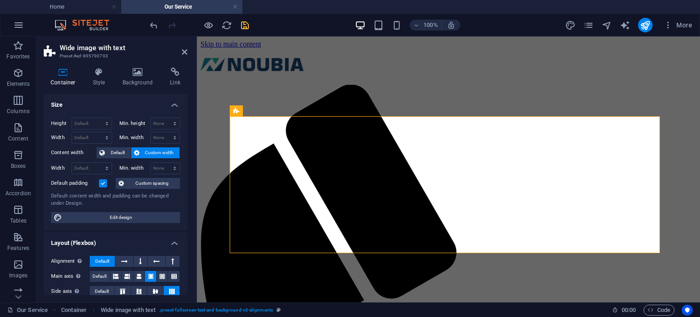
click at [102, 183] on label at bounding box center [103, 183] width 8 height 8
click at [0, 0] on input "Default padding" at bounding box center [0, 0] width 0 height 0
click at [105, 168] on select "Default px rem % em vh vw" at bounding box center [92, 168] width 40 height 11
select select "px"
click at [98, 163] on select "Default px rem % em vh vw" at bounding box center [92, 168] width 40 height 11
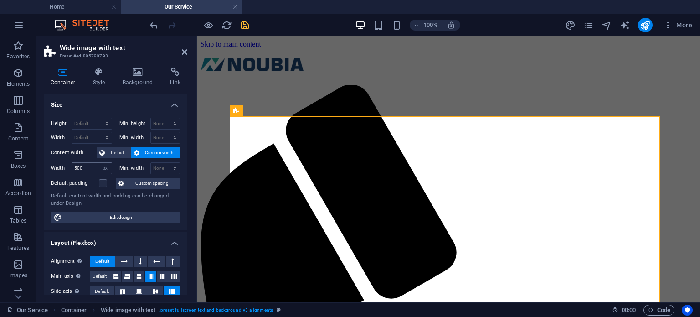
type input "944"
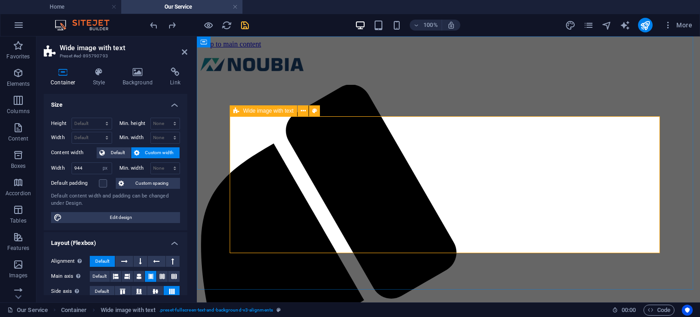
click at [106, 134] on select "Default px rem % em vh vw" at bounding box center [92, 137] width 40 height 11
select select "px"
click at [98, 132] on select "Default px rem % em vh vw" at bounding box center [92, 137] width 40 height 11
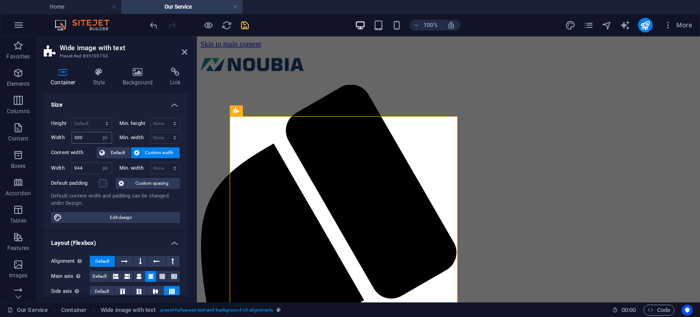
type input "944"
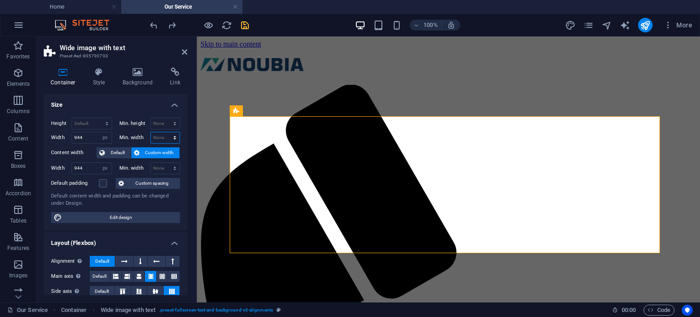
click at [159, 136] on select "None px rem % vh vw" at bounding box center [165, 137] width 29 height 11
select select "px"
click at [165, 132] on select "None px rem % vh vw" at bounding box center [165, 137] width 29 height 11
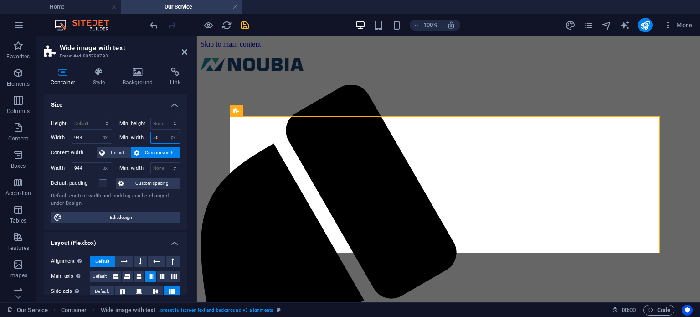
click at [160, 136] on input "50" at bounding box center [165, 137] width 29 height 11
drag, startPoint x: 159, startPoint y: 136, endPoint x: 161, endPoint y: 129, distance: 7.2
click at [148, 139] on div "Min. width 50 None px rem % vh vw" at bounding box center [149, 138] width 61 height 12
type input "200"
drag, startPoint x: 154, startPoint y: 135, endPoint x: 141, endPoint y: 134, distance: 12.4
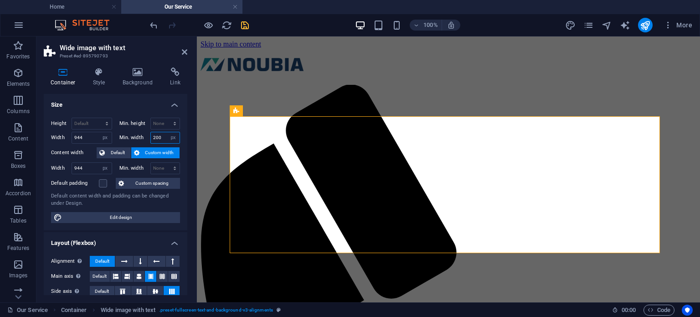
click at [141, 134] on div "Min. width 200 None px rem % vh vw" at bounding box center [149, 138] width 61 height 12
click at [156, 134] on input "200" at bounding box center [165, 137] width 29 height 11
drag, startPoint x: 163, startPoint y: 135, endPoint x: 144, endPoint y: 135, distance: 19.2
click at [144, 135] on div "Min. width 200 None px rem % vh vw" at bounding box center [149, 138] width 61 height 12
click at [172, 135] on select "None px rem % vh vw" at bounding box center [173, 137] width 13 height 11
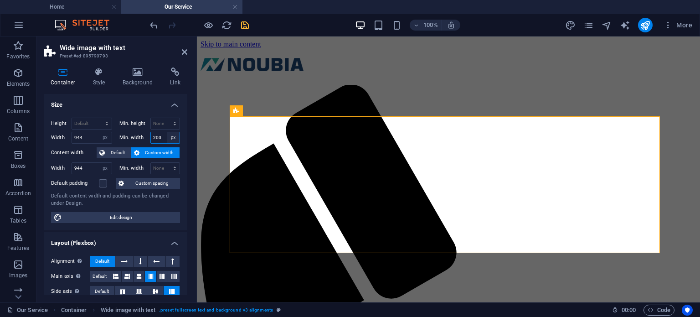
select select "3iolj9fr3l"
click at [167, 132] on select "None px rem % vh vw" at bounding box center [173, 137] width 13 height 11
select select "DISABLED_OPTION_VALUE"
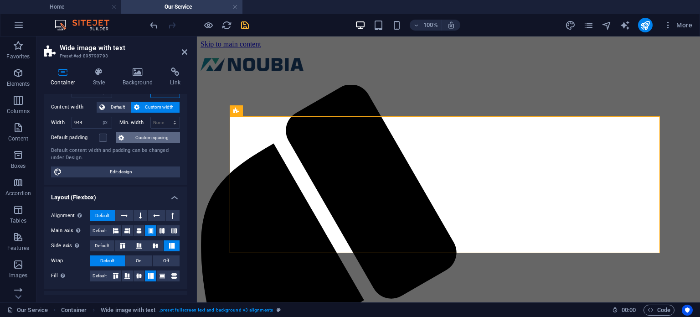
scroll to position [0, 0]
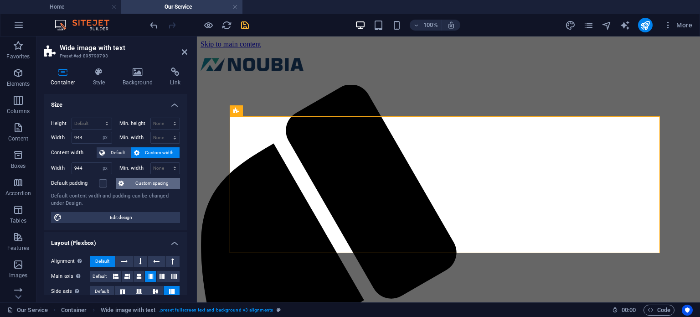
click at [151, 180] on span "Custom spacing" at bounding box center [152, 183] width 51 height 11
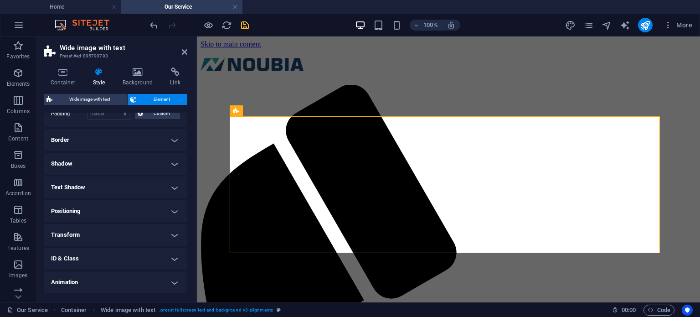
scroll to position [112, 0]
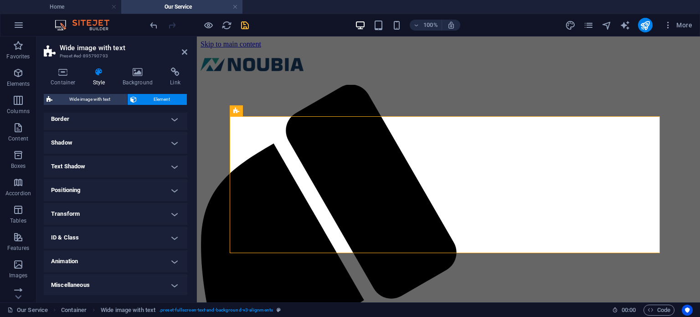
click at [115, 187] on h4 "Positioning" at bounding box center [116, 190] width 144 height 22
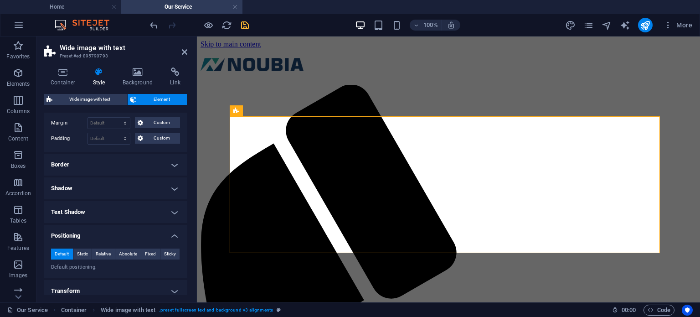
scroll to position [21, 0]
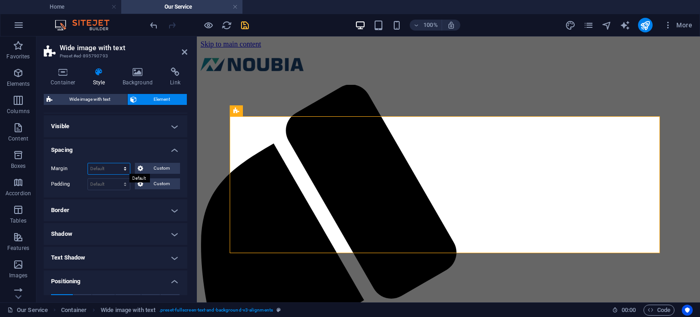
click at [121, 165] on select "Default auto px % rem vw vh Custom" at bounding box center [109, 168] width 42 height 11
select select "px"
click at [116, 163] on select "Default auto px % rem vw vh Custom" at bounding box center [109, 168] width 42 height 11
type input "0"
click at [122, 181] on select "Default px rem % vh vw Custom" at bounding box center [109, 184] width 42 height 11
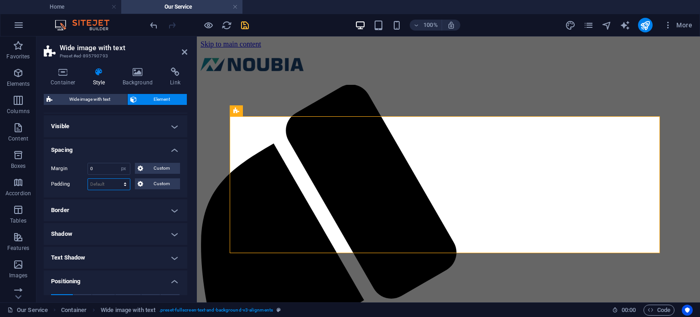
select select "px"
click at [116, 179] on select "Default px rem % vh vw Custom" at bounding box center [109, 184] width 42 height 11
type input "0"
click at [110, 166] on input "0" at bounding box center [109, 168] width 42 height 11
drag, startPoint x: 90, startPoint y: 167, endPoint x: 80, endPoint y: 168, distance: 9.6
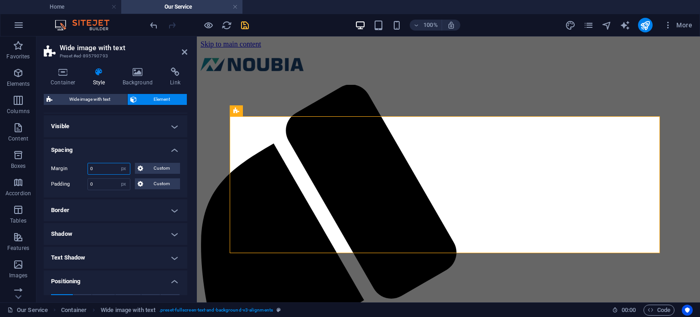
click at [80, 168] on div "Margin 0 Default auto px % rem vw vh Custom Custom" at bounding box center [115, 169] width 129 height 12
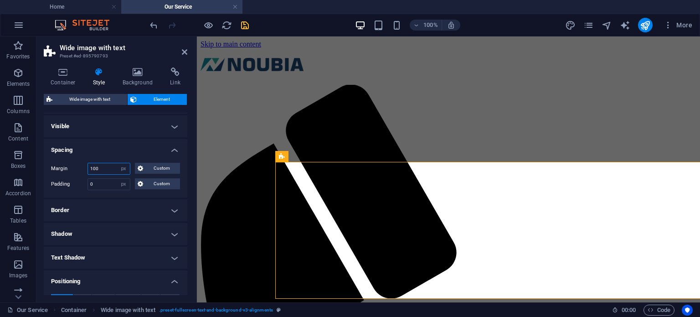
drag, startPoint x: 101, startPoint y: 166, endPoint x: 82, endPoint y: 167, distance: 19.2
click at [82, 167] on div "Margin 100 Default auto px % rem vw vh Custom Custom" at bounding box center [115, 169] width 129 height 12
click at [151, 24] on icon "undo" at bounding box center [154, 25] width 10 height 10
type input "0"
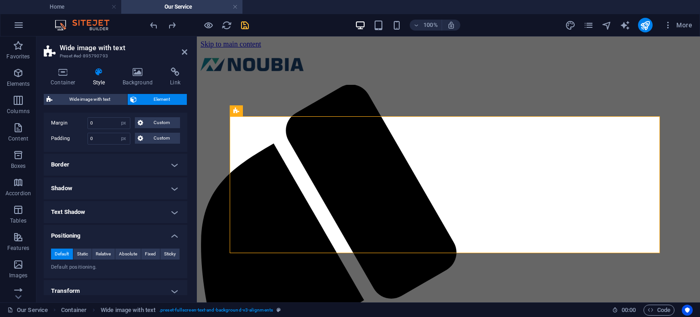
scroll to position [112, 0]
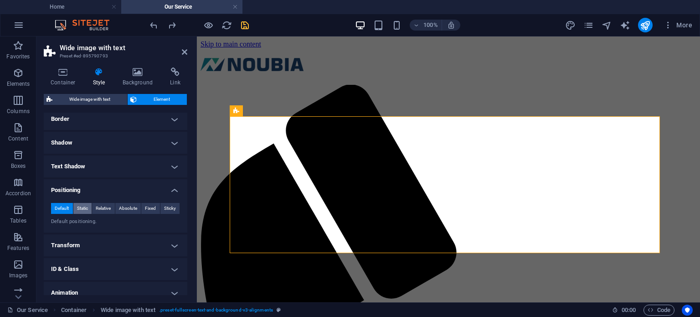
click at [80, 207] on span "Static" at bounding box center [82, 208] width 11 height 11
click at [145, 204] on span "Fixed" at bounding box center [150, 208] width 11 height 11
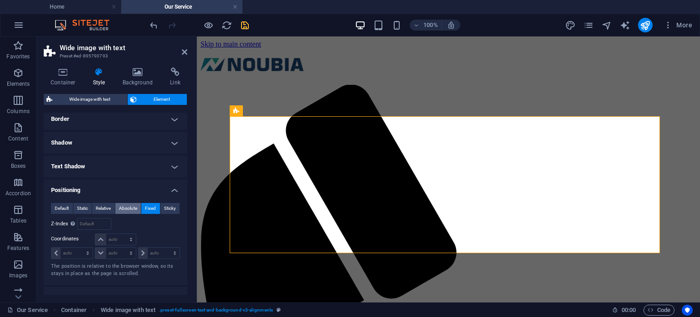
click at [129, 208] on span "Absolute" at bounding box center [128, 208] width 18 height 11
click at [102, 207] on span "Relative" at bounding box center [103, 208] width 15 height 11
click at [82, 206] on span "Static" at bounding box center [82, 208] width 11 height 11
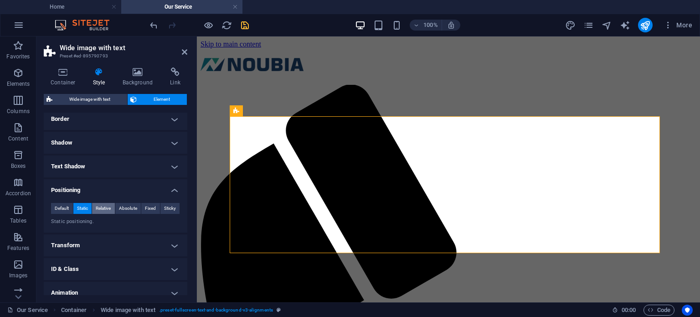
click at [102, 206] on span "Relative" at bounding box center [103, 208] width 15 height 11
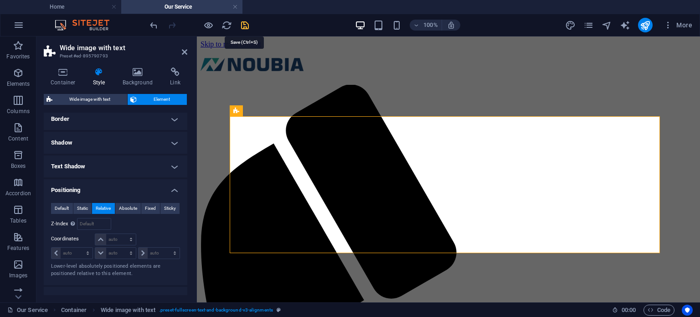
click at [244, 25] on icon "save" at bounding box center [245, 25] width 10 height 10
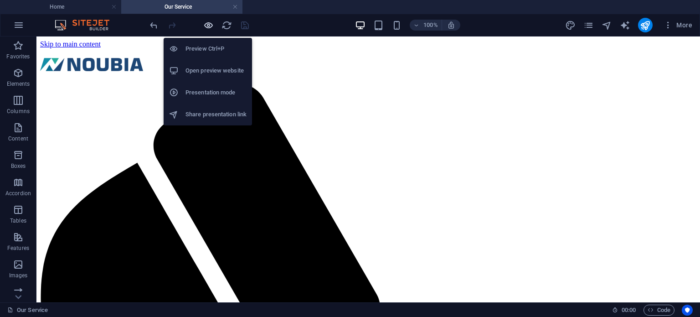
click at [210, 24] on icon "button" at bounding box center [208, 25] width 10 height 10
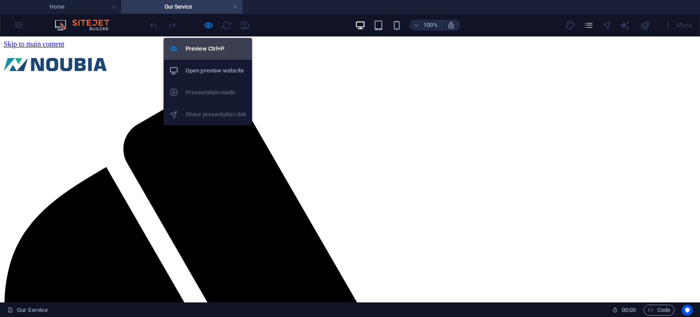
click at [209, 47] on h6 "Preview Ctrl+P" at bounding box center [216, 48] width 61 height 11
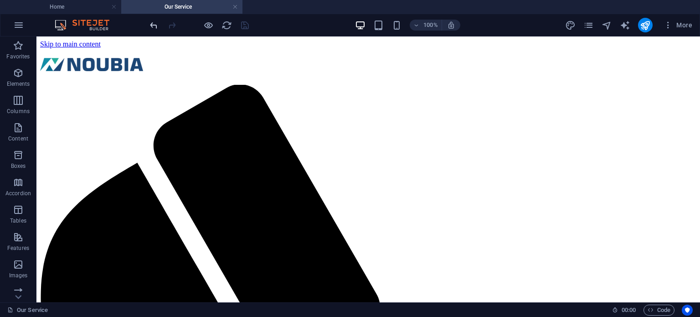
click at [155, 24] on icon "undo" at bounding box center [154, 25] width 10 height 10
click at [152, 25] on icon "undo" at bounding box center [154, 25] width 10 height 10
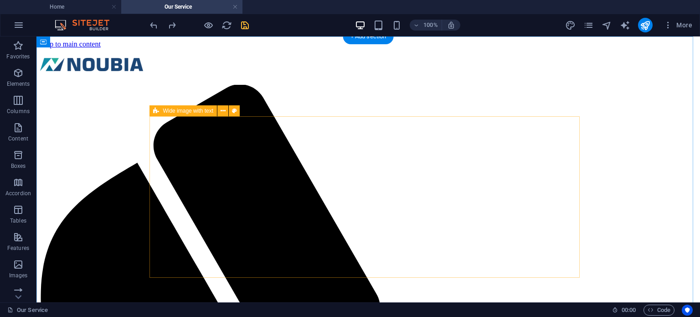
select select "px"
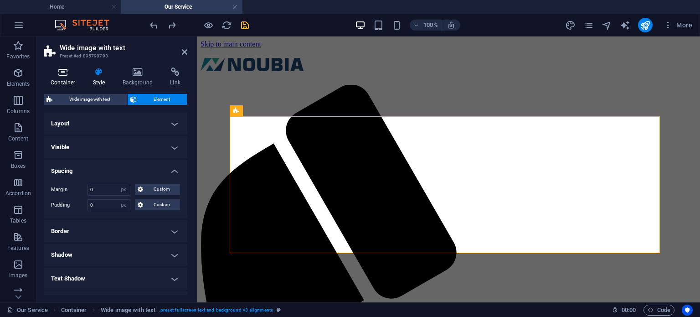
click at [66, 74] on icon at bounding box center [63, 71] width 39 height 9
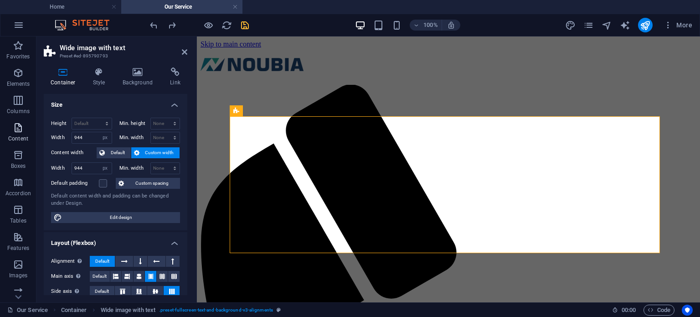
click at [19, 133] on icon "button" at bounding box center [18, 127] width 11 height 11
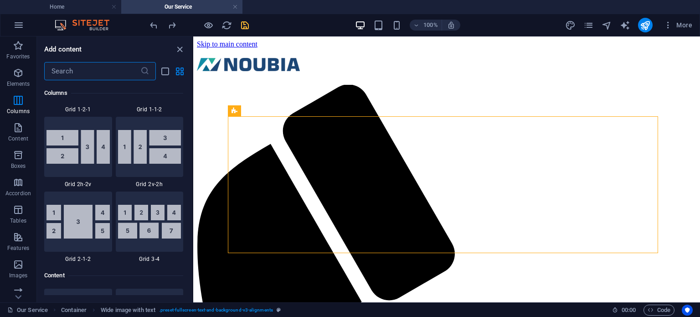
scroll to position [1595, 0]
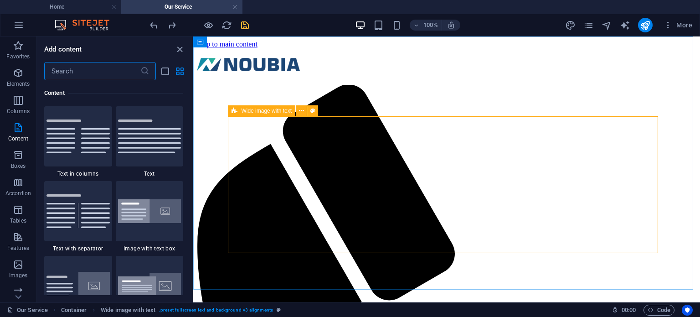
click at [238, 108] on div "Wide image with text" at bounding box center [261, 110] width 67 height 11
click at [155, 195] on div at bounding box center [150, 211] width 68 height 60
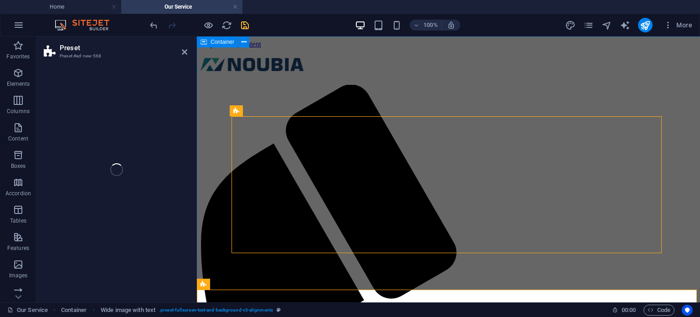
select select "rem"
select select "px"
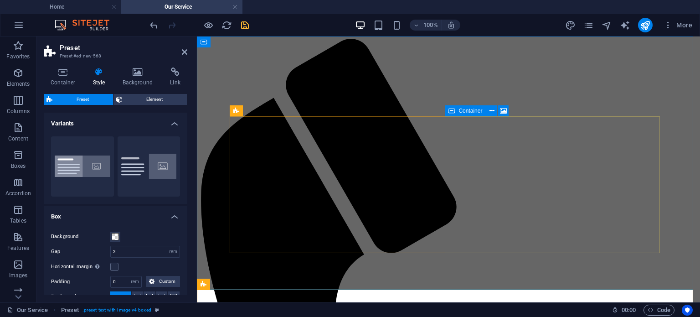
scroll to position [137, 0]
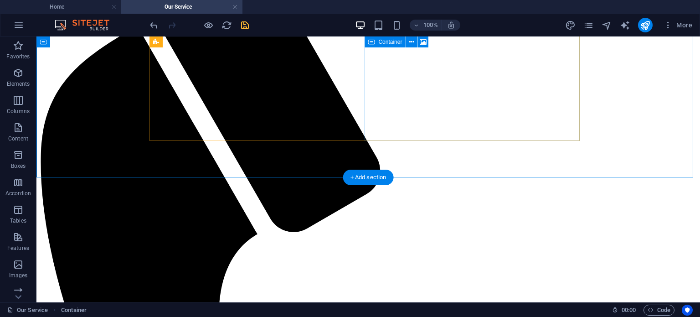
scroll to position [91, 0]
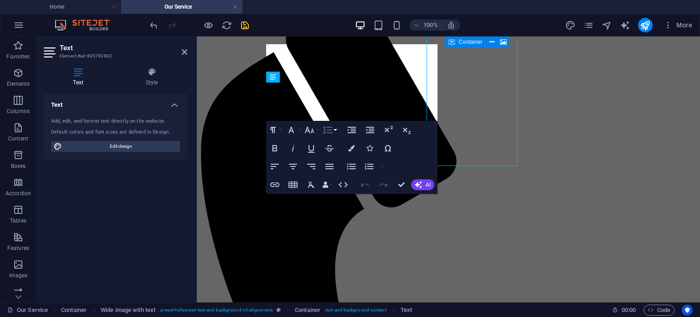
scroll to position [111, 0]
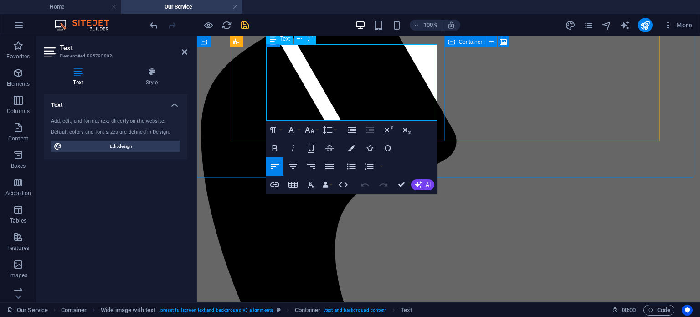
copy p "Noubia adalah mitra kreatif tepercaya Anda dalam mewujudkan ide-ide multimedia …"
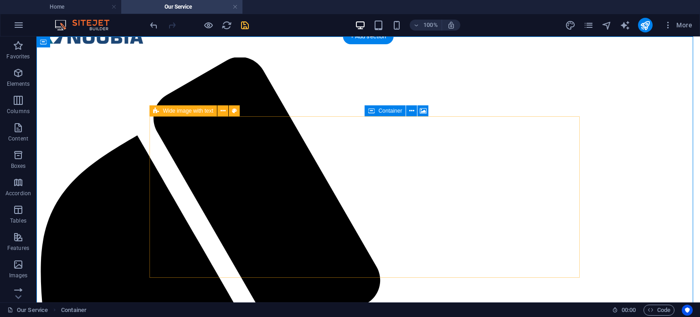
scroll to position [0, 0]
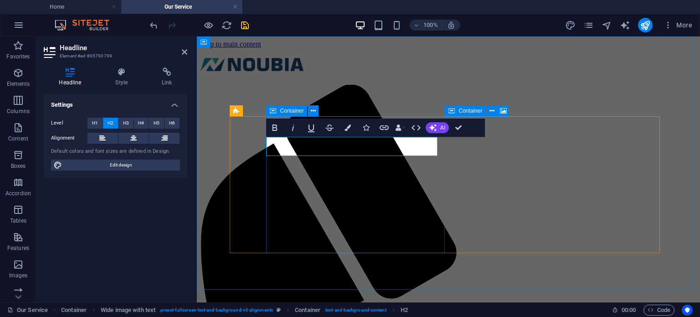
scroll to position [91, 0]
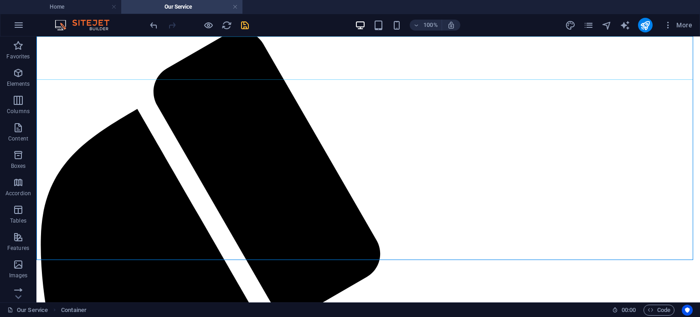
scroll to position [0, 0]
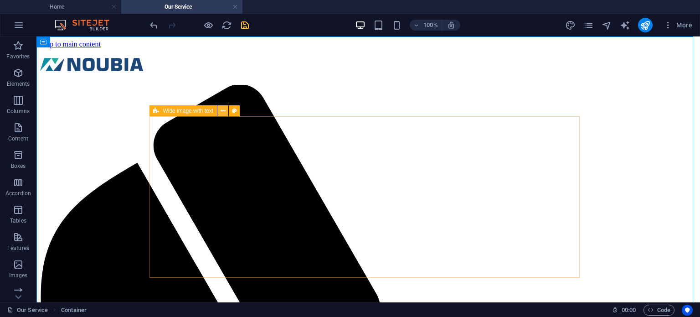
click at [223, 110] on icon at bounding box center [223, 111] width 5 height 10
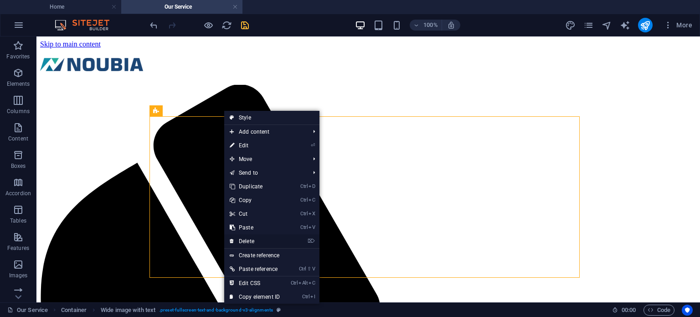
click at [255, 239] on link "⌦ Delete" at bounding box center [254, 241] width 61 height 14
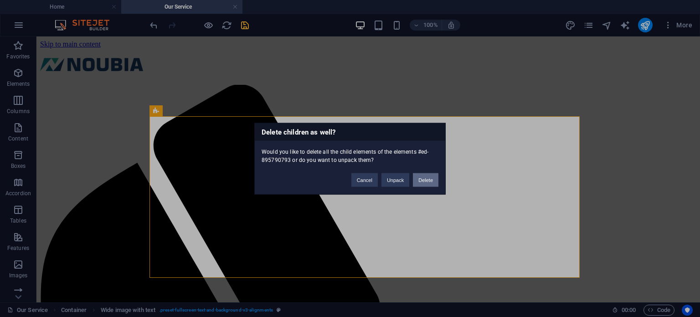
click at [425, 179] on button "Delete" at bounding box center [426, 180] width 26 height 14
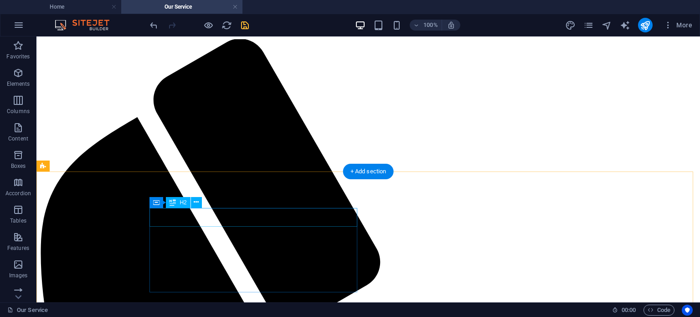
scroll to position [91, 0]
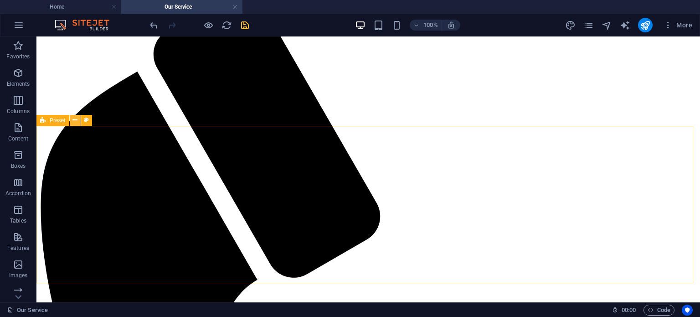
click at [77, 123] on icon at bounding box center [75, 120] width 5 height 10
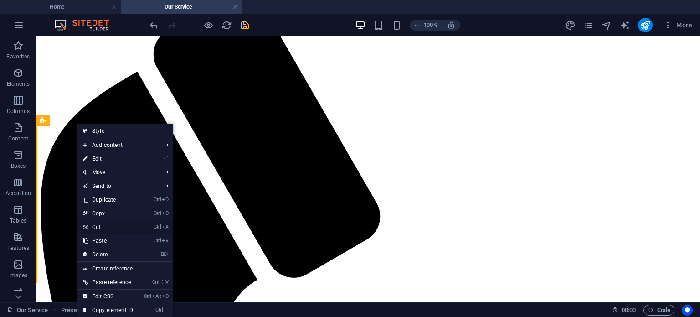
click at [112, 226] on link "Ctrl X Cut" at bounding box center [108, 227] width 61 height 14
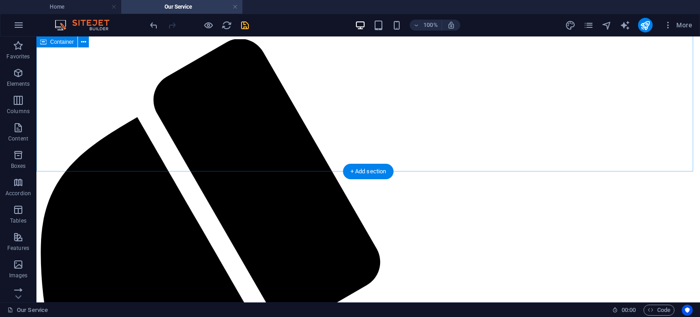
scroll to position [0, 0]
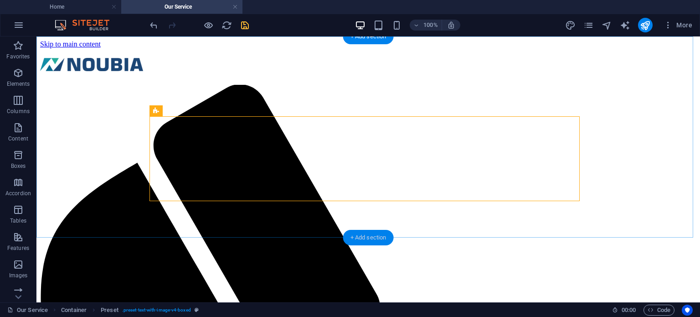
click at [373, 238] on div "+ Add section" at bounding box center [368, 238] width 51 height 16
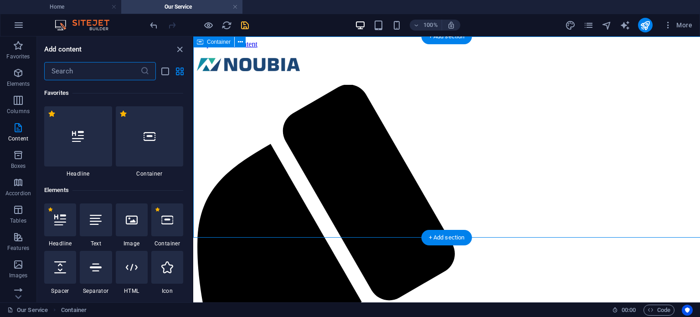
scroll to position [1595, 0]
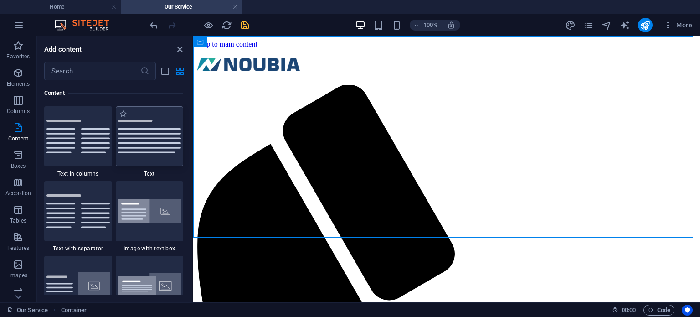
click at [136, 140] on img at bounding box center [149, 136] width 63 height 34
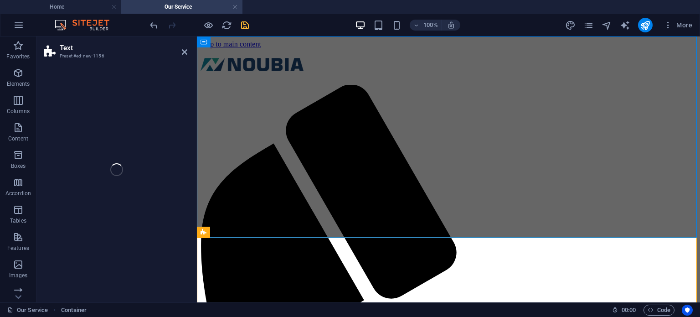
select select "preset-text-v2-default"
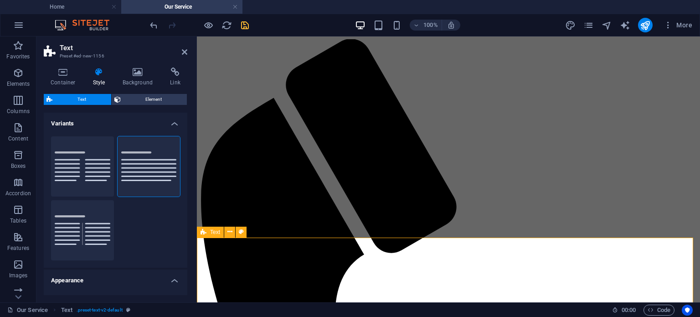
scroll to position [0, 0]
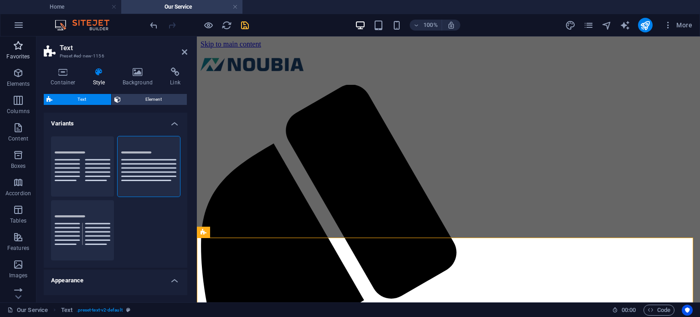
click at [20, 44] on icon "button" at bounding box center [18, 45] width 11 height 11
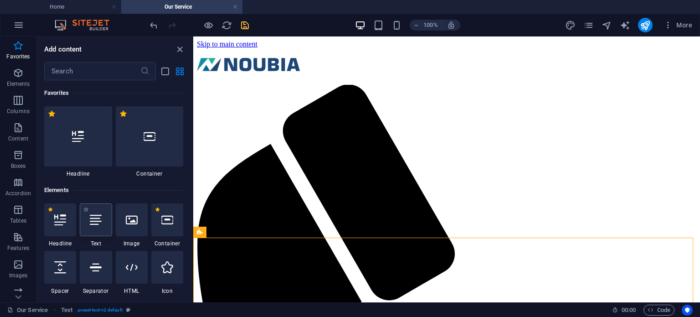
click at [97, 220] on icon at bounding box center [96, 220] width 12 height 12
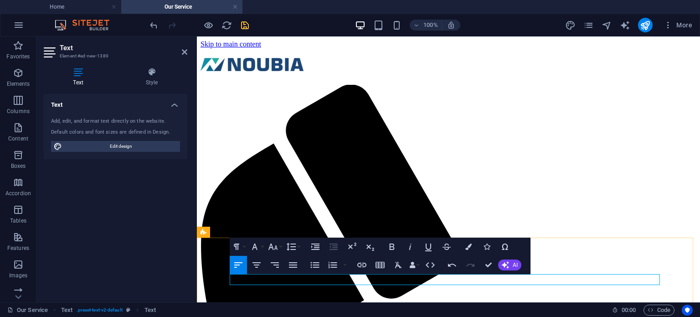
click at [256, 269] on icon "button" at bounding box center [256, 264] width 11 height 11
click at [279, 246] on button "Font Size" at bounding box center [274, 247] width 17 height 18
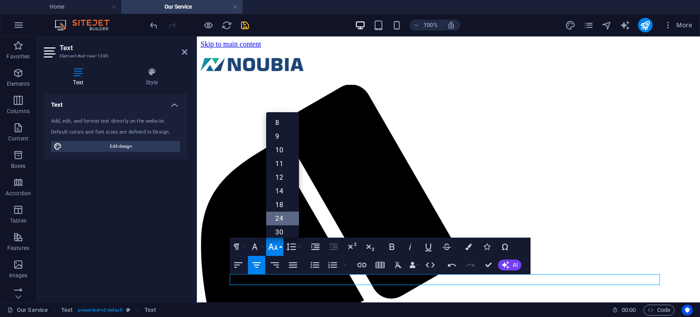
click at [283, 218] on link "24" at bounding box center [282, 219] width 33 height 14
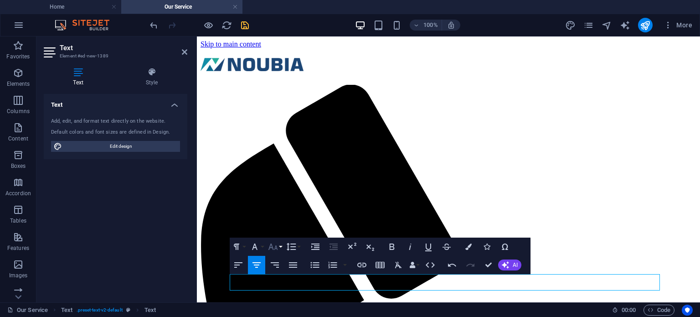
click at [279, 246] on button "Font Size" at bounding box center [274, 247] width 17 height 18
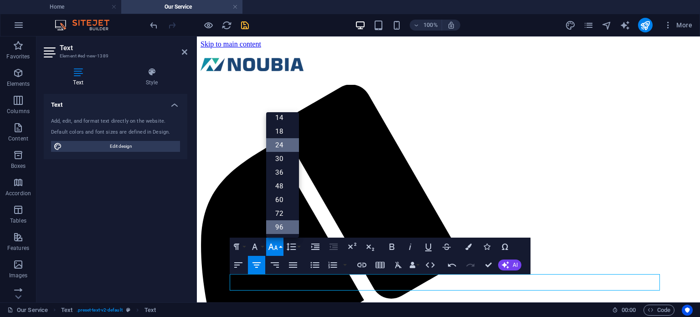
scroll to position [73, 0]
drag, startPoint x: 283, startPoint y: 161, endPoint x: 85, endPoint y: 124, distance: 201.2
click at [283, 161] on link "30" at bounding box center [282, 159] width 33 height 14
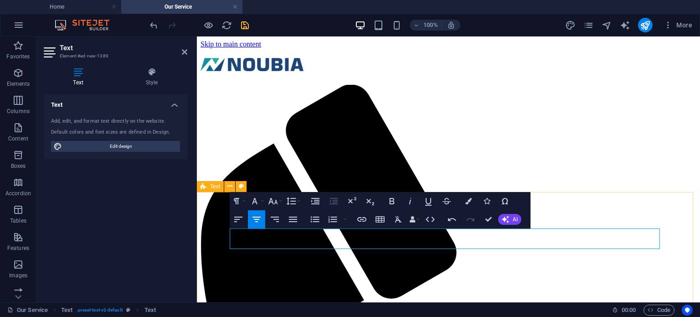
scroll to position [91, 0]
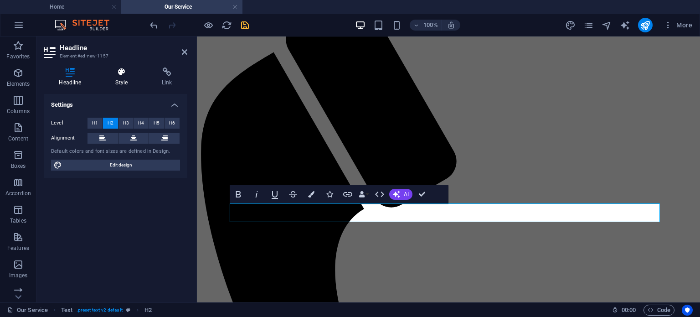
click at [120, 75] on icon at bounding box center [121, 71] width 43 height 9
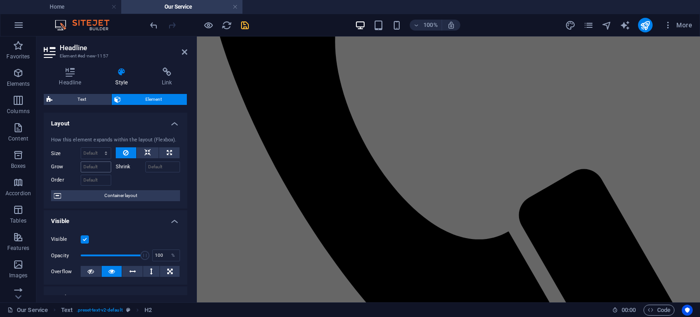
scroll to position [46, 0]
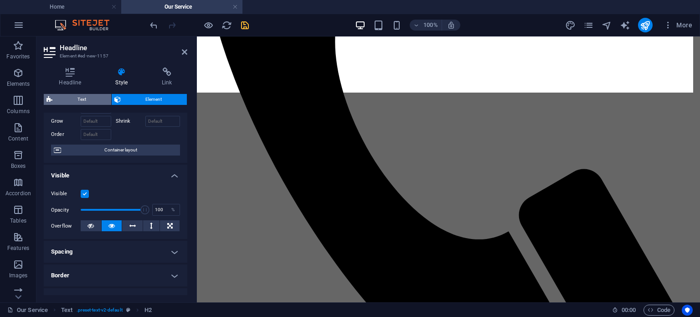
click at [88, 101] on span "Text" at bounding box center [81, 99] width 53 height 11
select select "preset-text-v2-default"
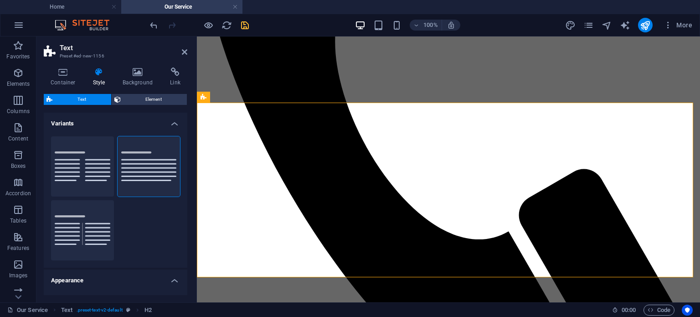
scroll to position [135, 0]
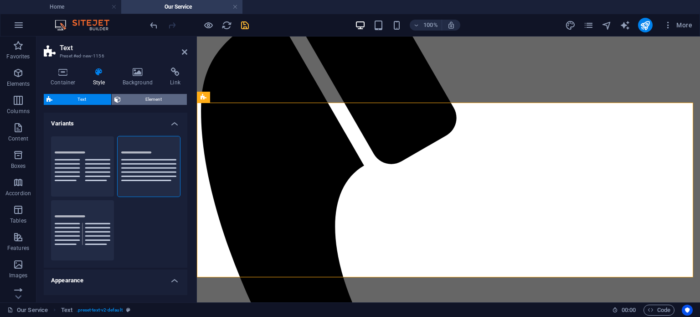
click at [145, 97] on span "Element" at bounding box center [154, 99] width 61 height 11
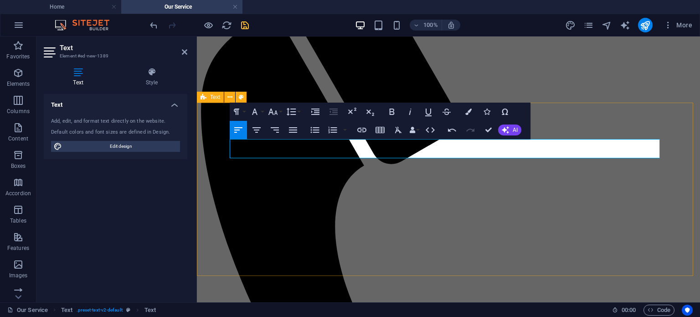
drag, startPoint x: 302, startPoint y: 147, endPoint x: 221, endPoint y: 149, distance: 81.6
click at [259, 131] on icon "button" at bounding box center [256, 129] width 11 height 11
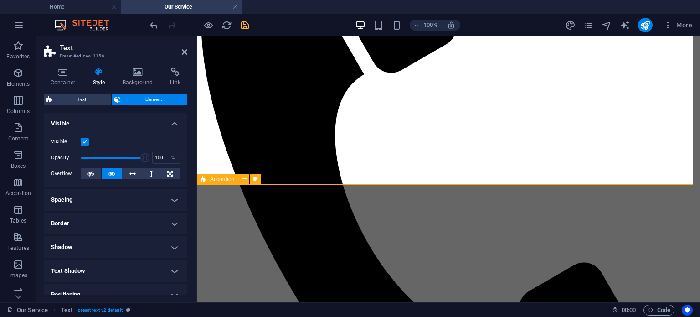
scroll to position [180, 0]
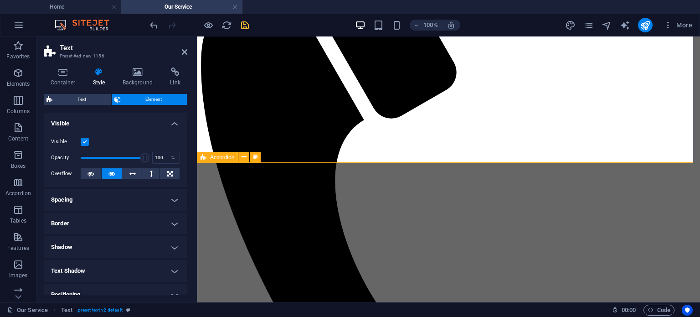
scroll to position [226, 0]
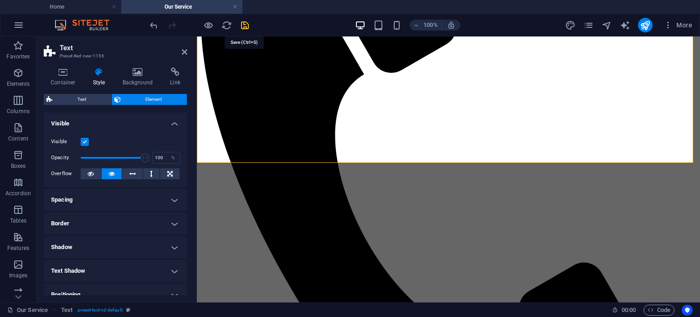
click at [246, 28] on icon "save" at bounding box center [245, 25] width 10 height 10
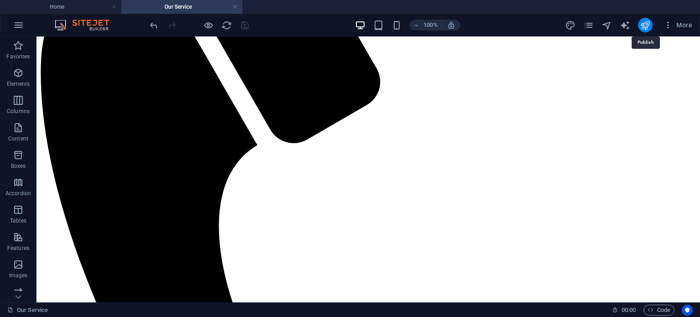
click at [647, 25] on icon "publish" at bounding box center [645, 25] width 10 height 10
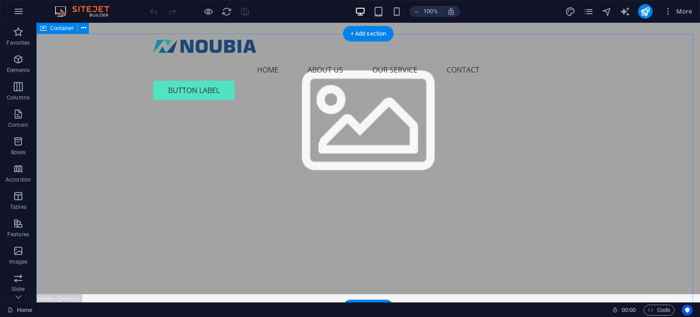
scroll to position [593, 0]
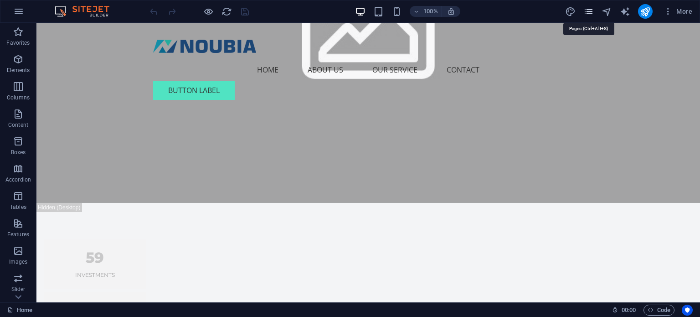
click at [591, 11] on icon "pages" at bounding box center [589, 11] width 10 height 10
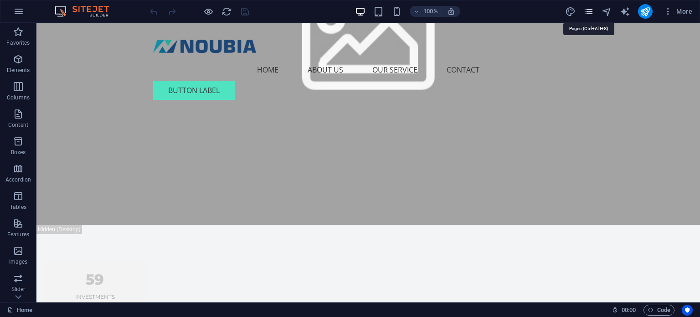
scroll to position [637, 0]
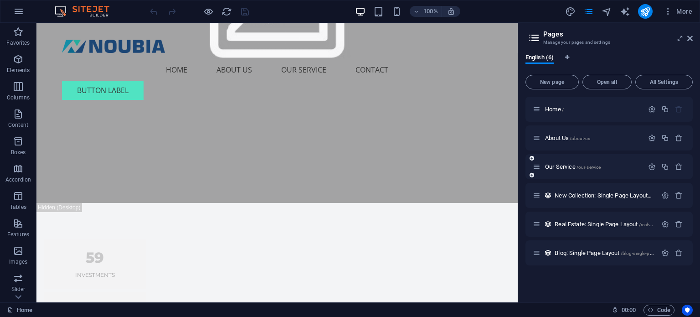
click at [562, 163] on div "Our Service /our-service" at bounding box center [588, 166] width 111 height 10
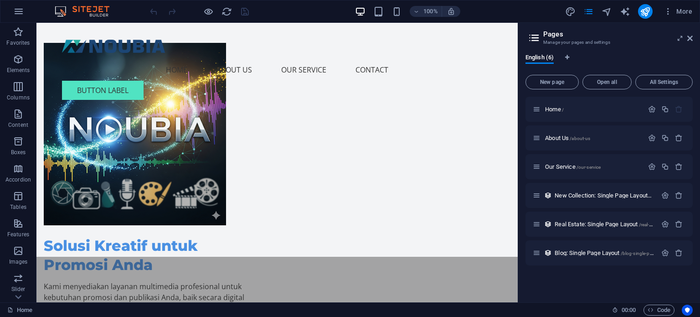
scroll to position [0, 0]
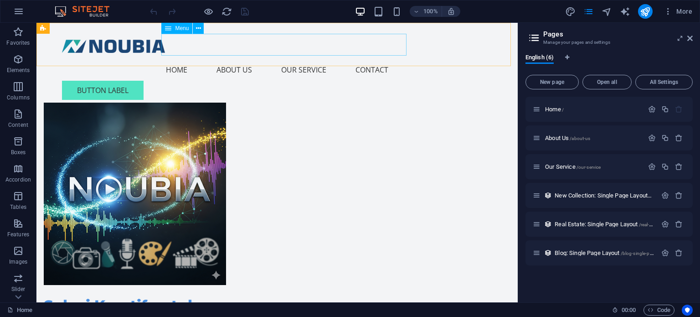
click at [313, 59] on nav "Home About Us Our Service Contact" at bounding box center [277, 70] width 430 height 22
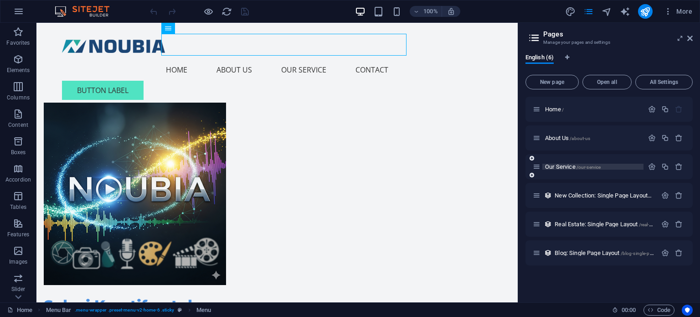
click at [550, 167] on span "Our Service /our-service" at bounding box center [573, 166] width 56 height 7
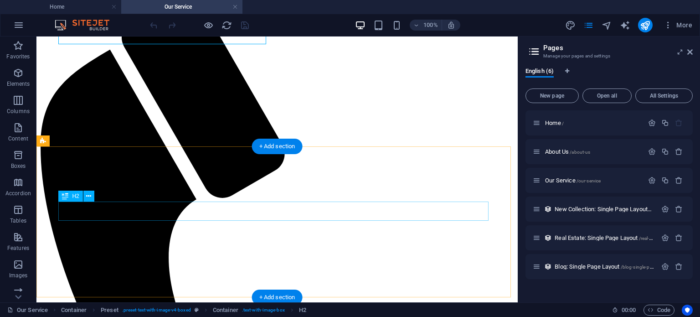
scroll to position [137, 0]
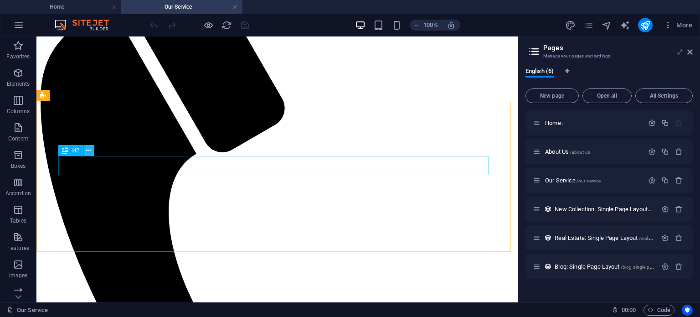
click at [89, 151] on icon at bounding box center [88, 151] width 5 height 10
click at [89, 150] on icon at bounding box center [88, 151] width 5 height 10
click at [86, 151] on icon at bounding box center [88, 151] width 5 height 10
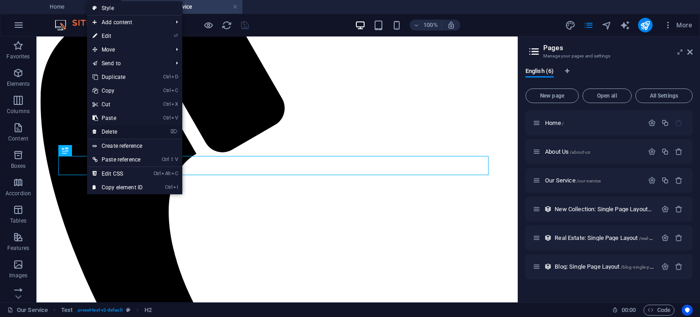
click at [108, 129] on link "⌦ Delete" at bounding box center [117, 132] width 61 height 14
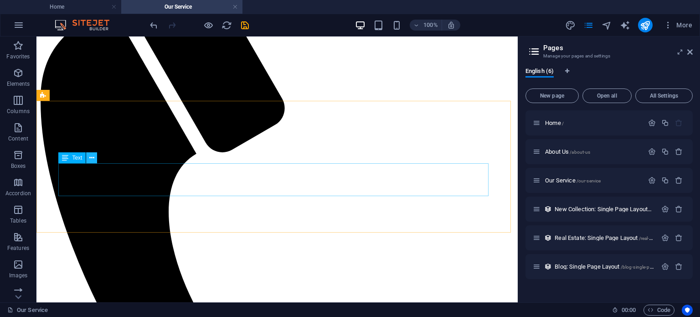
click at [92, 158] on icon at bounding box center [91, 158] width 5 height 10
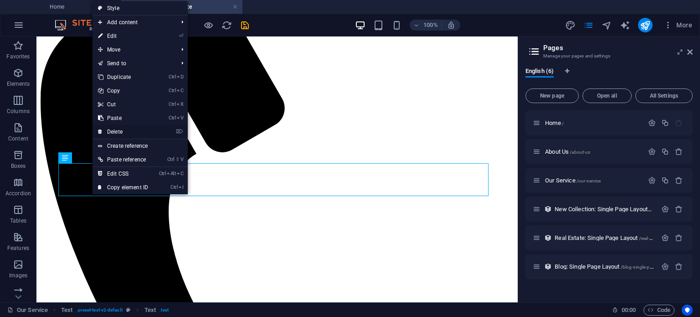
click at [109, 130] on link "⌦ Delete" at bounding box center [123, 132] width 61 height 14
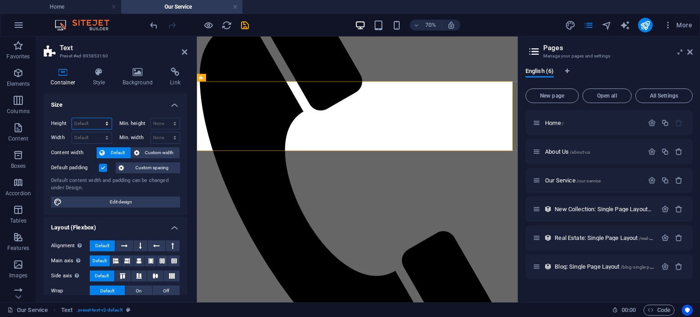
click at [83, 122] on select "Default px rem % vh vw" at bounding box center [92, 123] width 40 height 11
select select "px"
click at [98, 118] on select "Default px rem % vh vw" at bounding box center [92, 123] width 40 height 11
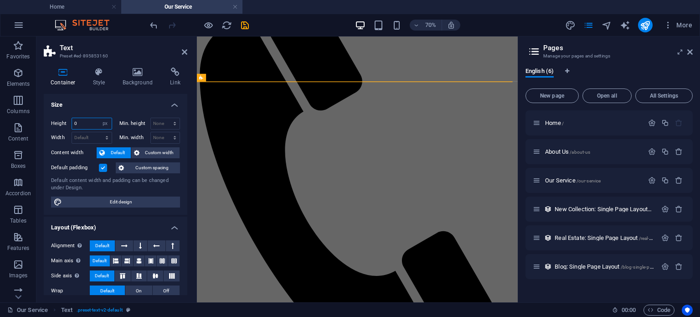
drag, startPoint x: 87, startPoint y: 122, endPoint x: 50, endPoint y: 124, distance: 37.0
click at [50, 124] on div "Height 0 Default px rem % vh vw Min. height None px rem % vh vw Width Default p…" at bounding box center [116, 162] width 144 height 104
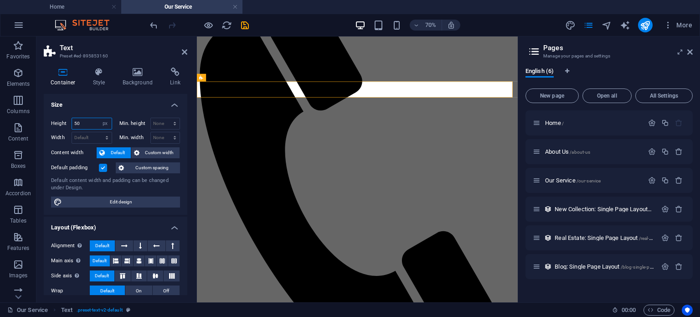
drag, startPoint x: 87, startPoint y: 123, endPoint x: 54, endPoint y: 128, distance: 33.2
click at [54, 128] on div "Height 50 Default px rem % vh vw" at bounding box center [81, 124] width 61 height 12
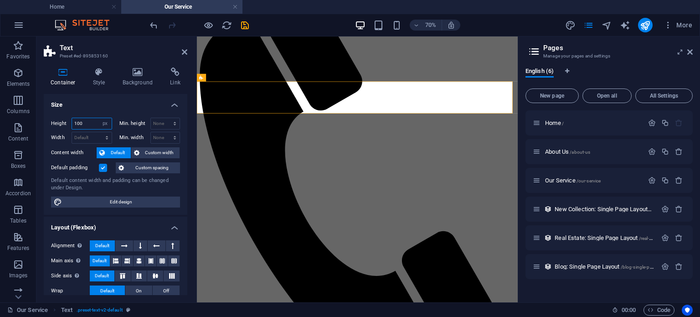
drag, startPoint x: 88, startPoint y: 126, endPoint x: 67, endPoint y: 126, distance: 20.5
click at [67, 126] on div "Height 100 Default px rem % vh vw" at bounding box center [81, 124] width 61 height 12
type input "200"
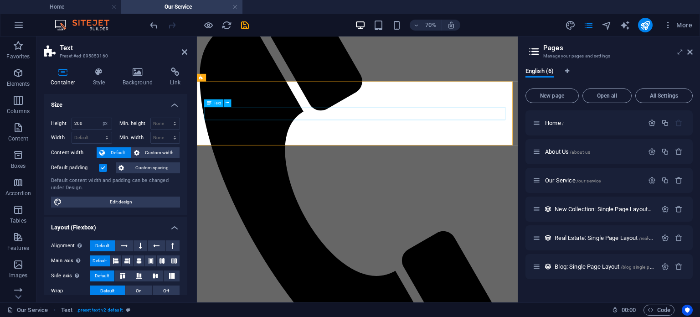
drag, startPoint x: 89, startPoint y: 122, endPoint x: 55, endPoint y: 122, distance: 33.7
click at [55, 122] on div "Height 200 Default px rem % vh vw" at bounding box center [81, 124] width 61 height 12
drag, startPoint x: 159, startPoint y: 122, endPoint x: 170, endPoint y: 121, distance: 11.0
click at [159, 122] on select "None px rem % vh vw" at bounding box center [165, 123] width 29 height 11
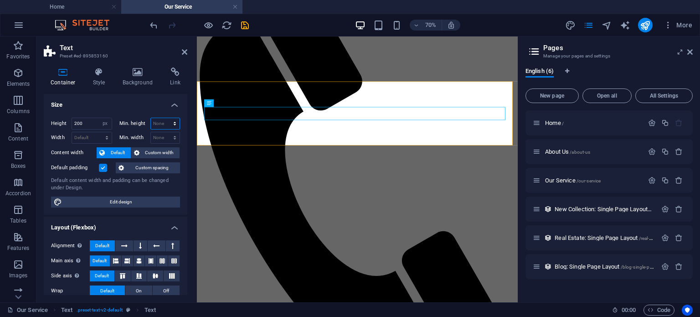
select select "px"
click at [165, 118] on select "None px rem % vh vw" at bounding box center [165, 123] width 29 height 11
type input "100"
click at [157, 137] on select "None px rem % vh vw" at bounding box center [165, 137] width 29 height 11
select select "px"
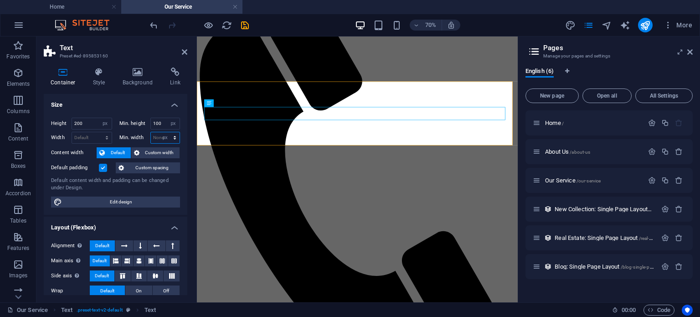
click at [165, 132] on select "None px rem % vh vw" at bounding box center [165, 137] width 29 height 11
type input "100"
click at [245, 23] on icon "save" at bounding box center [245, 25] width 10 height 10
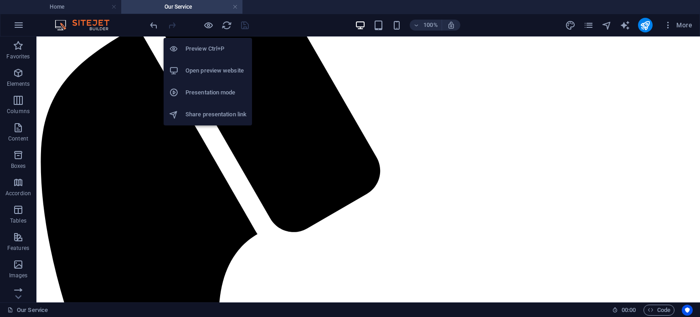
click at [204, 50] on h6 "Preview Ctrl+P" at bounding box center [216, 48] width 61 height 11
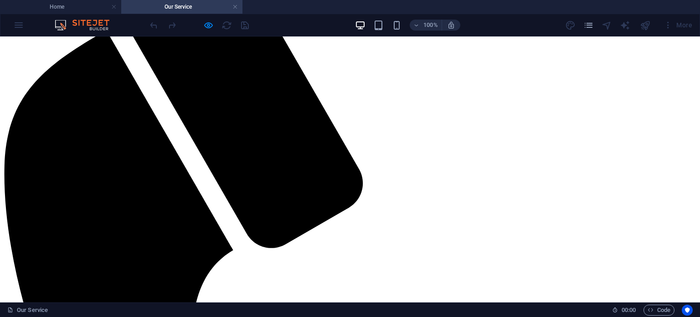
scroll to position [0, 0]
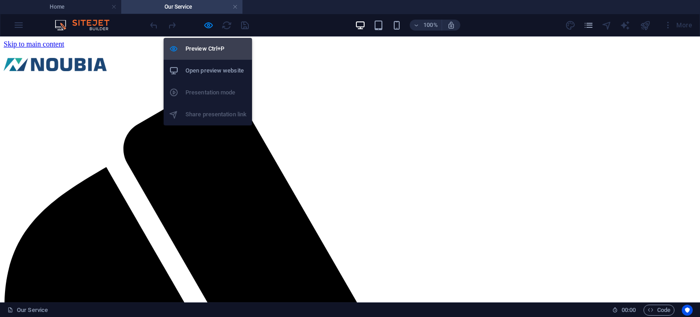
click at [205, 47] on h6 "Preview Ctrl+P" at bounding box center [216, 48] width 61 height 11
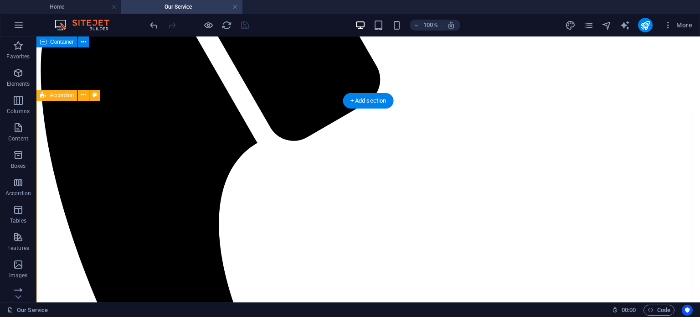
scroll to position [137, 0]
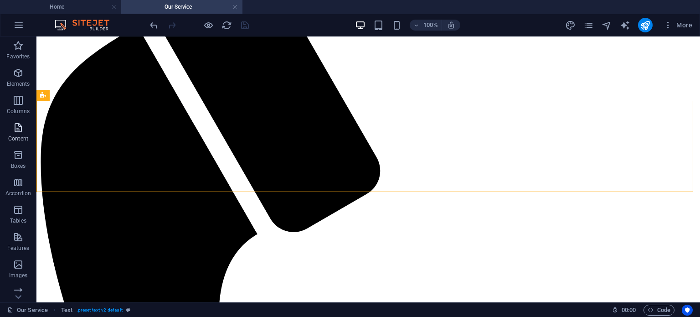
click at [17, 120] on button "Content" at bounding box center [18, 132] width 36 height 27
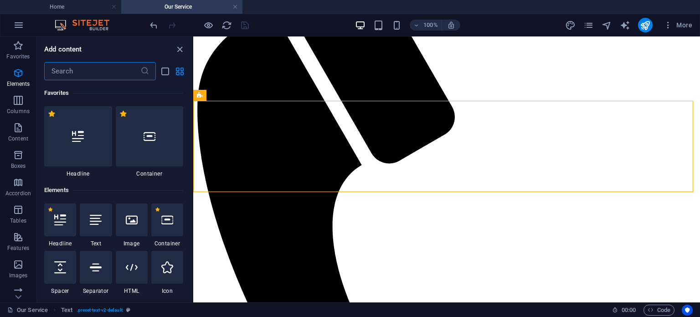
scroll to position [1595, 0]
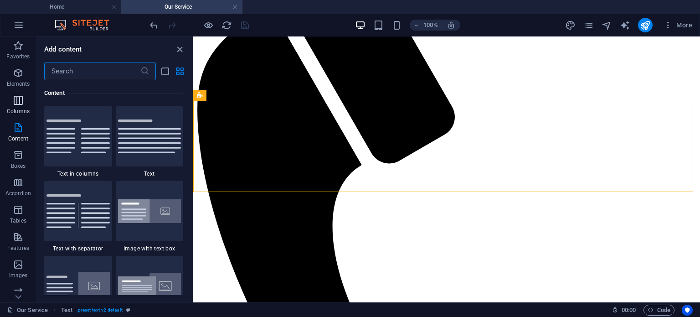
click at [16, 101] on icon "button" at bounding box center [18, 100] width 11 height 11
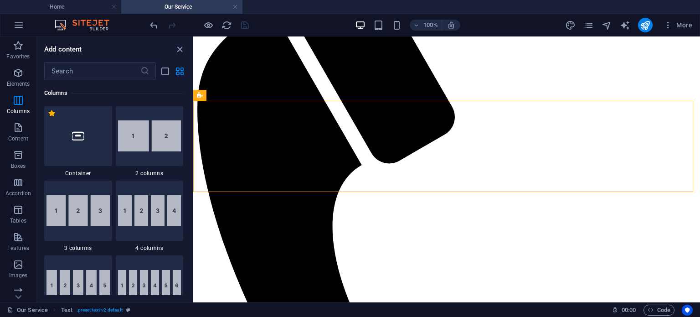
scroll to position [451, 0]
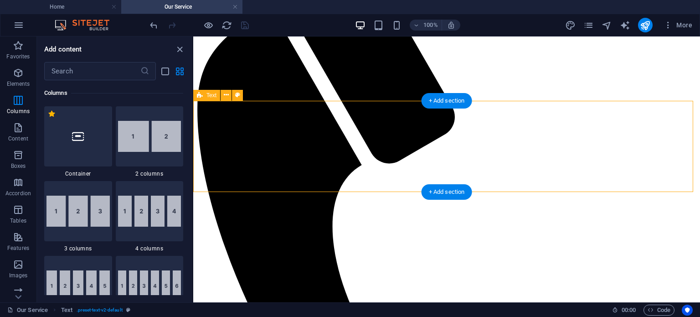
select select "px"
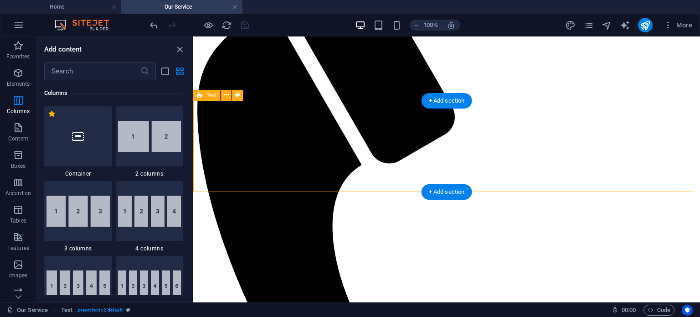
select select "px"
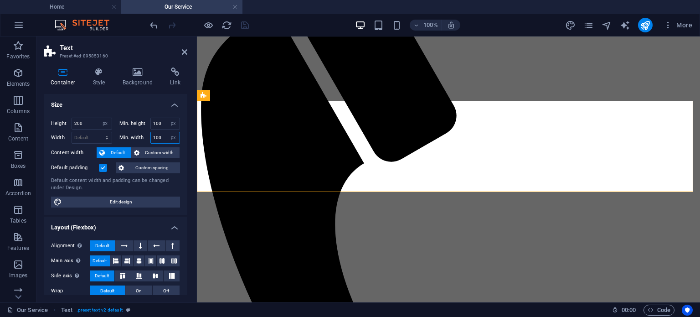
click at [162, 137] on input "100" at bounding box center [165, 137] width 29 height 11
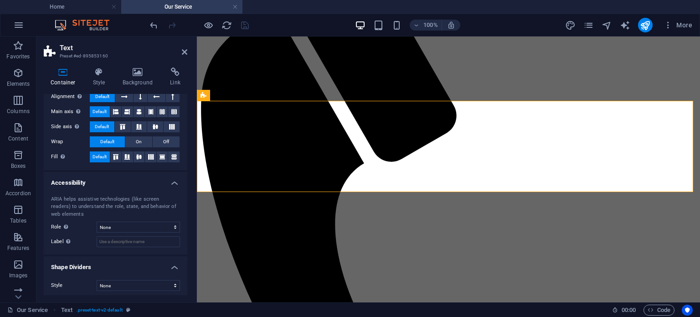
scroll to position [151, 0]
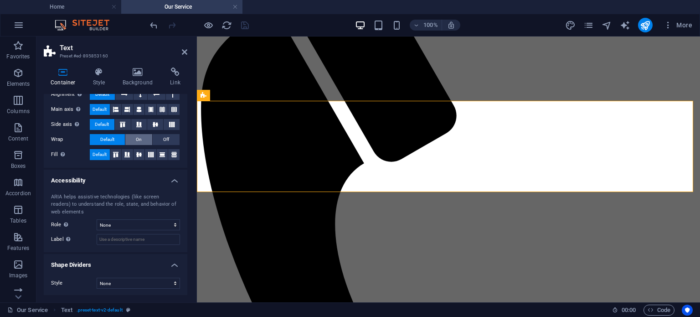
click at [136, 138] on span "On" at bounding box center [139, 139] width 6 height 11
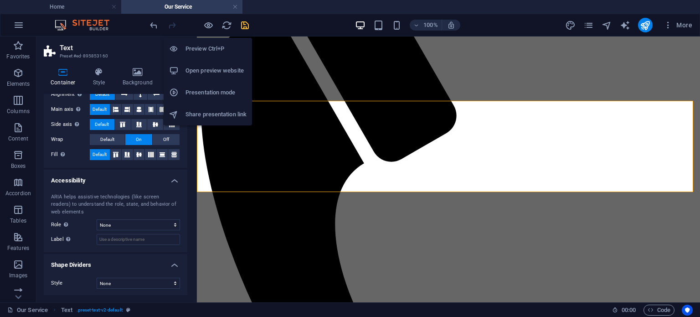
click at [203, 46] on h6 "Preview Ctrl+P" at bounding box center [216, 48] width 61 height 11
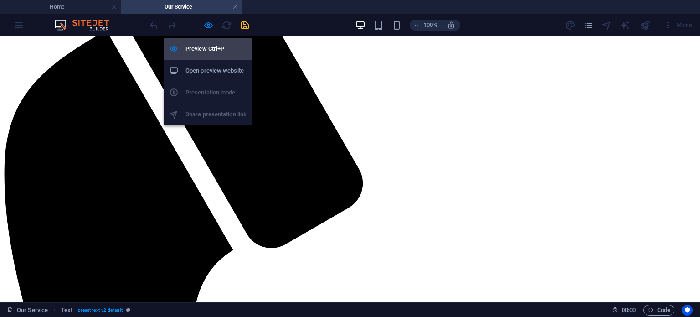
click at [203, 47] on h6 "Preview Ctrl+P" at bounding box center [216, 48] width 61 height 11
select select "px"
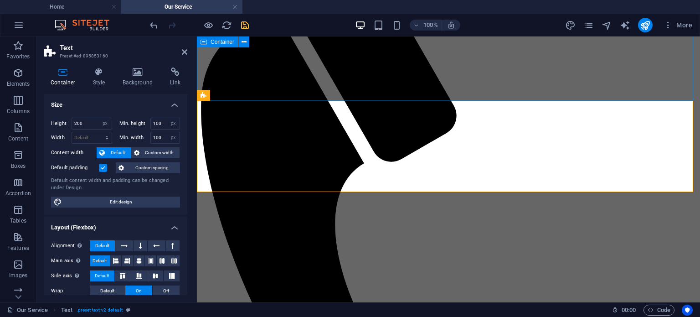
click at [356, 78] on div "Menu Home About Us Our Service Contact Button label" at bounding box center [449, 292] width 496 height 743
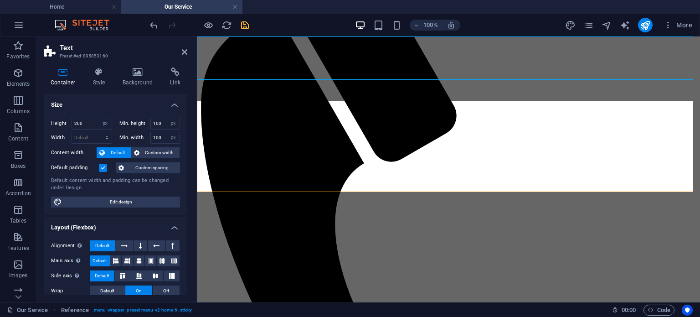
click at [516, 78] on div "Menu Home About Us Our Service Contact Button label" at bounding box center [449, 292] width 496 height 743
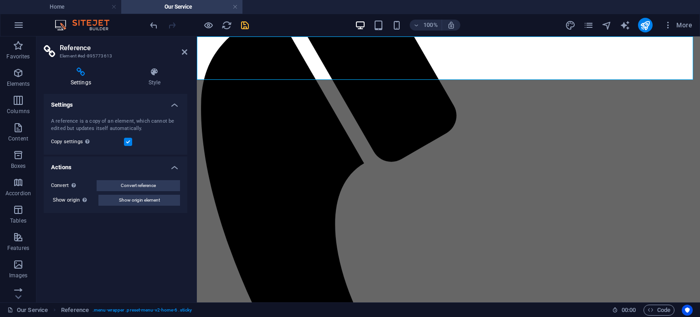
click at [367, 71] on div "Menu Home About Us Our Service Contact Button label" at bounding box center [449, 292] width 496 height 743
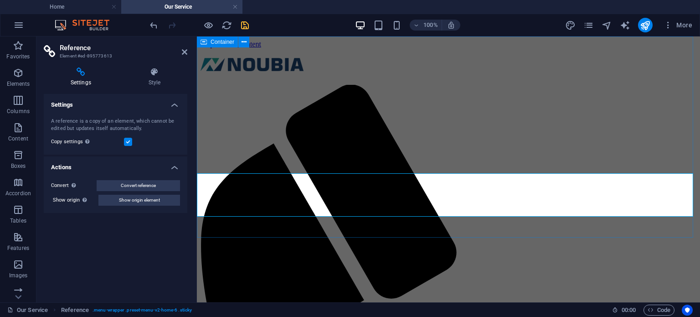
scroll to position [91, 0]
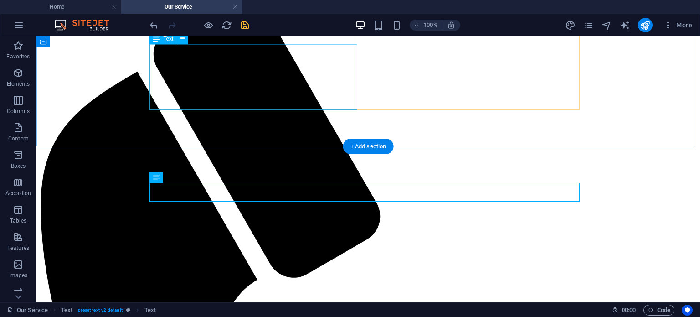
drag, startPoint x: 190, startPoint y: 212, endPoint x: 165, endPoint y: 106, distance: 108.4
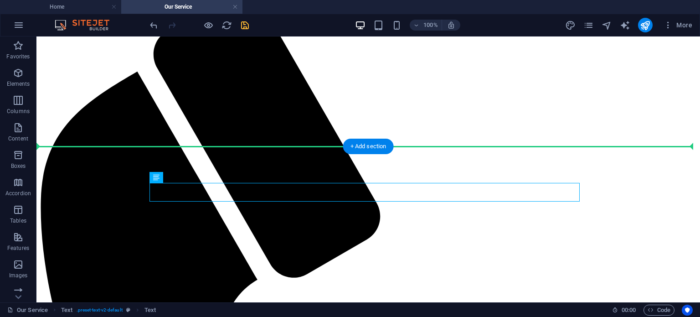
drag, startPoint x: 197, startPoint y: 213, endPoint x: 201, endPoint y: 132, distance: 81.7
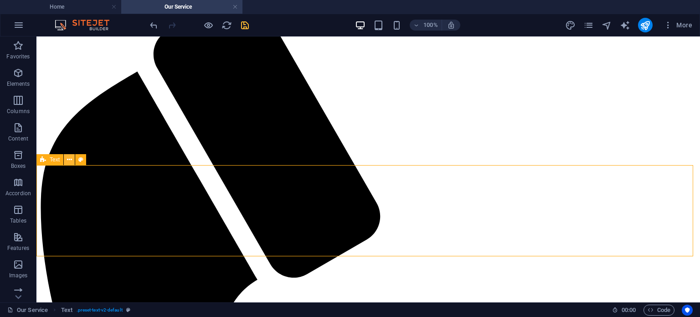
click at [68, 157] on icon at bounding box center [69, 160] width 5 height 10
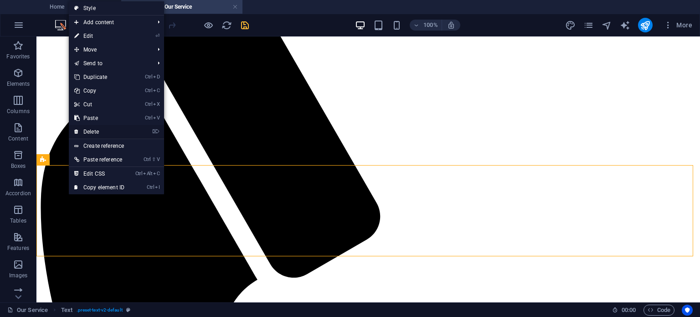
click at [100, 131] on link "⌦ Delete" at bounding box center [99, 132] width 61 height 14
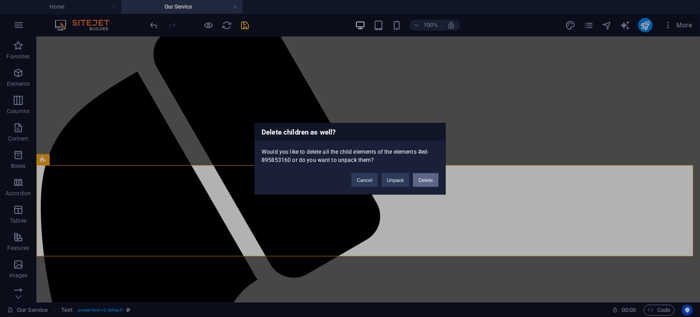
click at [425, 180] on button "Delete" at bounding box center [426, 180] width 26 height 14
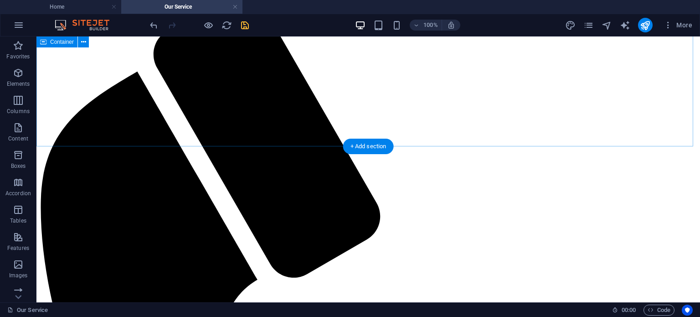
scroll to position [0, 0]
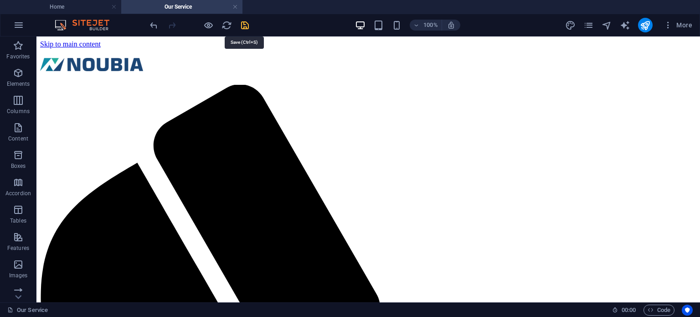
click at [243, 25] on icon "save" at bounding box center [245, 25] width 10 height 10
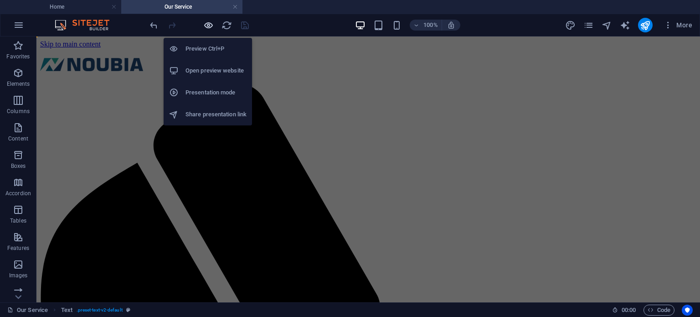
click at [208, 24] on icon "button" at bounding box center [208, 25] width 10 height 10
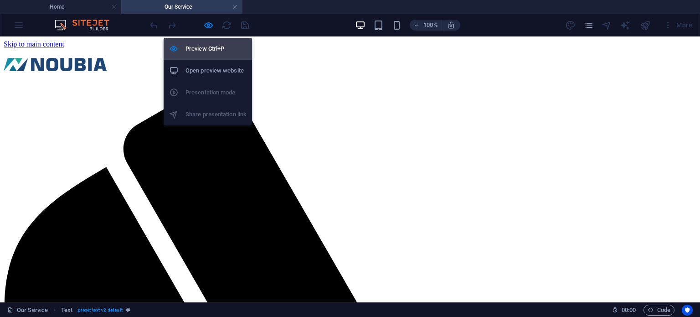
click at [210, 48] on h6 "Preview Ctrl+P" at bounding box center [216, 48] width 61 height 11
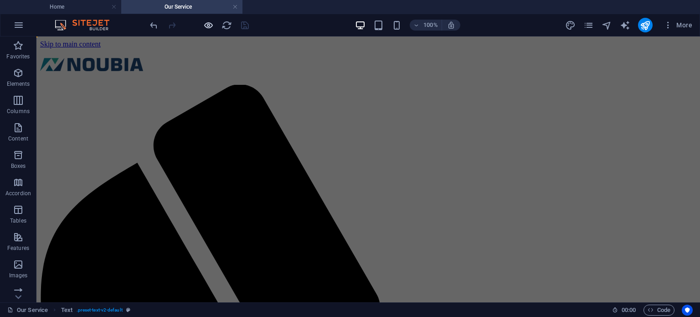
click at [208, 24] on icon "button" at bounding box center [208, 25] width 10 height 10
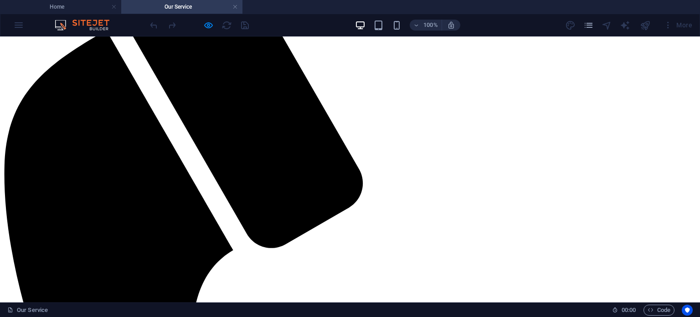
scroll to position [182, 0]
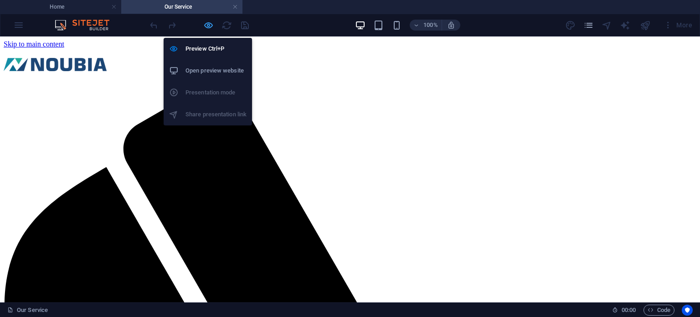
click at [209, 25] on icon "button" at bounding box center [208, 25] width 10 height 10
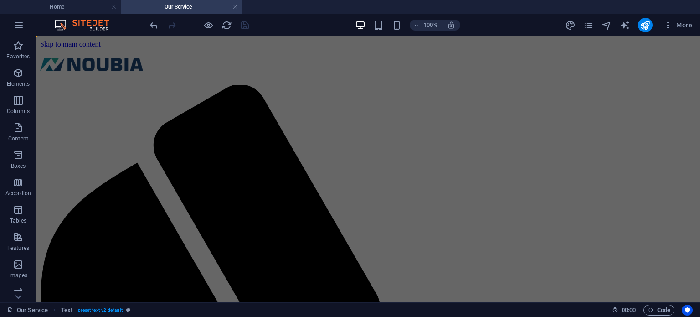
scroll to position [391, 0]
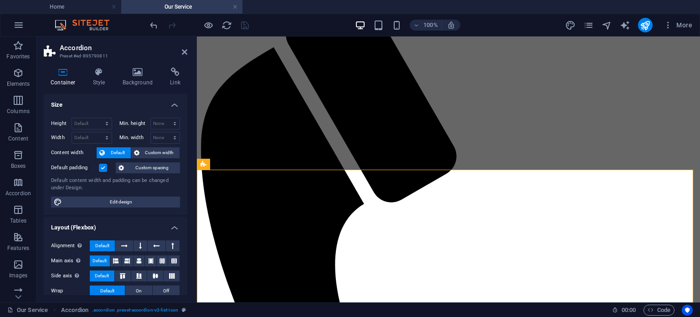
scroll to position [84, 0]
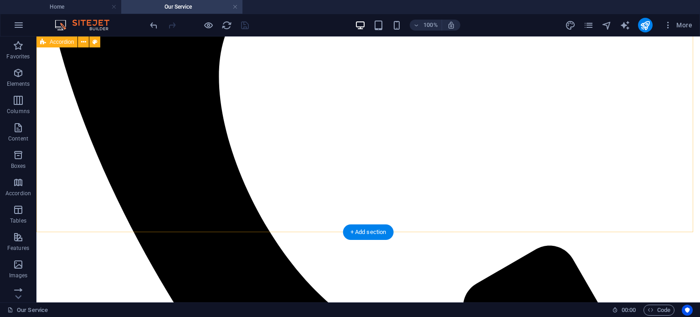
scroll to position [421, 0]
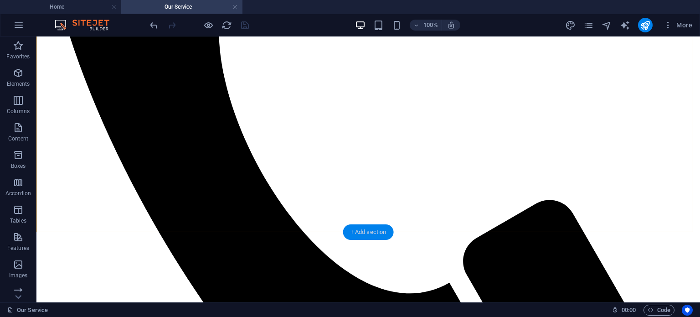
click at [366, 229] on div "+ Add section" at bounding box center [368, 232] width 51 height 16
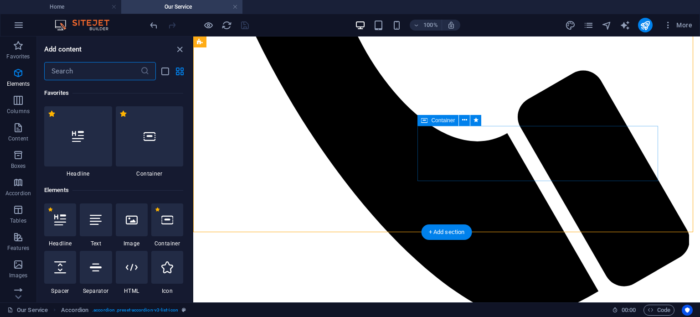
scroll to position [1595, 0]
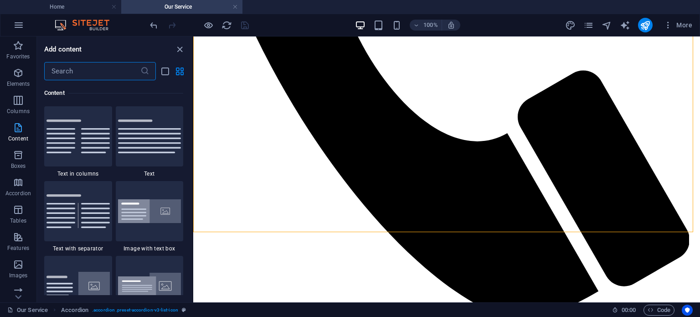
click at [18, 130] on icon "button" at bounding box center [18, 127] width 11 height 11
click at [15, 43] on icon "button" at bounding box center [18, 45] width 11 height 11
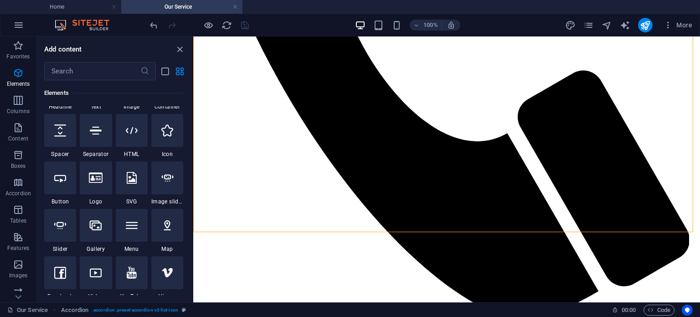
scroll to position [182, 0]
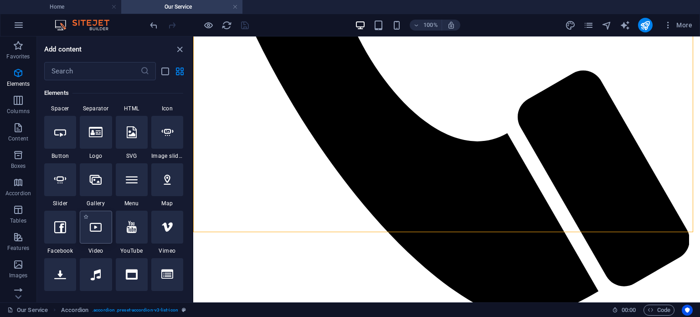
click at [96, 233] on div at bounding box center [96, 227] width 32 height 33
click at [193, 233] on div "Drag here to replace the existing content. Press “Ctrl” if you want to create a…" at bounding box center [446, 169] width 507 height 266
select select "%"
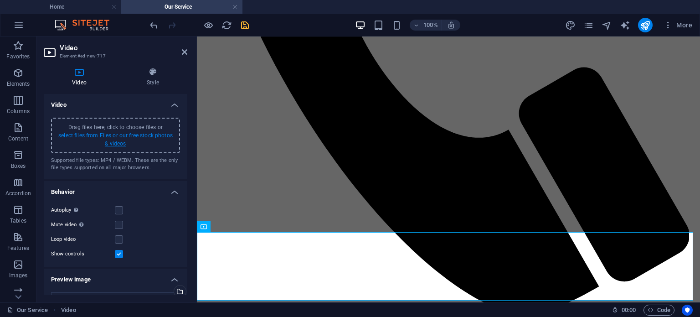
click at [104, 134] on link "select files from Files or our free stock photos & videos" at bounding box center [115, 139] width 114 height 15
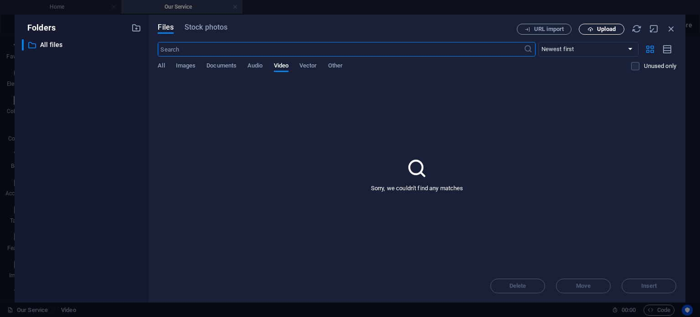
click at [602, 27] on span "Upload" at bounding box center [606, 28] width 19 height 5
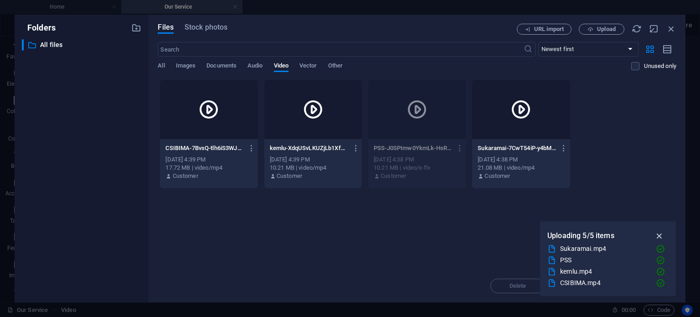
click at [661, 234] on icon "button" at bounding box center [660, 236] width 10 height 10
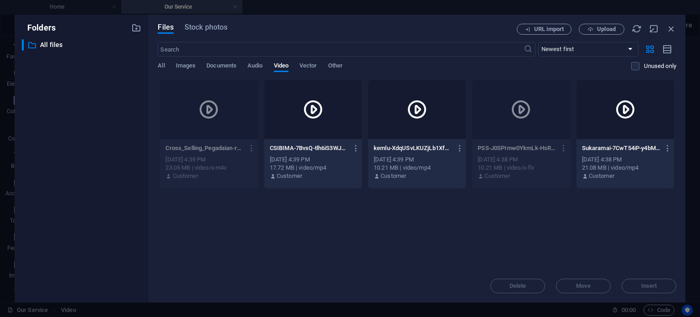
click at [611, 131] on div at bounding box center [626, 109] width 98 height 59
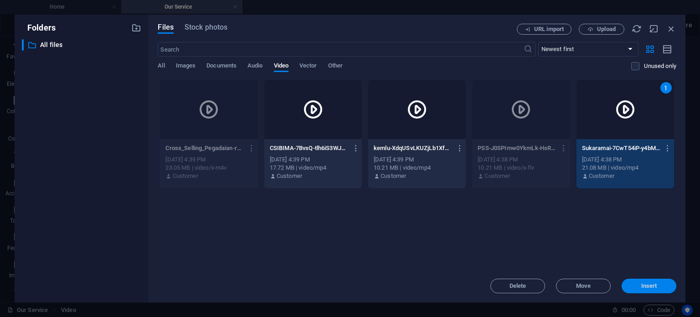
click at [649, 288] on span "Insert" at bounding box center [650, 285] width 16 height 5
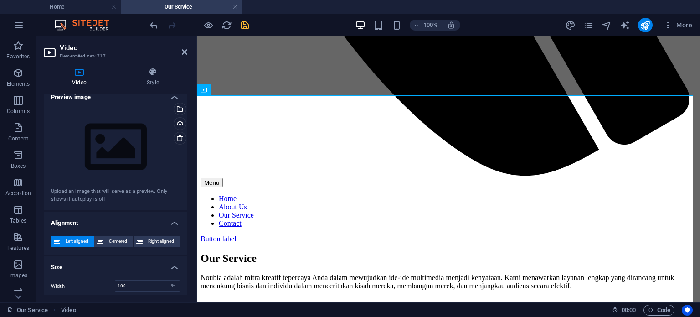
scroll to position [224, 0]
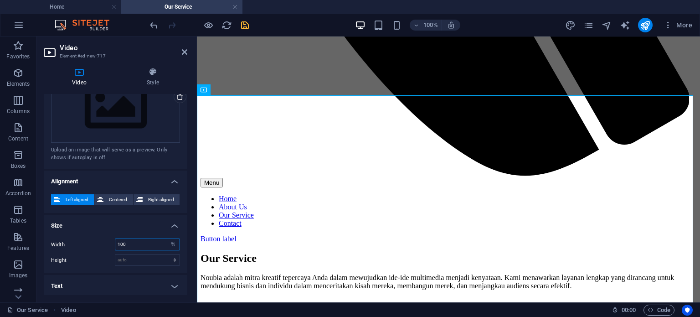
drag, startPoint x: 144, startPoint y: 240, endPoint x: 71, endPoint y: 242, distance: 73.0
click at [71, 242] on div "Width 100 auto px %" at bounding box center [115, 244] width 129 height 12
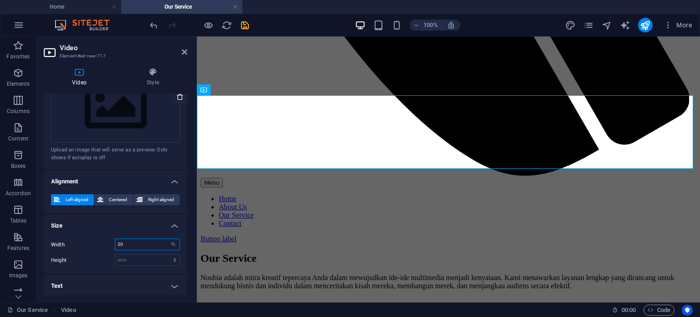
drag, startPoint x: 140, startPoint y: 238, endPoint x: 86, endPoint y: 238, distance: 54.7
click at [86, 238] on div "Width 20 auto px %" at bounding box center [115, 244] width 129 height 12
type input "50"
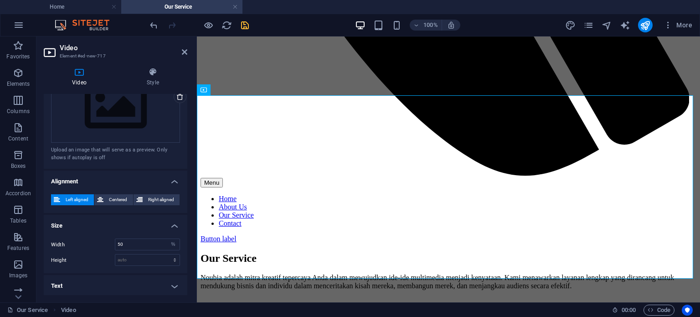
click at [173, 282] on h4 "Text" at bounding box center [116, 286] width 144 height 22
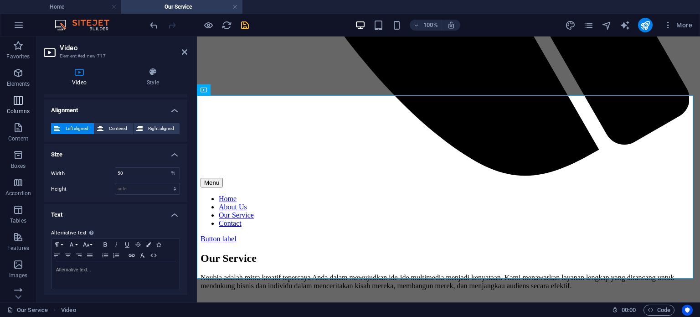
click at [23, 105] on icon "button" at bounding box center [18, 100] width 11 height 11
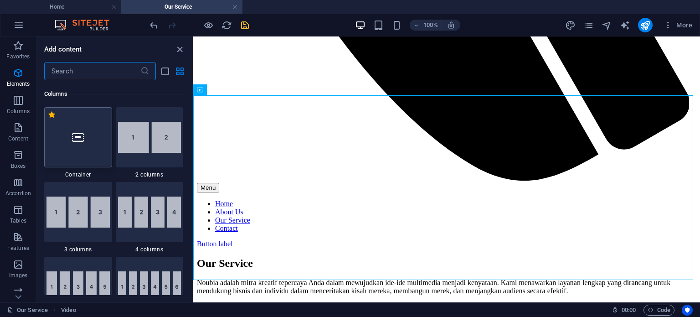
scroll to position [451, 0]
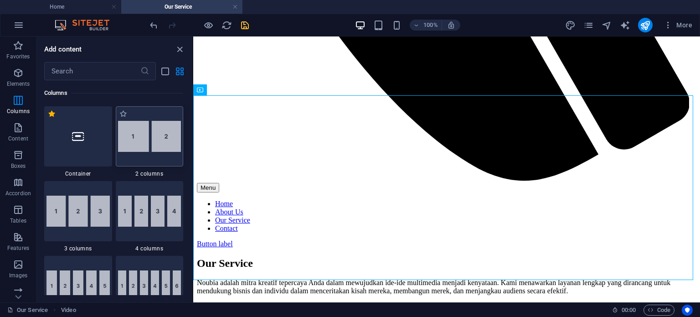
click at [136, 138] on img at bounding box center [149, 136] width 63 height 31
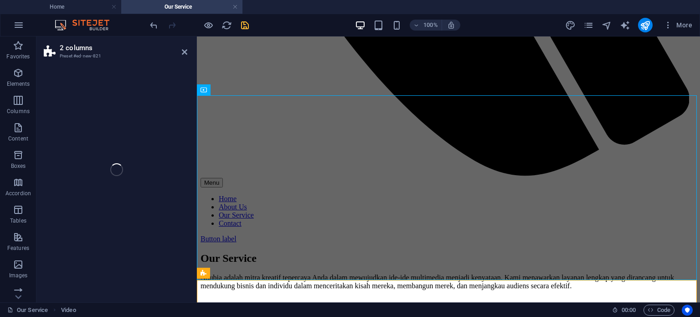
select select "rem"
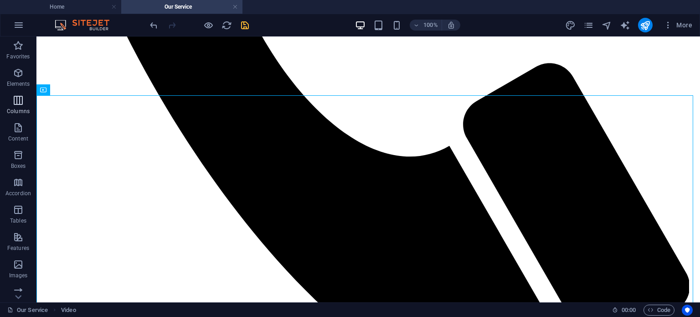
click at [16, 97] on icon "button" at bounding box center [18, 100] width 11 height 11
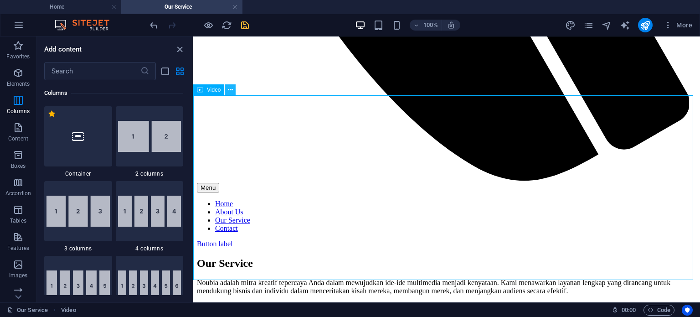
click at [231, 90] on icon at bounding box center [230, 90] width 5 height 10
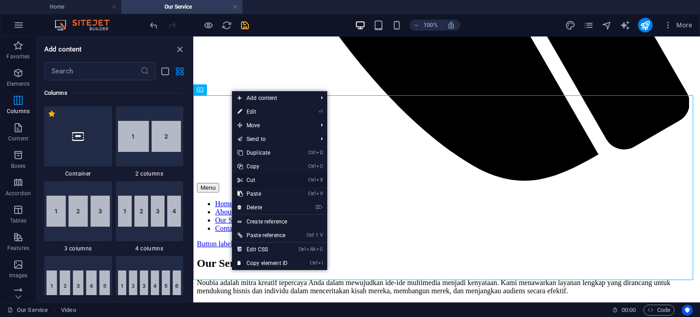
click at [257, 176] on link "Ctrl X Cut" at bounding box center [262, 180] width 61 height 14
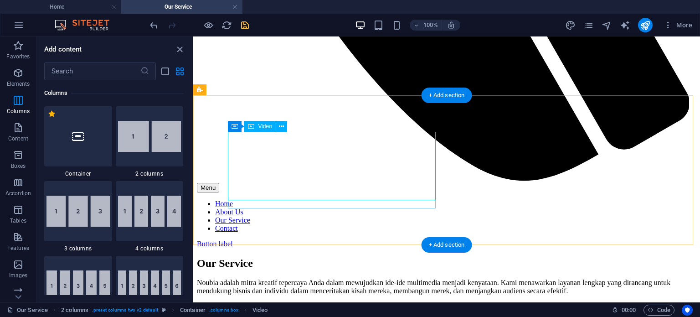
select select "%"
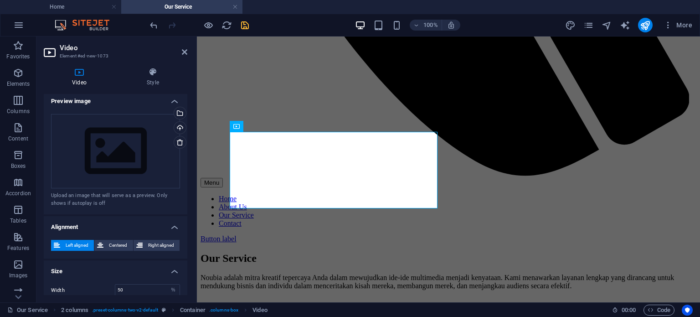
scroll to position [224, 0]
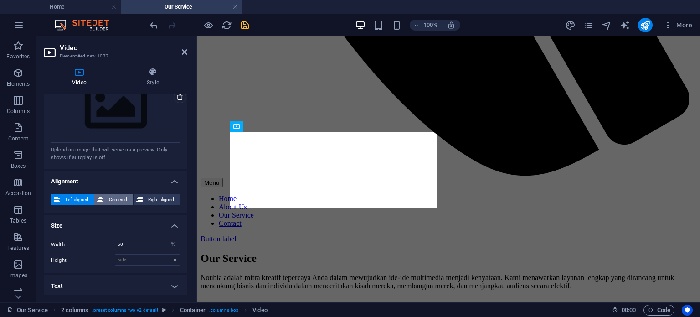
click at [123, 199] on span "Centered" at bounding box center [118, 199] width 24 height 11
drag, startPoint x: 135, startPoint y: 242, endPoint x: 90, endPoint y: 242, distance: 45.1
click at [90, 242] on div "Width 50 auto px %" at bounding box center [115, 244] width 129 height 12
type input "100"
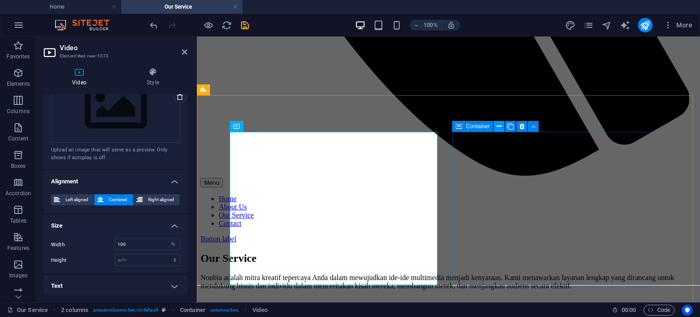
click at [500, 125] on icon at bounding box center [499, 127] width 5 height 10
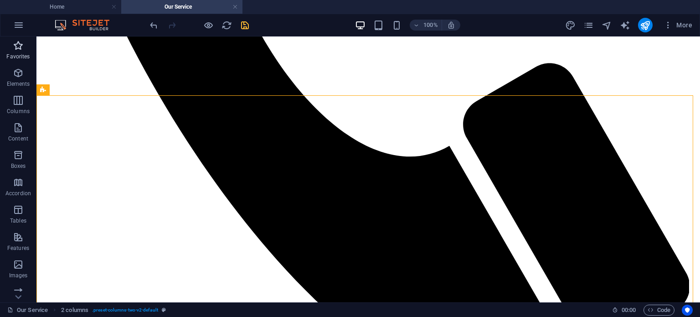
click at [22, 53] on p "Favorites" at bounding box center [17, 56] width 23 height 7
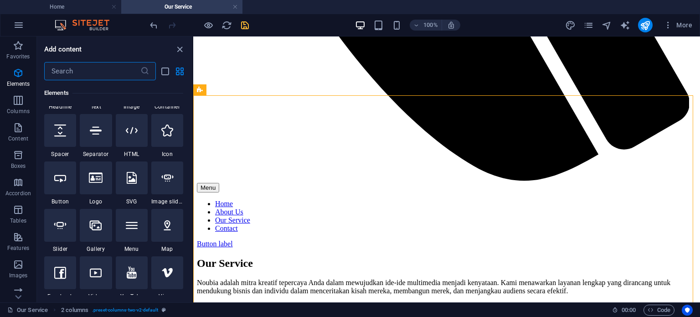
scroll to position [182, 0]
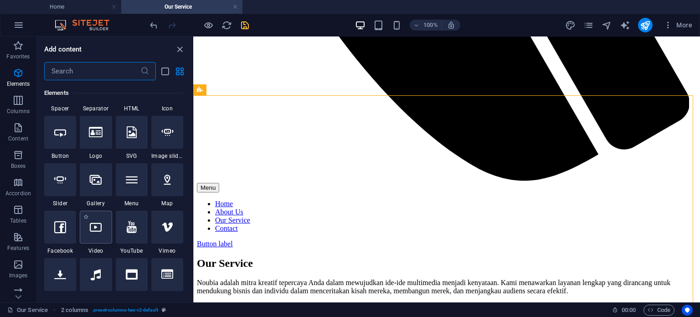
click at [98, 232] on icon at bounding box center [96, 227] width 12 height 12
click at [193, 232] on div "Drag here to replace the existing content. Press “Ctrl” if you want to create a…" at bounding box center [446, 169] width 507 height 266
select select "%"
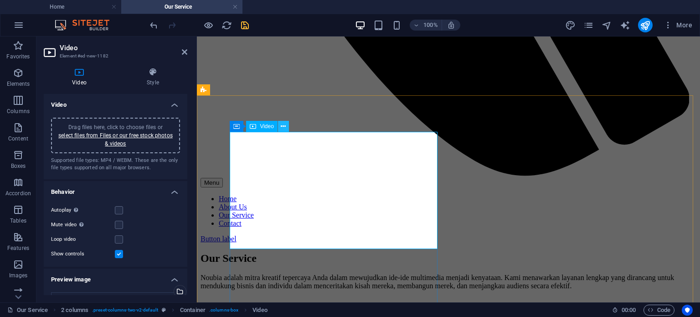
click at [284, 125] on icon at bounding box center [283, 127] width 5 height 10
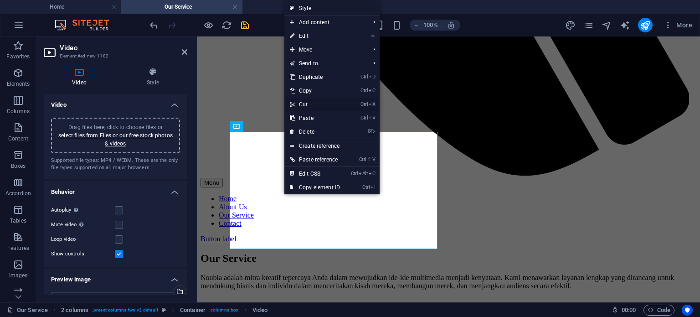
click at [305, 102] on link "Ctrl X Cut" at bounding box center [315, 105] width 61 height 14
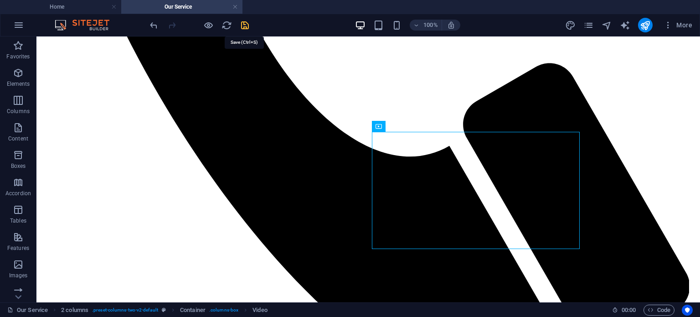
click at [245, 23] on icon "save" at bounding box center [245, 25] width 10 height 10
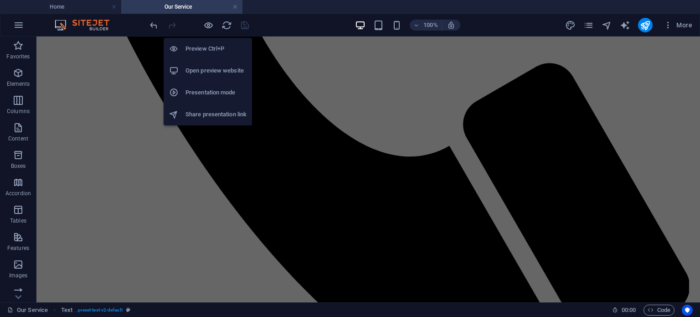
click at [200, 47] on h6 "Preview Ctrl+P" at bounding box center [216, 48] width 61 height 11
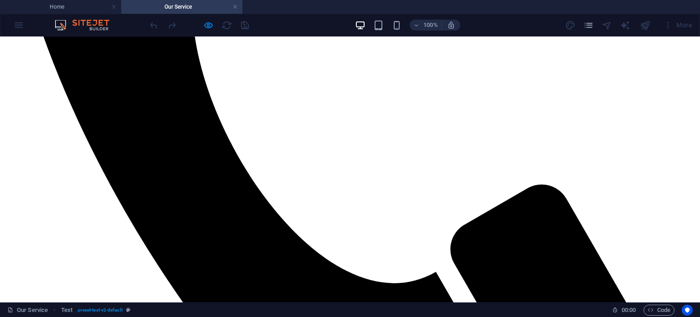
scroll to position [421, 0]
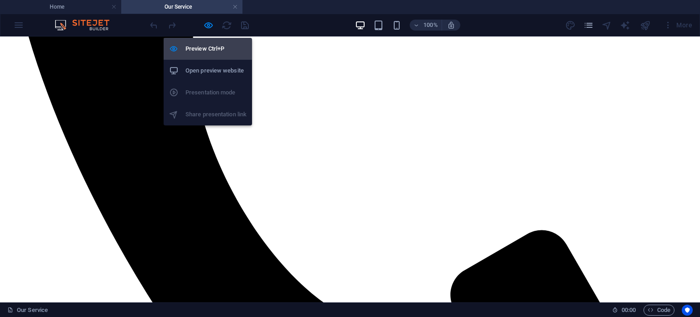
click at [201, 47] on h6 "Preview Ctrl+P" at bounding box center [216, 48] width 61 height 11
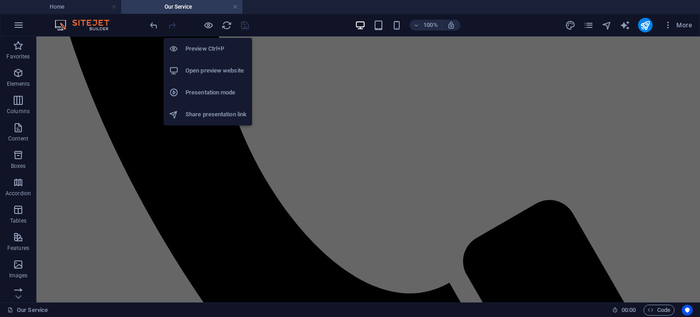
scroll to position [462, 0]
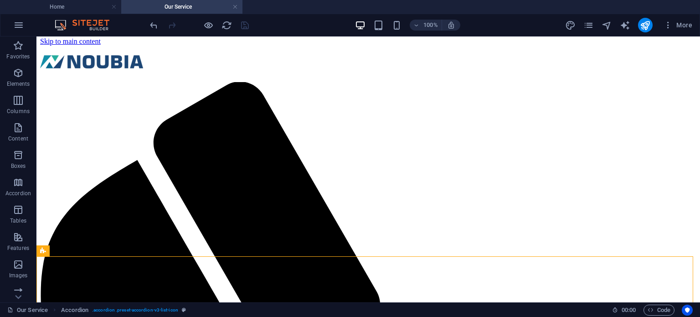
scroll to position [0, 0]
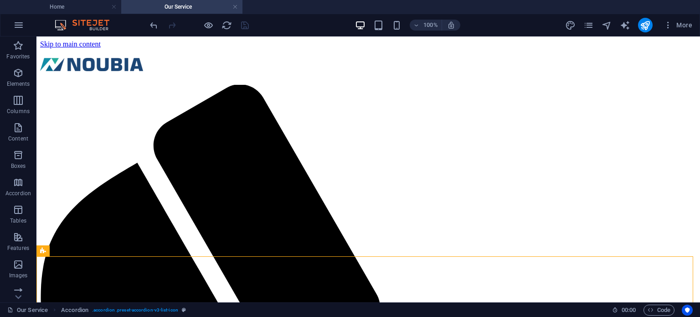
click at [246, 27] on div at bounding box center [199, 25] width 102 height 15
click at [646, 27] on icon "publish" at bounding box center [645, 25] width 10 height 10
